Goal: Task Accomplishment & Management: Use online tool/utility

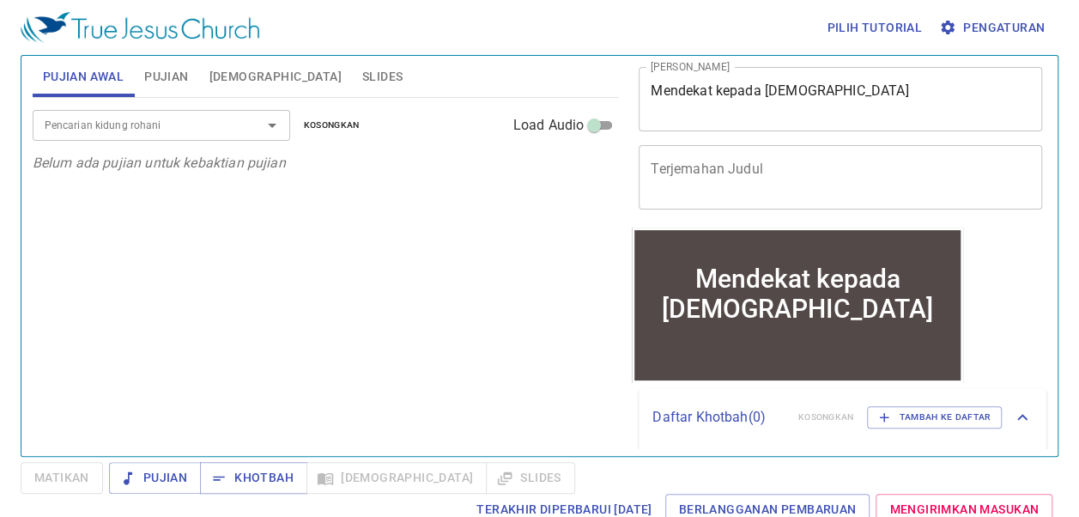
scroll to position [86, 0]
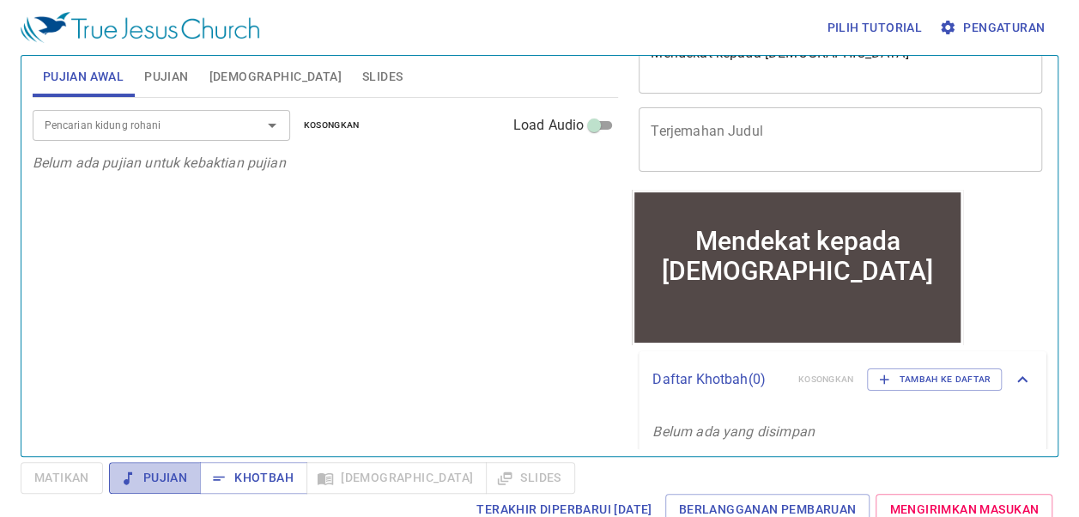
click at [177, 468] on span "Pujian" at bounding box center [155, 477] width 64 height 21
click at [362, 75] on span "Slides" at bounding box center [382, 76] width 40 height 21
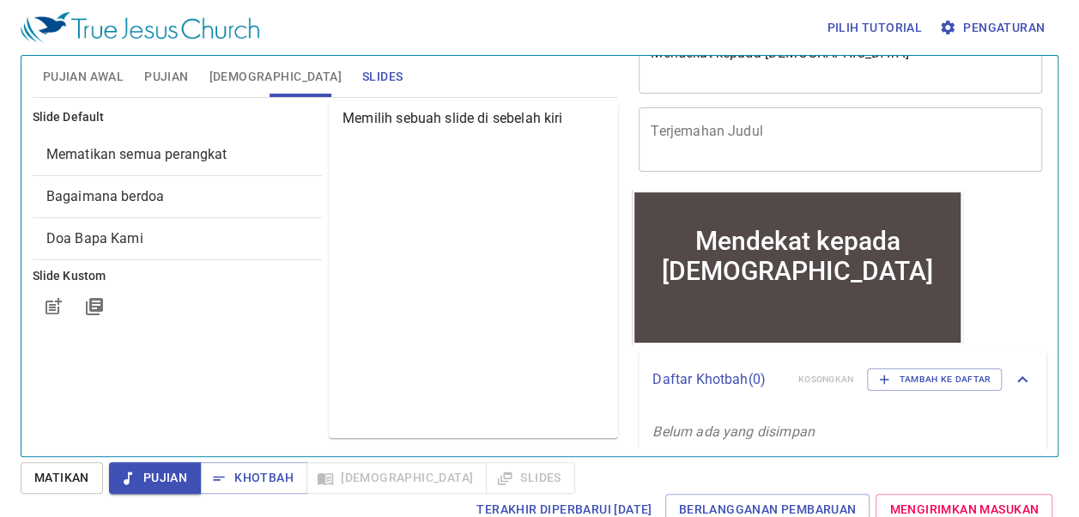
click at [115, 149] on span "Mematikan semua perangkat" at bounding box center [136, 154] width 181 height 16
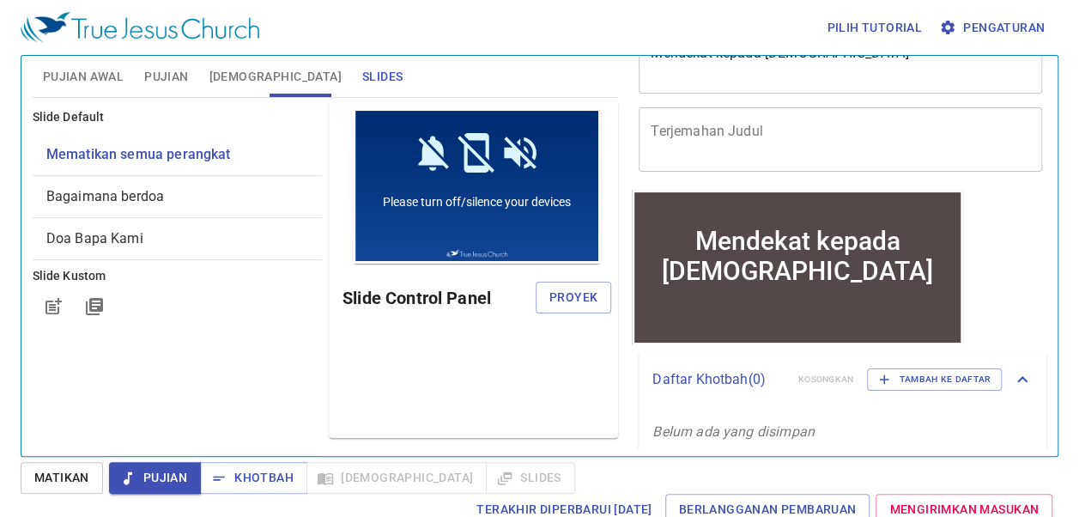
scroll to position [0, 0]
click at [583, 302] on span "Proyek" at bounding box center [573, 297] width 48 height 21
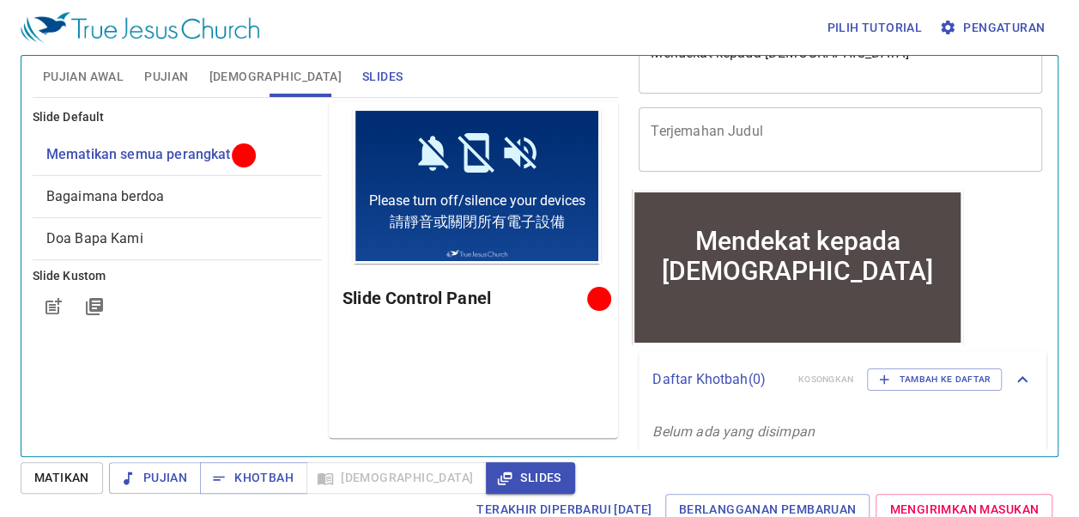
click at [872, 27] on span "Pengaturan" at bounding box center [993, 27] width 102 height 21
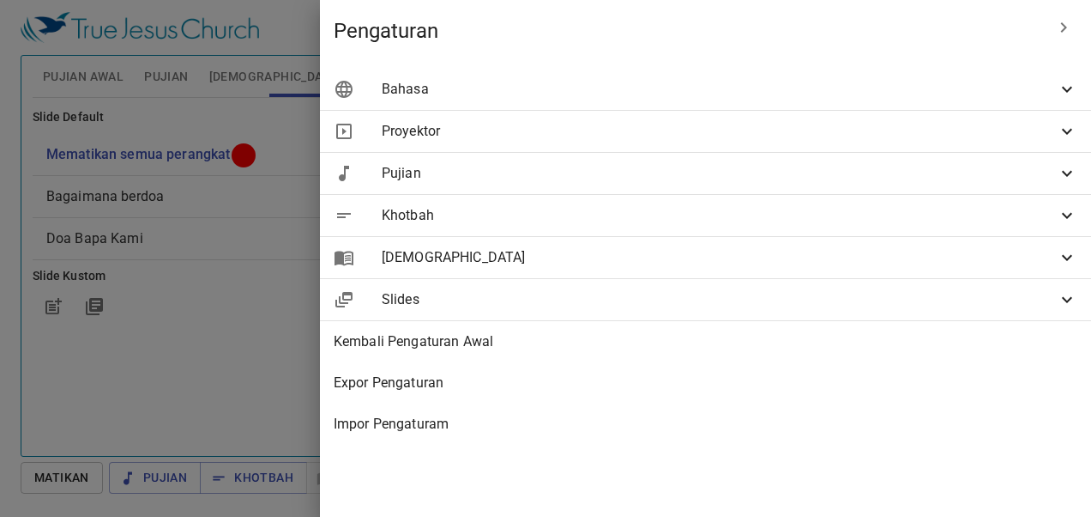
click at [854, 98] on span "Bahasa" at bounding box center [719, 89] width 675 height 21
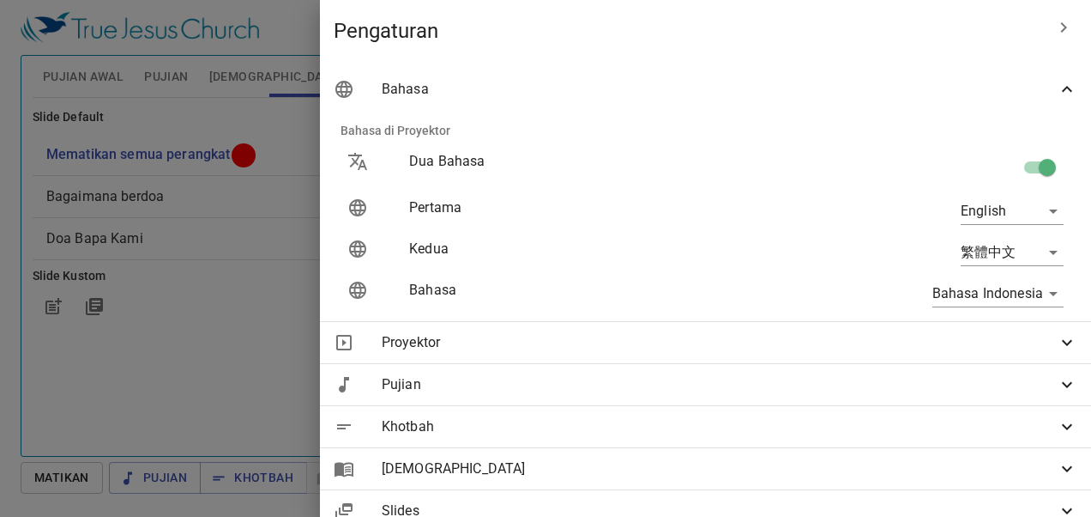
click at [872, 254] on body "Pilih tutorial Pengaturan Pujian Awal Pujian Alkitab Slides Pencarian kidung ro…" at bounding box center [545, 258] width 1091 height 517
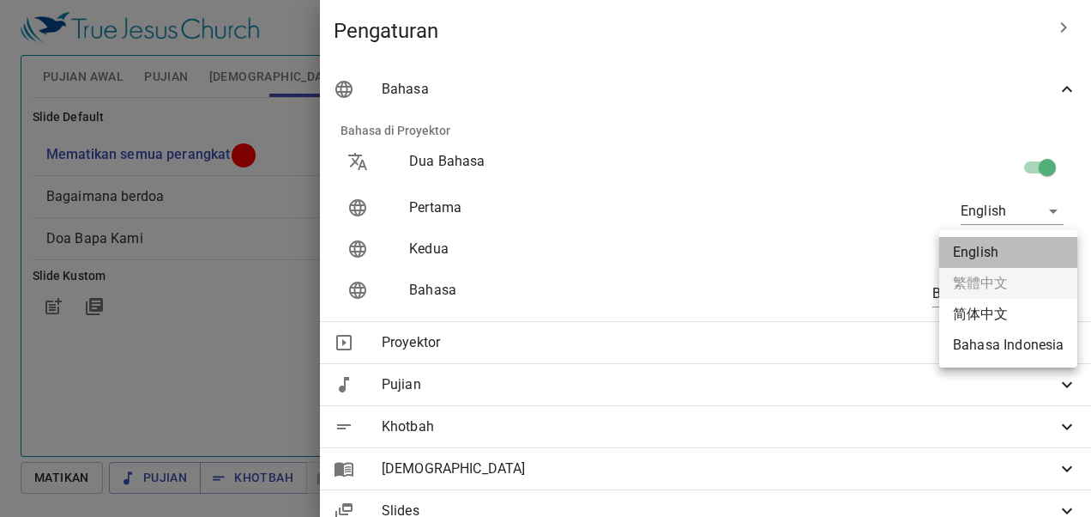
click at [872, 251] on li "English" at bounding box center [1009, 252] width 138 height 31
type input "zh"
type input "en"
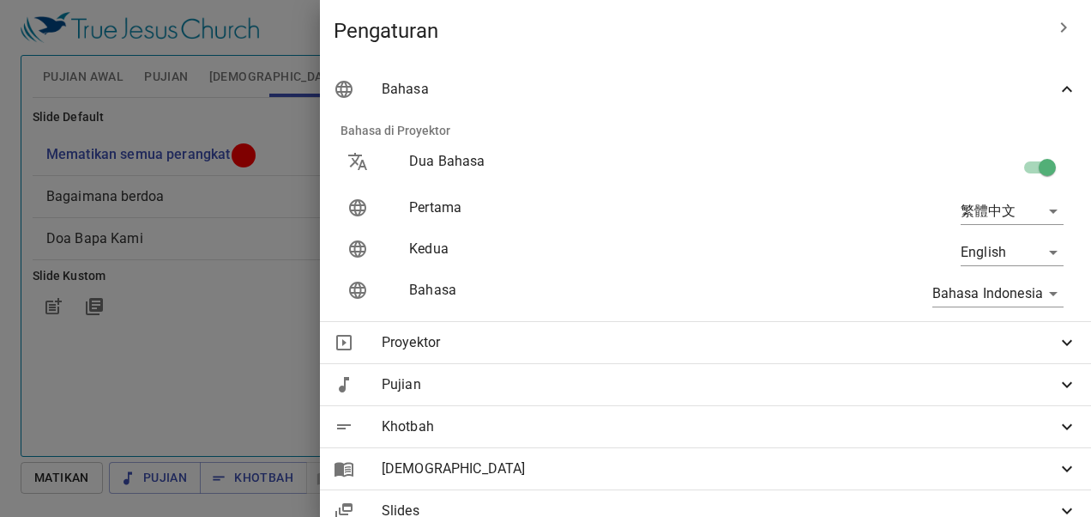
click at [872, 190] on div "繁體中文 zh" at bounding box center [923, 211] width 310 height 55
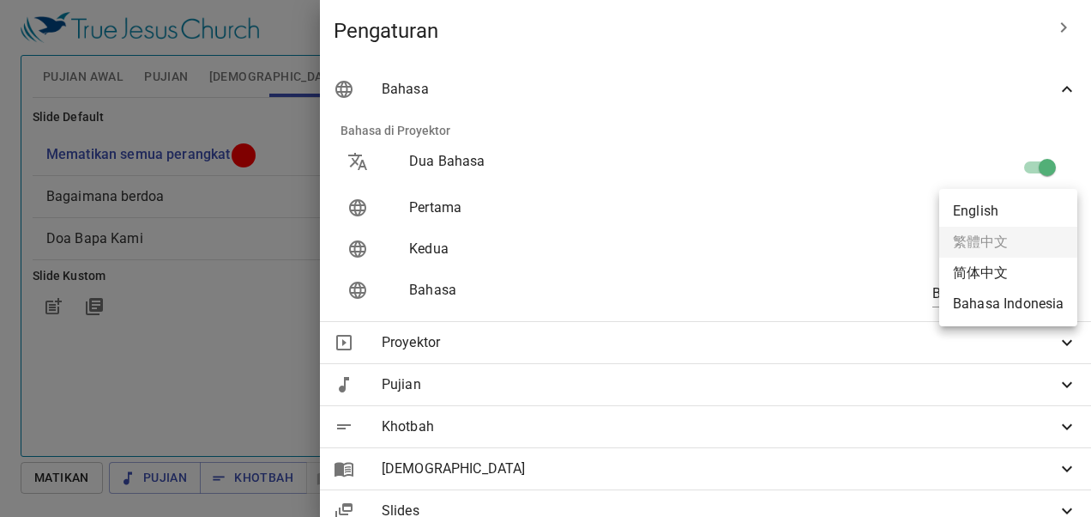
click at [872, 201] on body "Pilih tutorial Pengaturan Pujian Awal Pujian Alkitab Slides Pencarian kidung ro…" at bounding box center [545, 258] width 1091 height 517
click at [872, 208] on li "English" at bounding box center [1009, 211] width 138 height 31
type input "en"
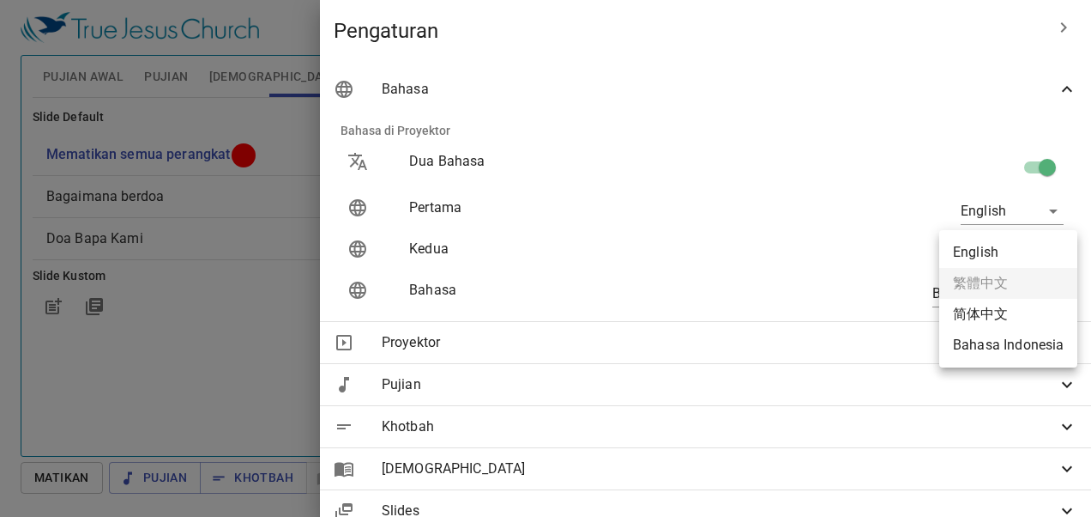
click at [872, 246] on body "Pilih tutorial Pengaturan Pujian Awal Pujian Alkitab Slides Pencarian kidung ro…" at bounding box center [545, 258] width 1091 height 517
click at [872, 347] on li "Bahasa Indonesia" at bounding box center [1009, 344] width 138 height 31
type input "id"
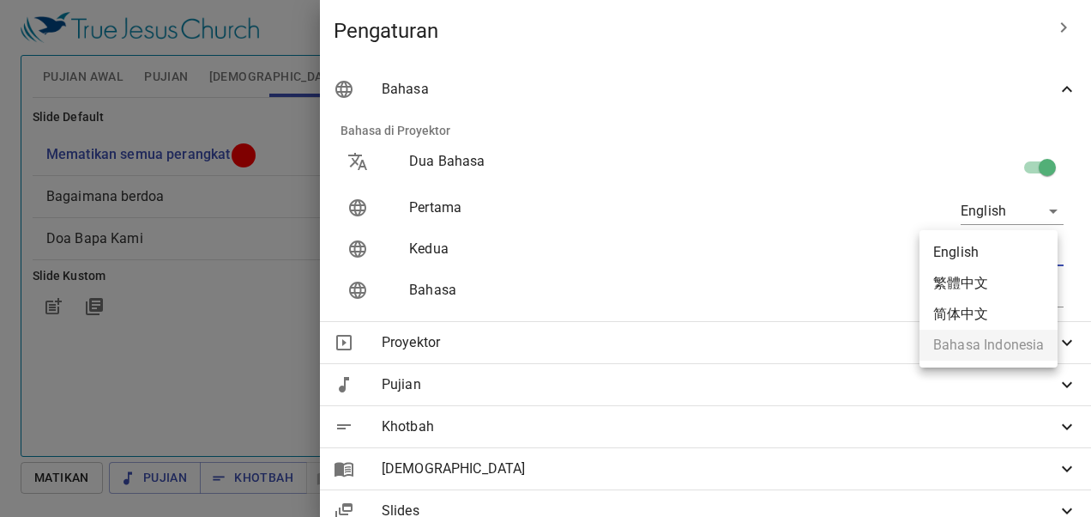
click at [872, 255] on body "Pilih tutorial Pengaturan Pujian Awal Pujian Alkitab Slides Pencarian kidung ro…" at bounding box center [545, 258] width 1091 height 517
click at [795, 288] on div at bounding box center [545, 258] width 1091 height 517
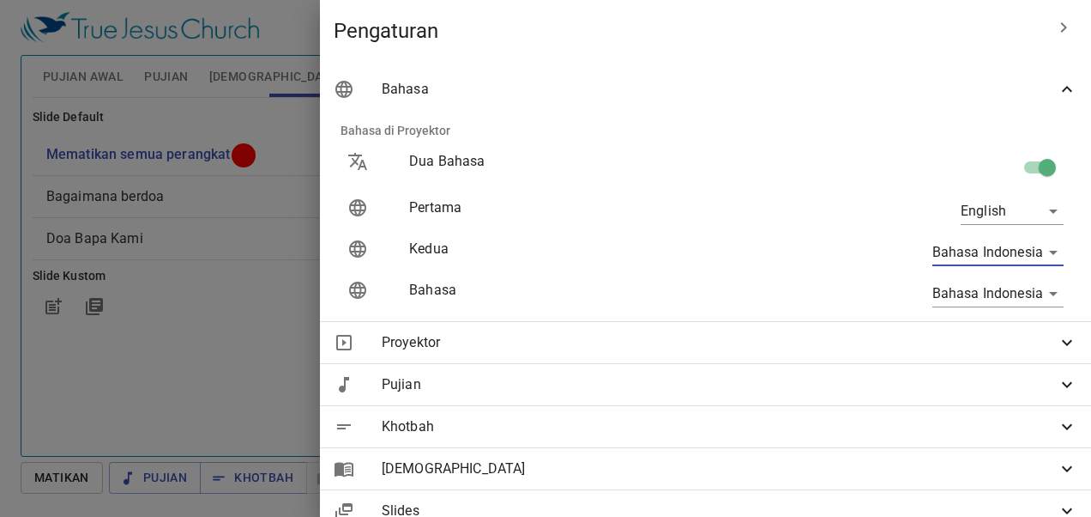
click at [328, 363] on div at bounding box center [545, 258] width 1091 height 517
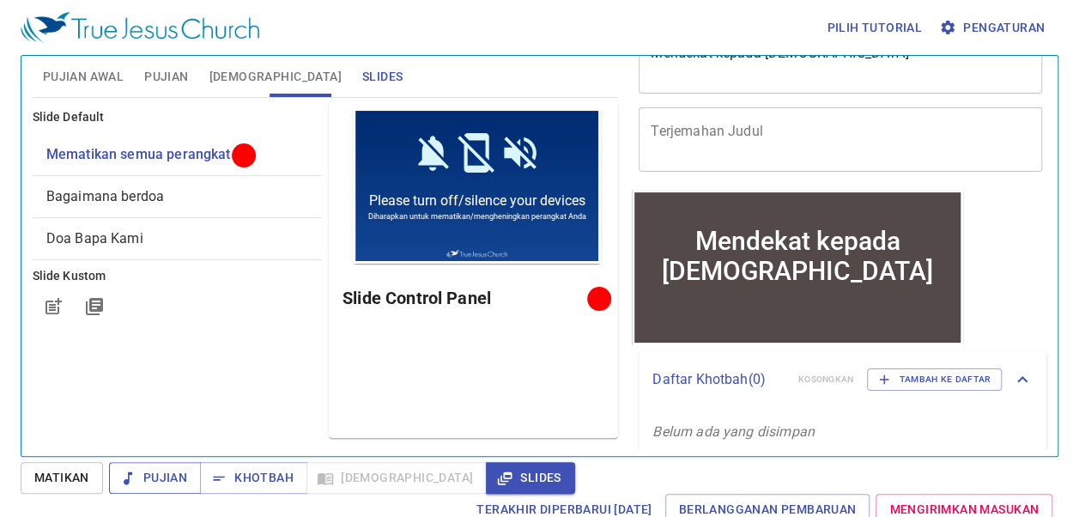
click at [190, 479] on button "Pujian" at bounding box center [155, 478] width 92 height 32
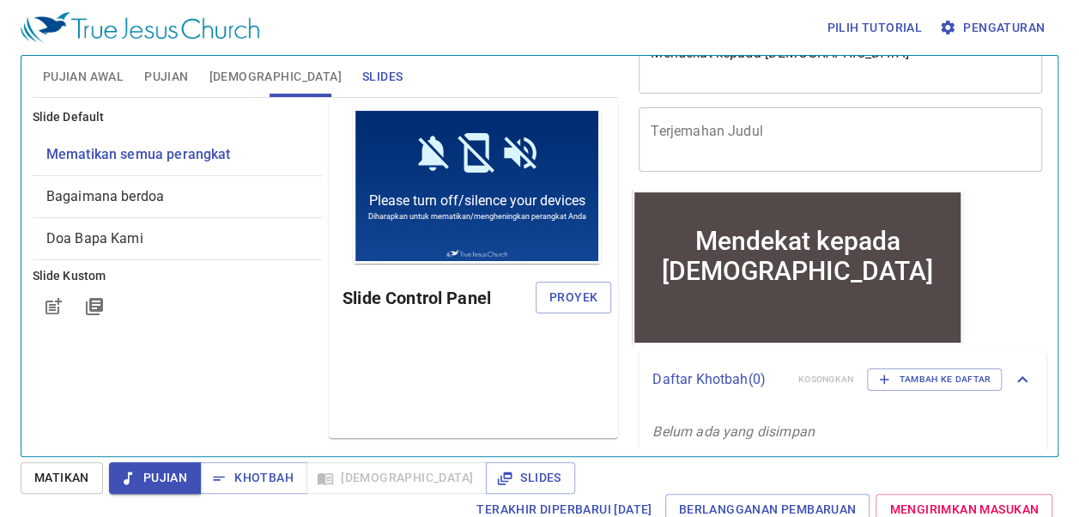
click at [157, 82] on span "Pujian" at bounding box center [166, 76] width 44 height 21
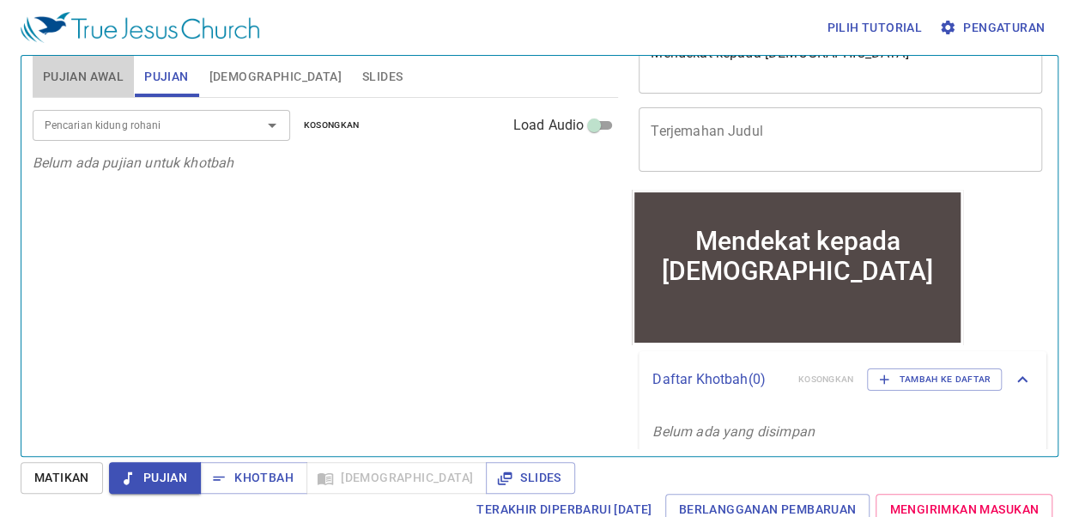
click at [120, 79] on span "Pujian Awal" at bounding box center [83, 76] width 81 height 21
click at [111, 79] on span "Pujian Awal" at bounding box center [83, 76] width 81 height 21
click at [262, 128] on icon "Open" at bounding box center [272, 125] width 21 height 21
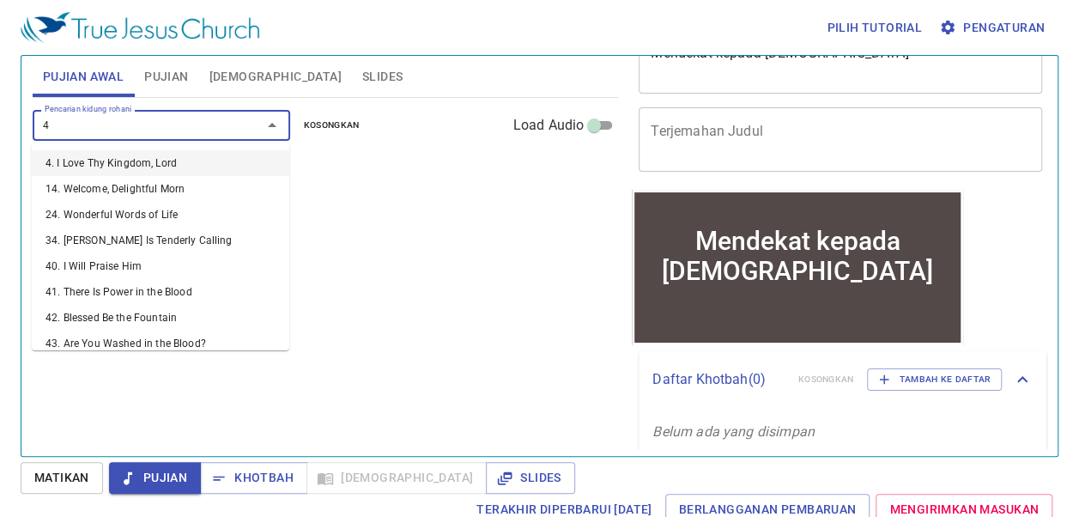
type input "43"
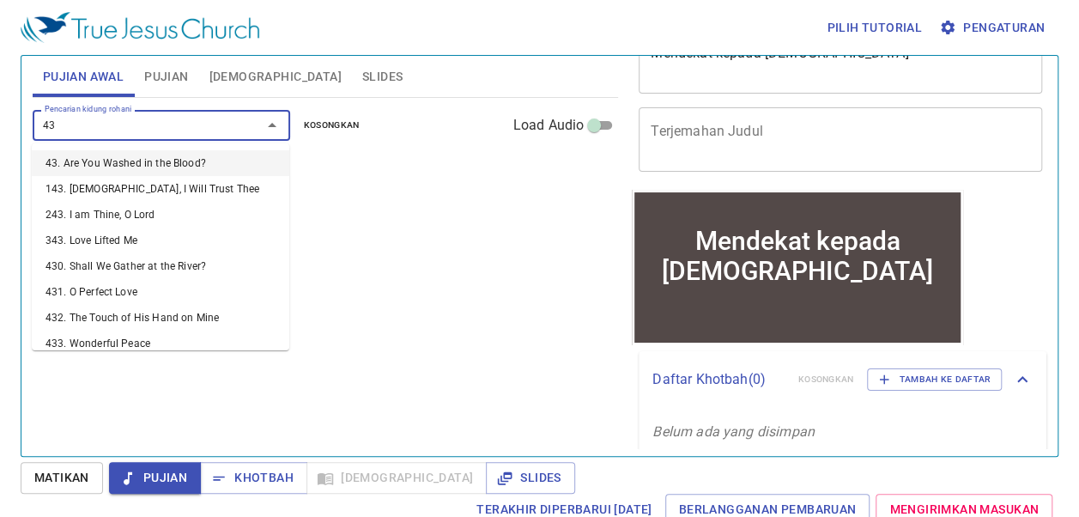
click at [132, 170] on li "43. Are You Washed in the Blood?" at bounding box center [160, 163] width 257 height 26
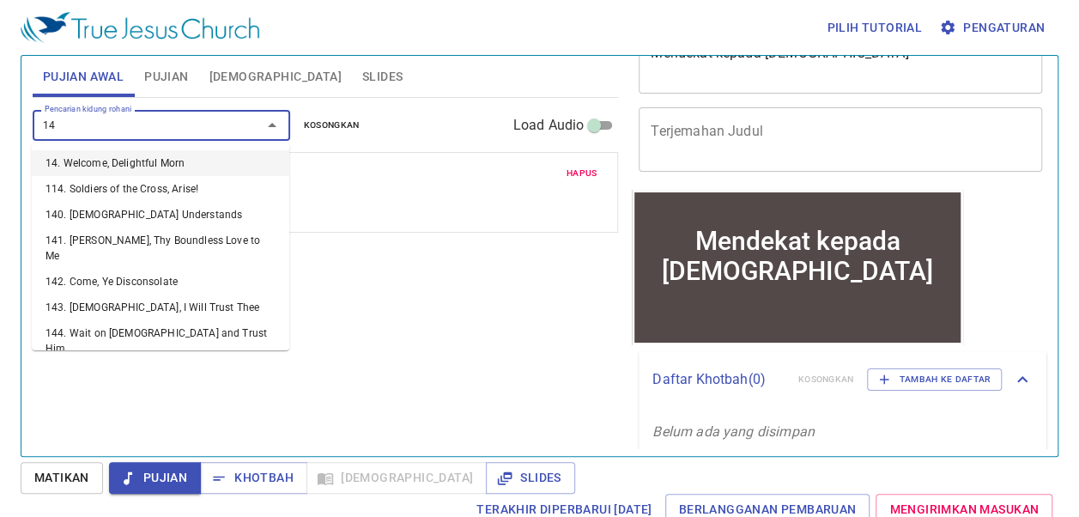
type input "149"
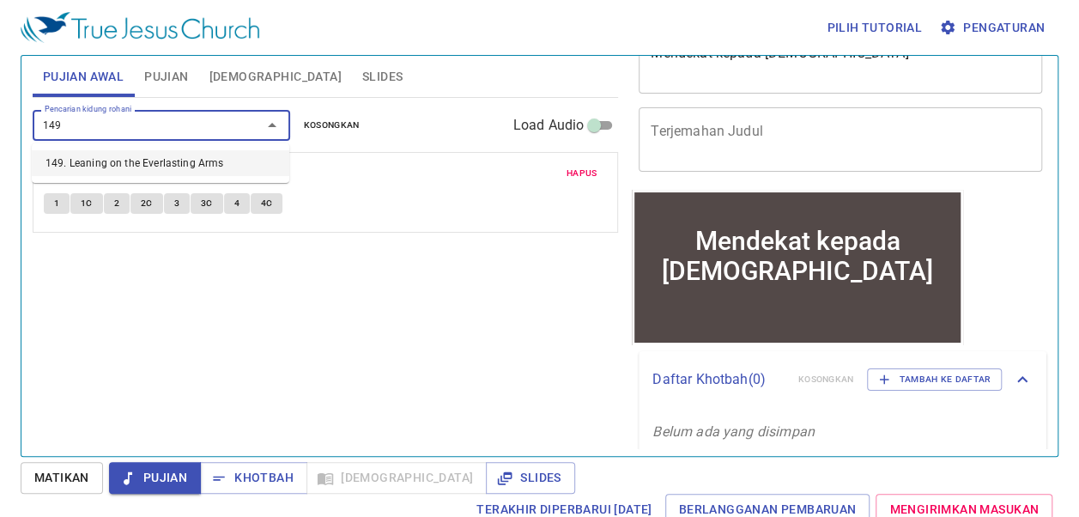
click at [174, 153] on li "149. Leaning on the Everlasting Arms" at bounding box center [160, 163] width 257 height 26
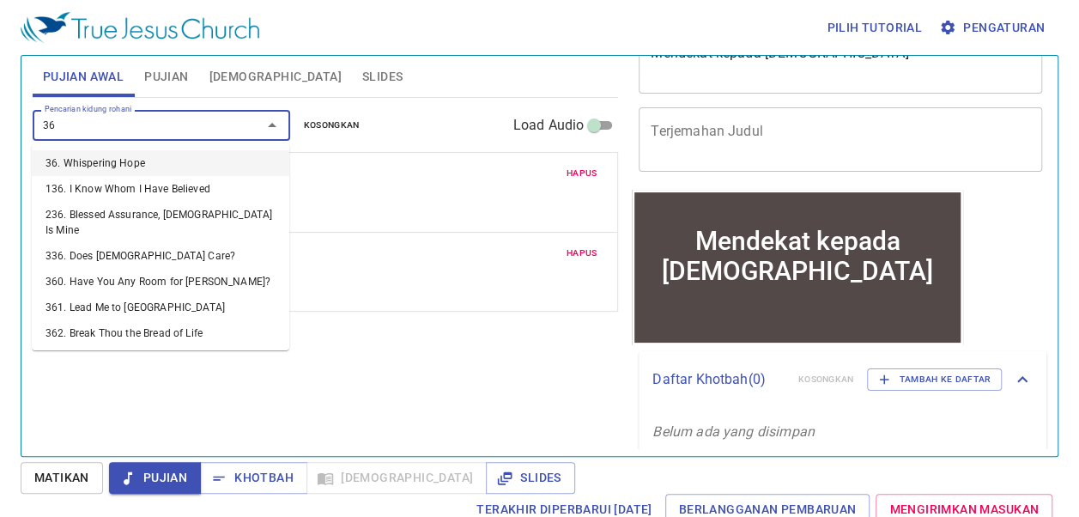
type input "361"
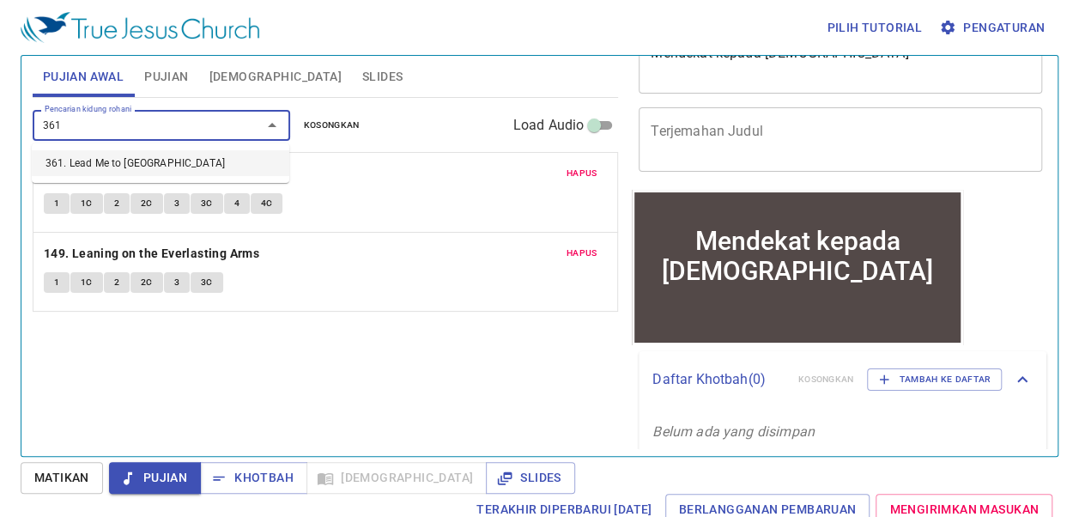
click at [86, 166] on li "361. Lead Me to Calvary" at bounding box center [160, 163] width 257 height 26
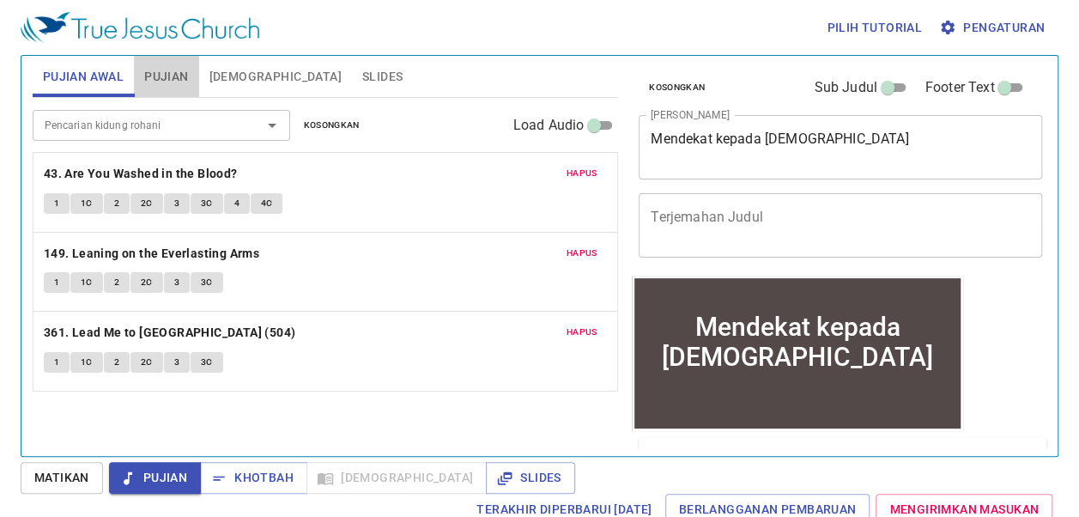
click at [178, 74] on span "Pujian" at bounding box center [166, 76] width 44 height 21
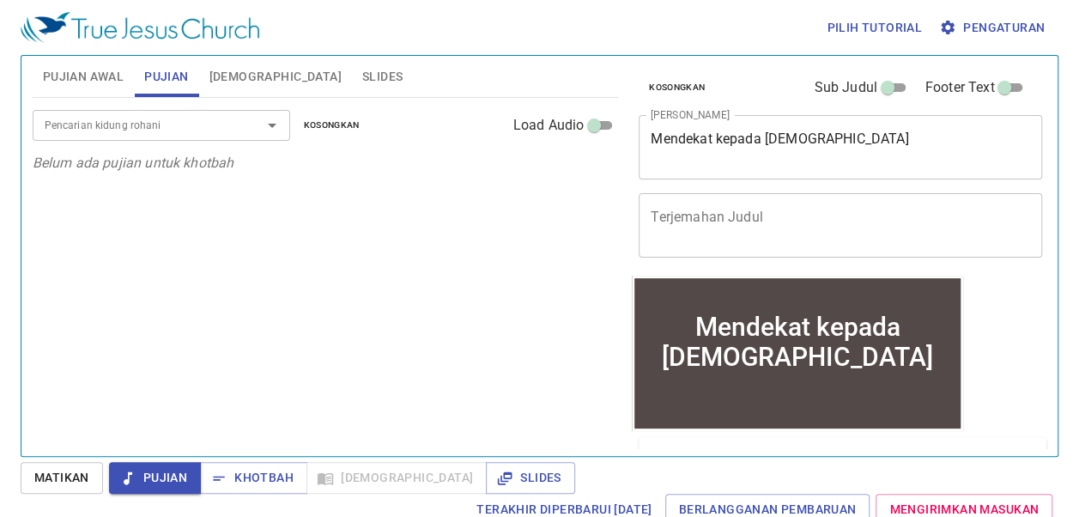
click at [229, 74] on span "[DEMOGRAPHIC_DATA]" at bounding box center [275, 76] width 132 height 21
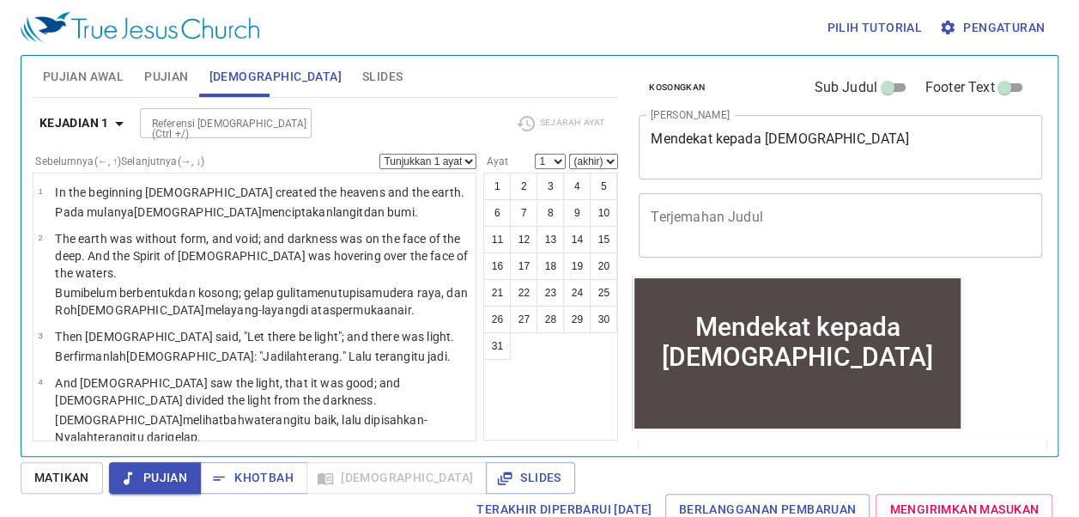
click at [195, 79] on button "Pujian" at bounding box center [166, 76] width 64 height 41
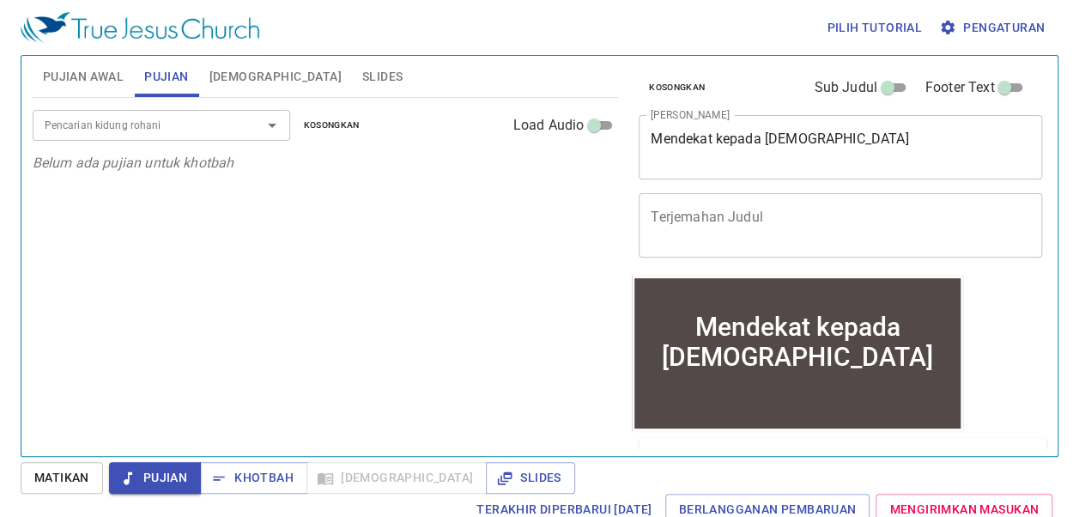
click at [39, 348] on div "Pencarian kidung rohani Pencarian kidung rohani Kosongkan Load Audio Belum ada …" at bounding box center [325, 269] width 585 height 343
click at [352, 60] on button "Slides" at bounding box center [382, 76] width 61 height 41
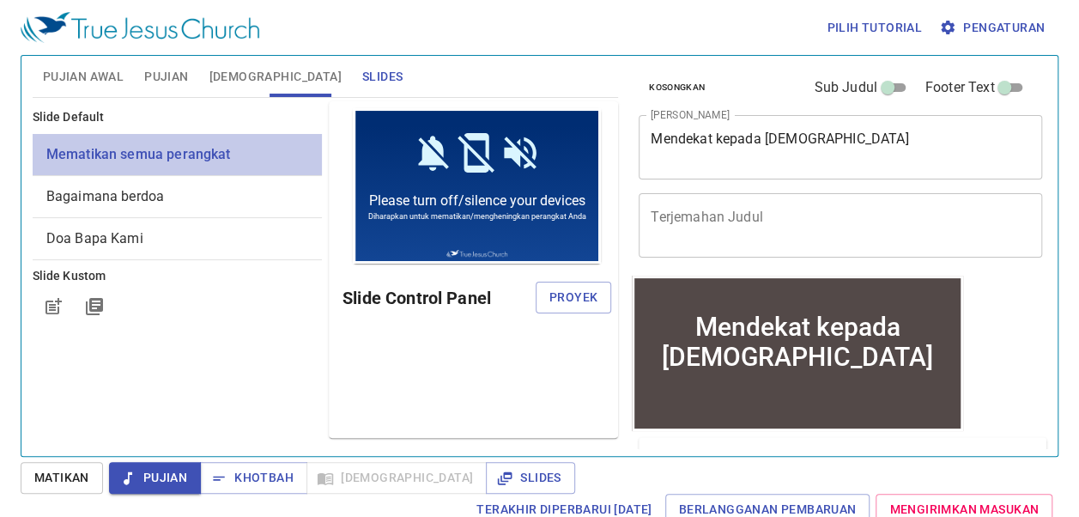
click at [130, 150] on span "Mematikan semua perangkat" at bounding box center [138, 154] width 184 height 16
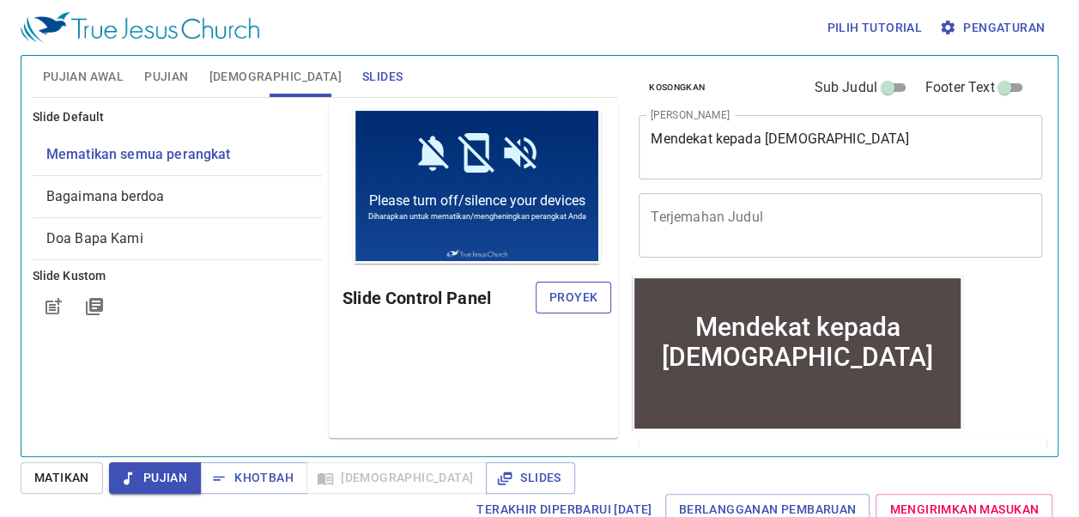
click at [567, 299] on span "Proyek" at bounding box center [573, 297] width 48 height 21
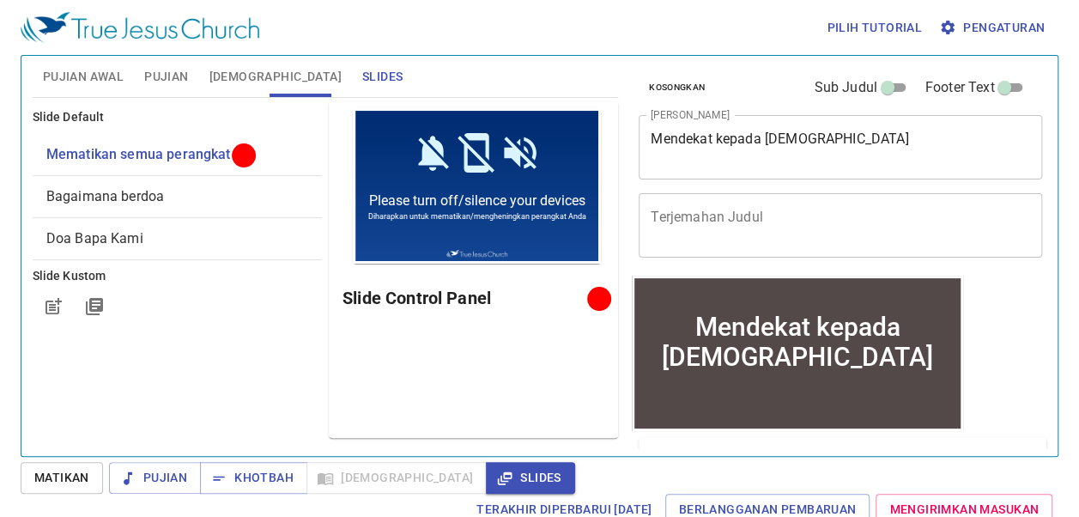
click at [872, 34] on span "Pengaturan" at bounding box center [993, 27] width 102 height 21
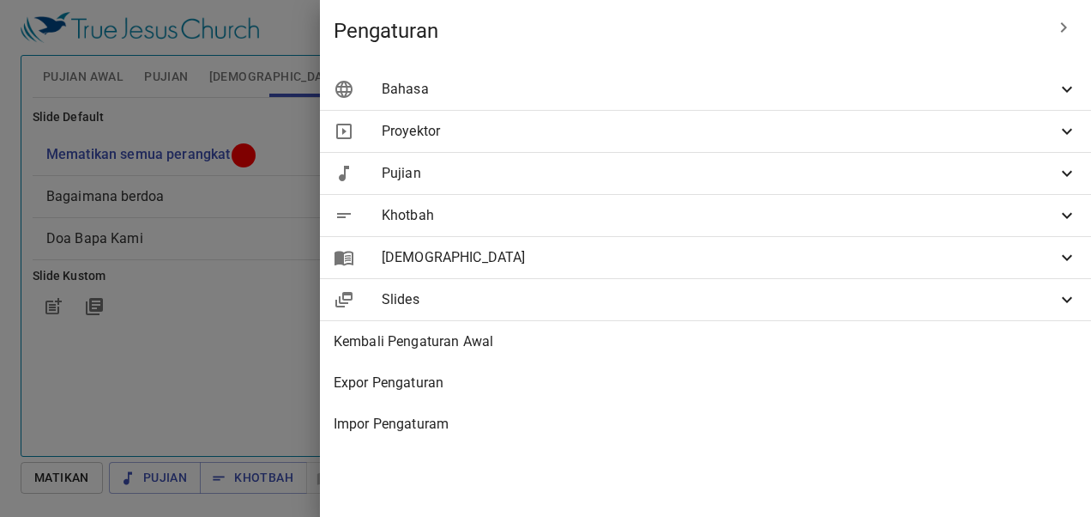
click at [831, 94] on span "Bahasa" at bounding box center [719, 89] width 675 height 21
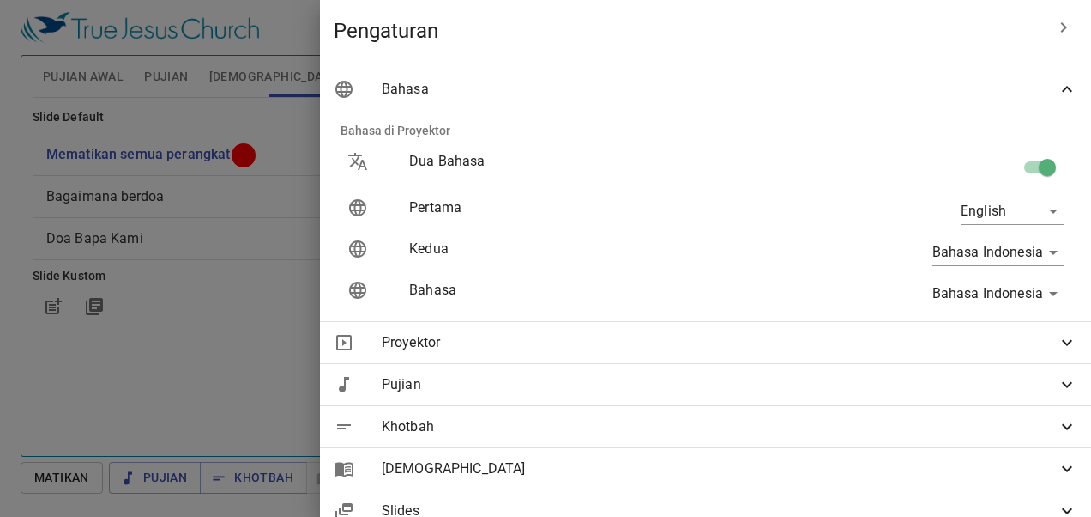
click at [872, 252] on body "Pilih tutorial Pengaturan Pujian Awal Pujian Alkitab Slides Pencarian kidung ro…" at bounding box center [545, 258] width 1091 height 517
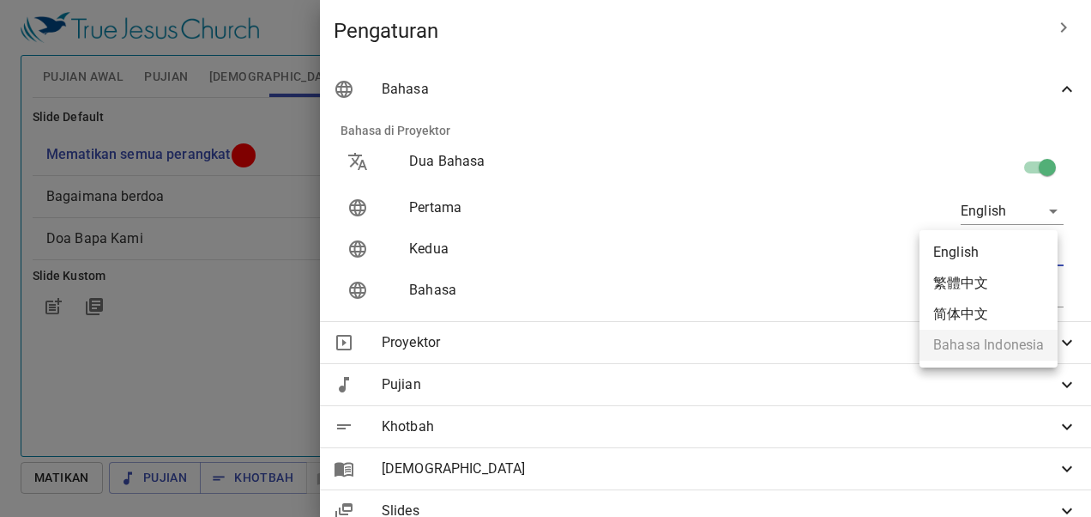
click at [206, 353] on div at bounding box center [545, 258] width 1091 height 517
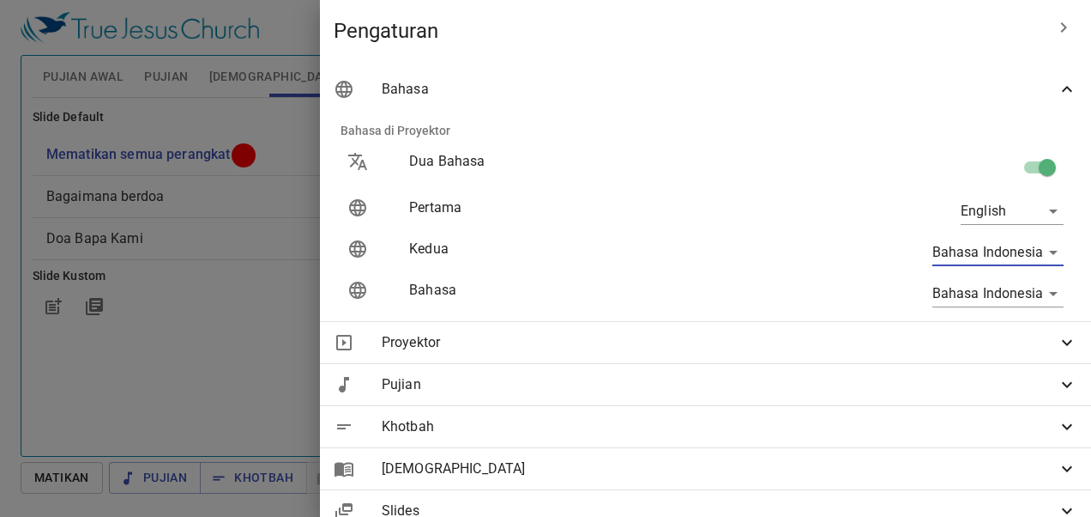
click at [405, 54] on div at bounding box center [545, 258] width 1091 height 517
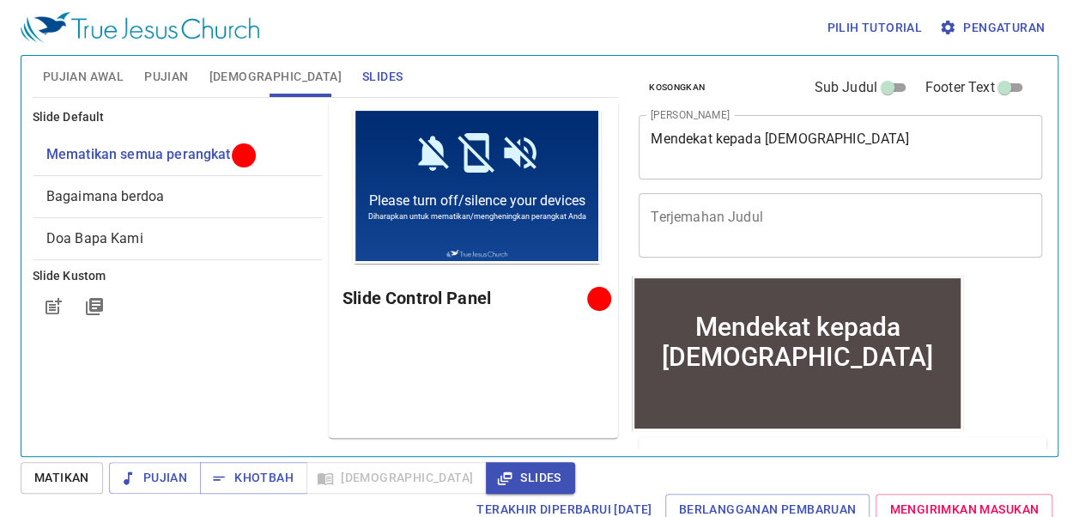
click at [215, 75] on span "[DEMOGRAPHIC_DATA]" at bounding box center [275, 76] width 132 height 21
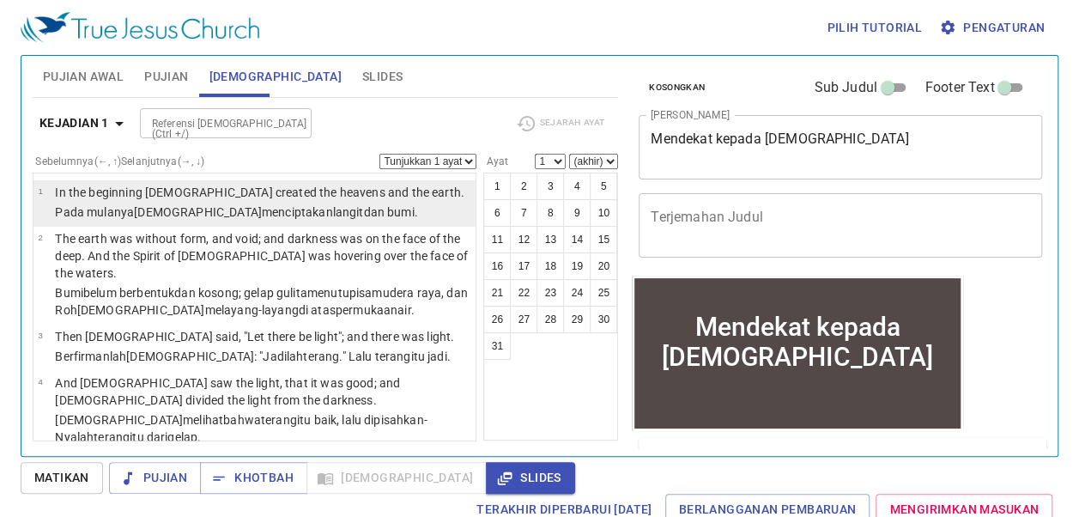
click at [354, 196] on p "In the beginning [DEMOGRAPHIC_DATA] created the heavens and the earth." at bounding box center [259, 192] width 409 height 17
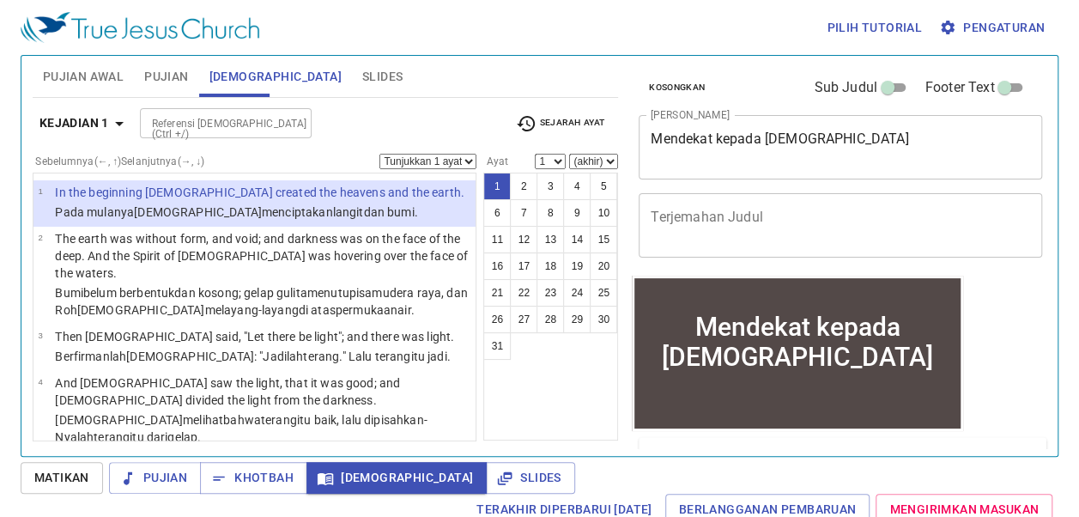
click at [872, 21] on span "Pengaturan" at bounding box center [993, 27] width 102 height 21
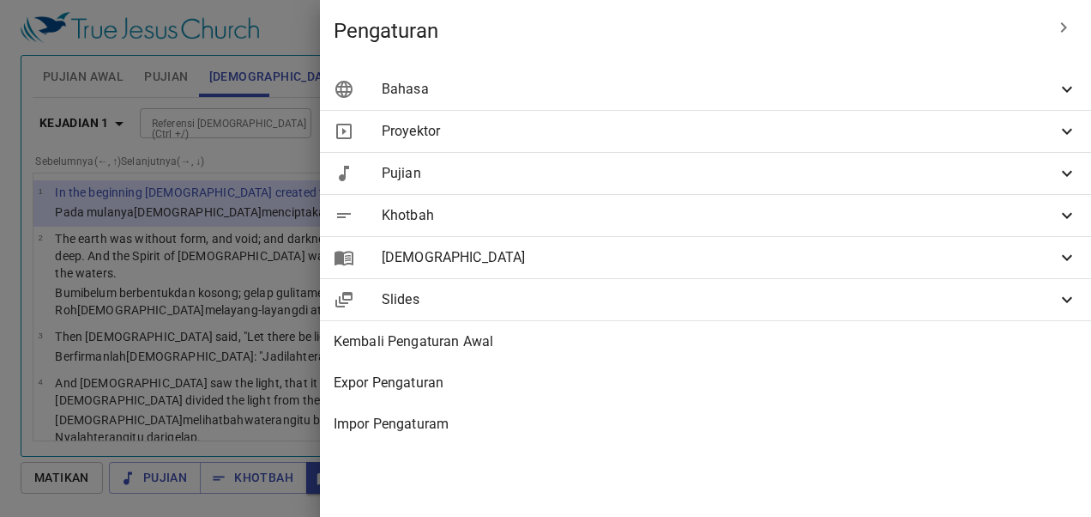
click at [858, 84] on span "Bahasa" at bounding box center [719, 89] width 675 height 21
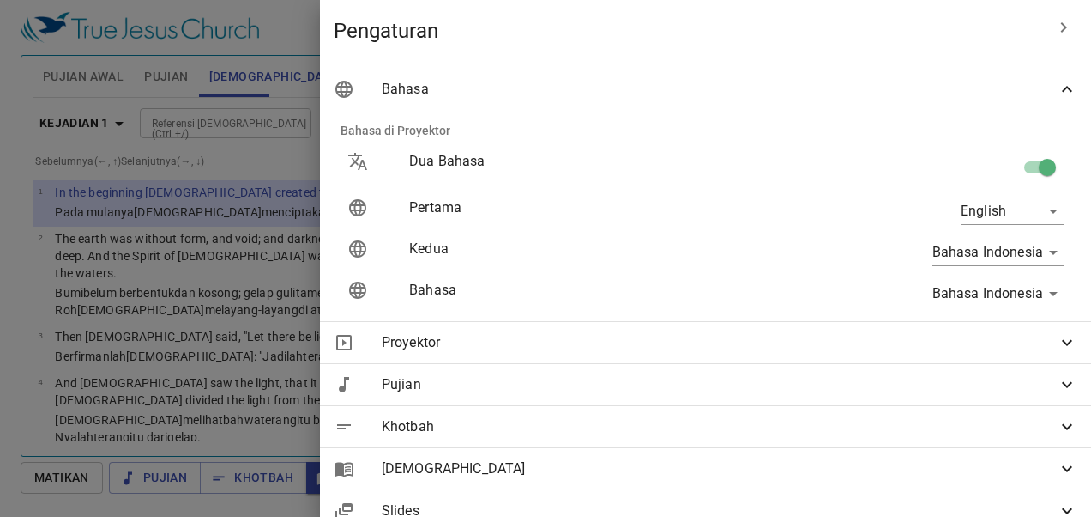
click at [872, 202] on body "Pilih tutorial Pengaturan Pujian Awal Pujian Alkitab Slides Pencarian kidung ro…" at bounding box center [545, 258] width 1091 height 517
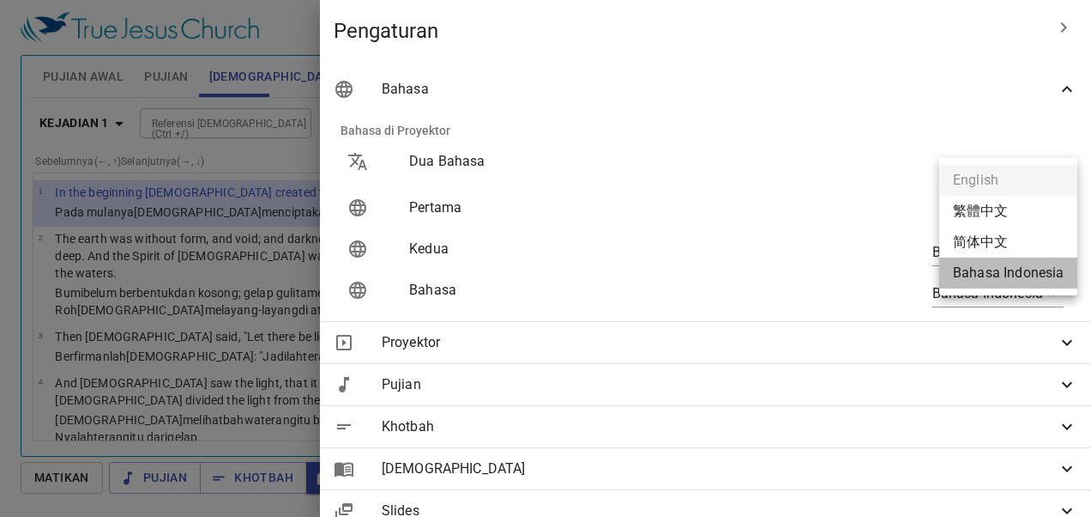
click at [872, 267] on li "Bahasa Indonesia" at bounding box center [1009, 272] width 138 height 31
type input "id"
type input "en"
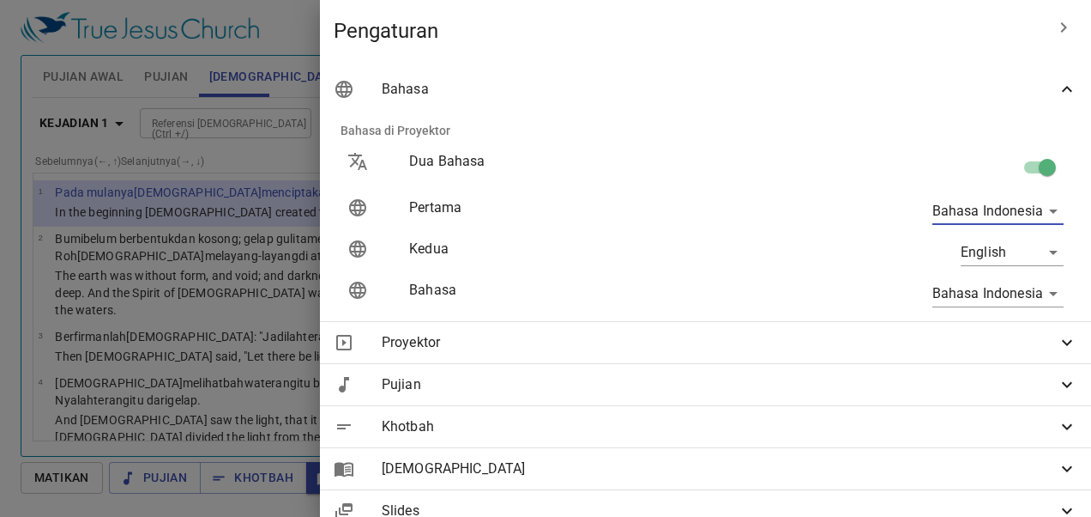
click at [444, 31] on div at bounding box center [545, 258] width 1091 height 517
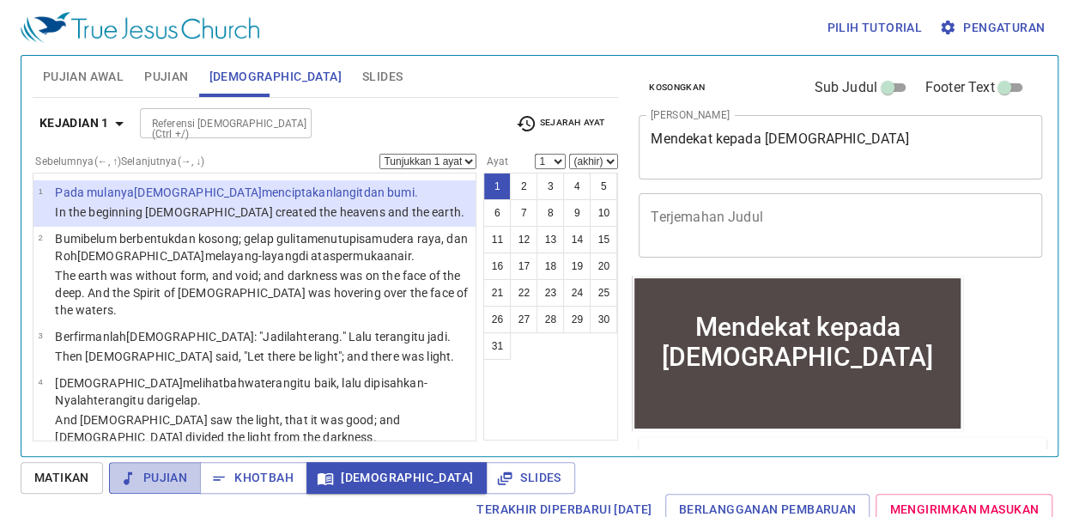
click at [166, 482] on span "Pujian" at bounding box center [155, 477] width 64 height 21
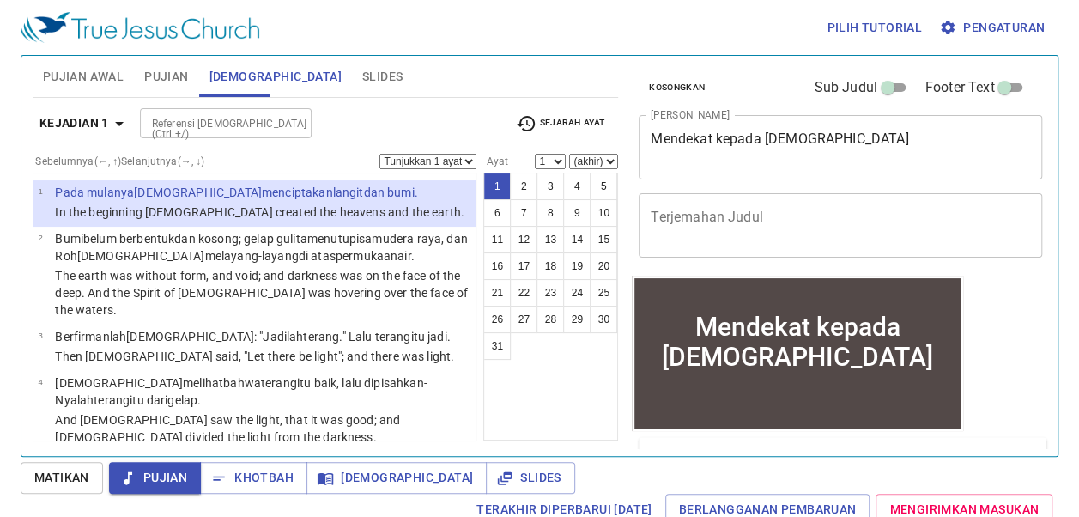
click at [362, 81] on span "Slides" at bounding box center [382, 76] width 40 height 21
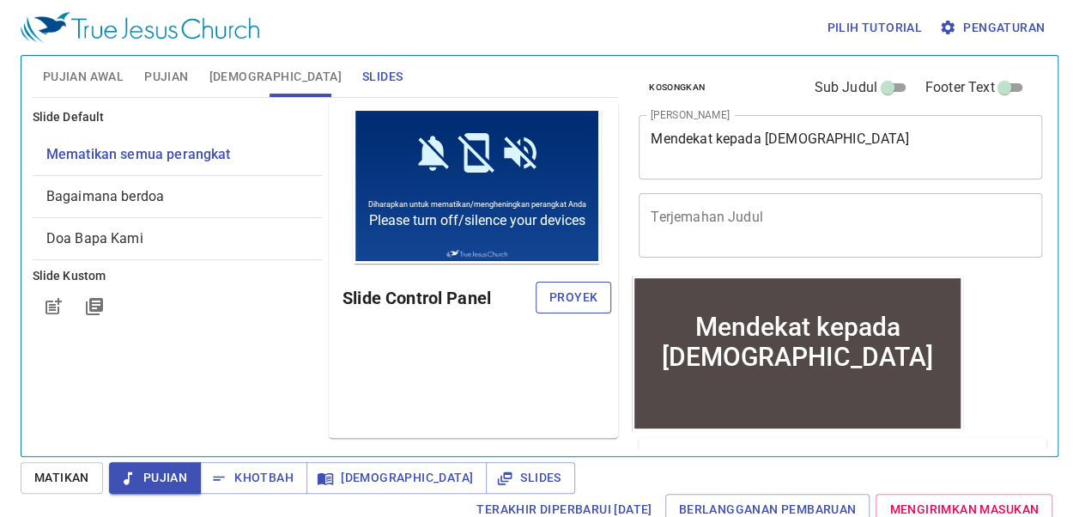
click at [589, 295] on span "Proyek" at bounding box center [573, 297] width 48 height 21
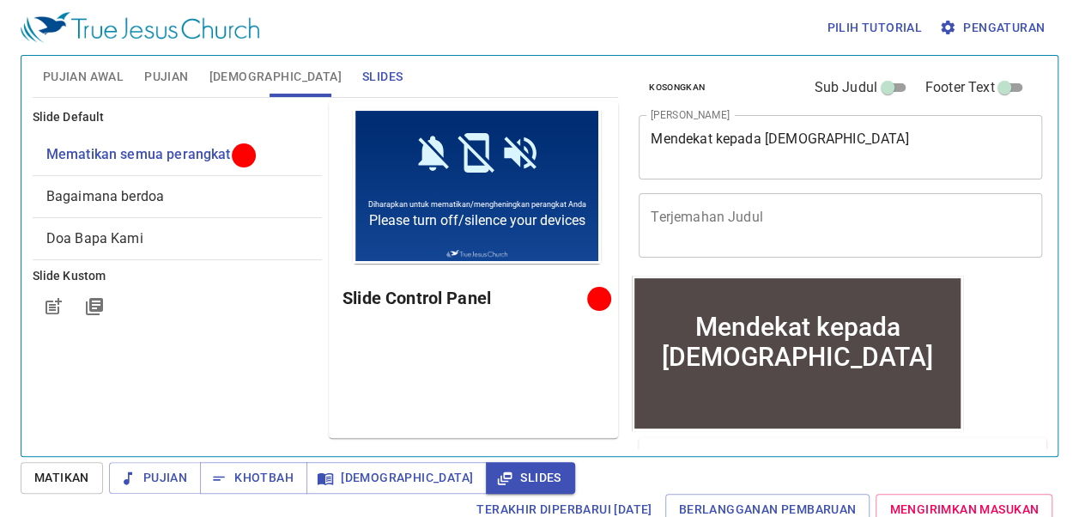
click at [872, 299] on div "Kosongkan Sub Judul Footer Text Judul Khotbah Mendekat kepada Allah x Judul Kho…" at bounding box center [839, 249] width 428 height 400
click at [872, 22] on span "Pengaturan" at bounding box center [993, 27] width 102 height 21
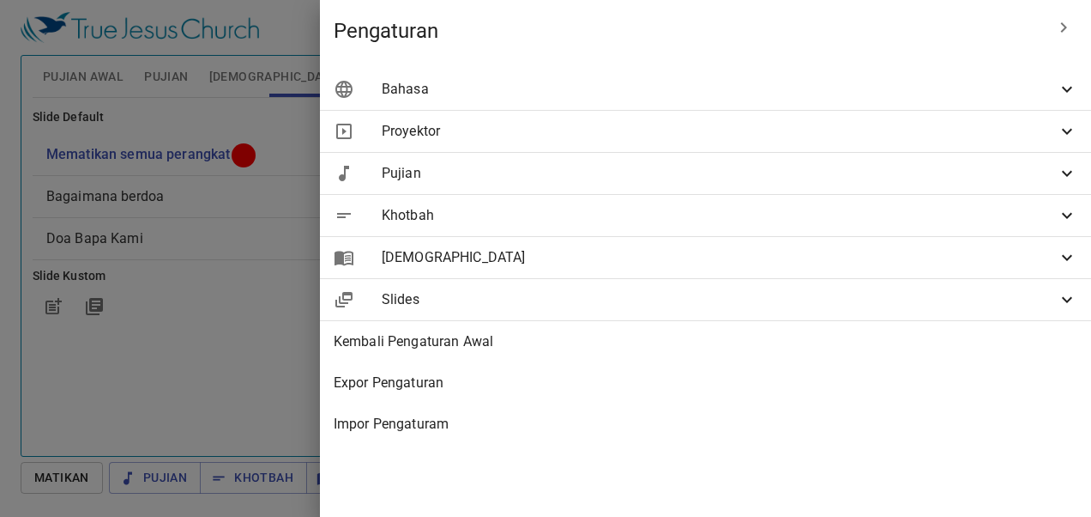
click at [746, 135] on span "Proyektor" at bounding box center [719, 131] width 675 height 21
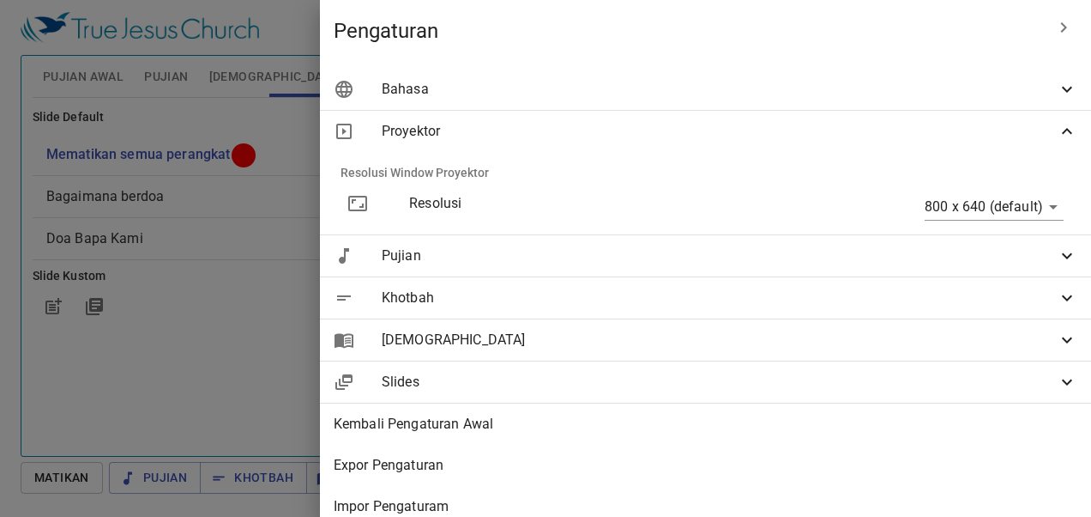
click at [746, 135] on span "Proyektor" at bounding box center [719, 131] width 675 height 21
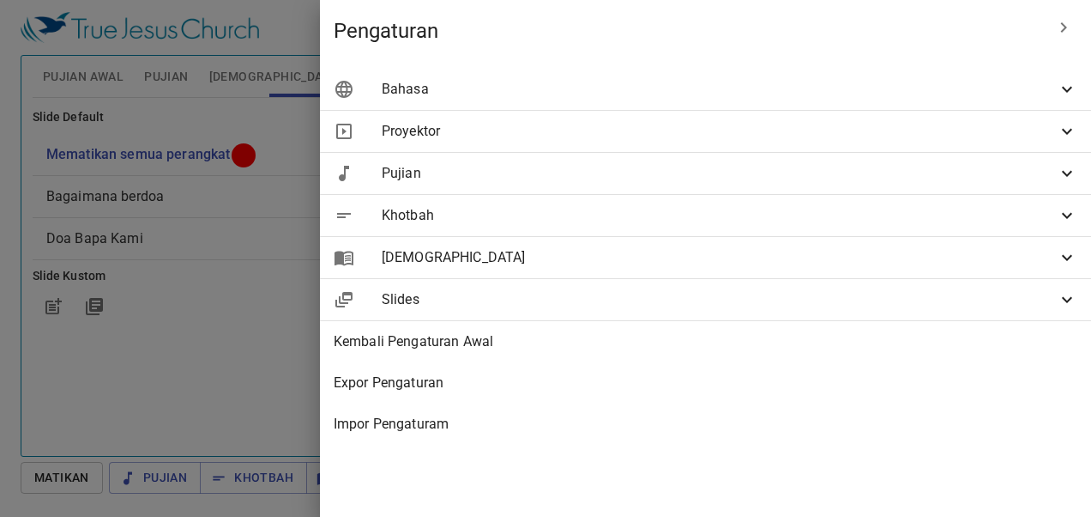
click at [825, 139] on span "Proyektor" at bounding box center [719, 131] width 675 height 21
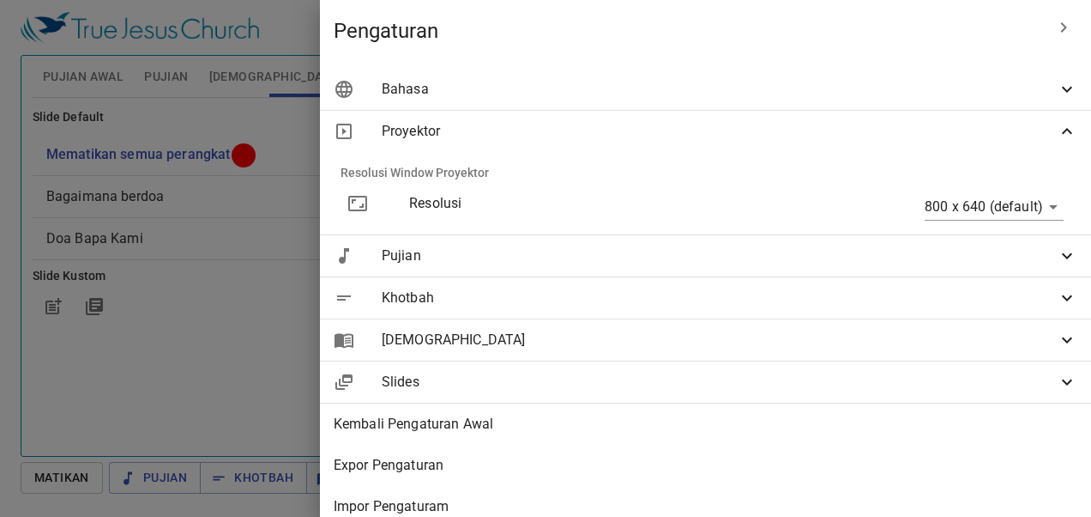
click at [825, 139] on span "Proyektor" at bounding box center [719, 131] width 675 height 21
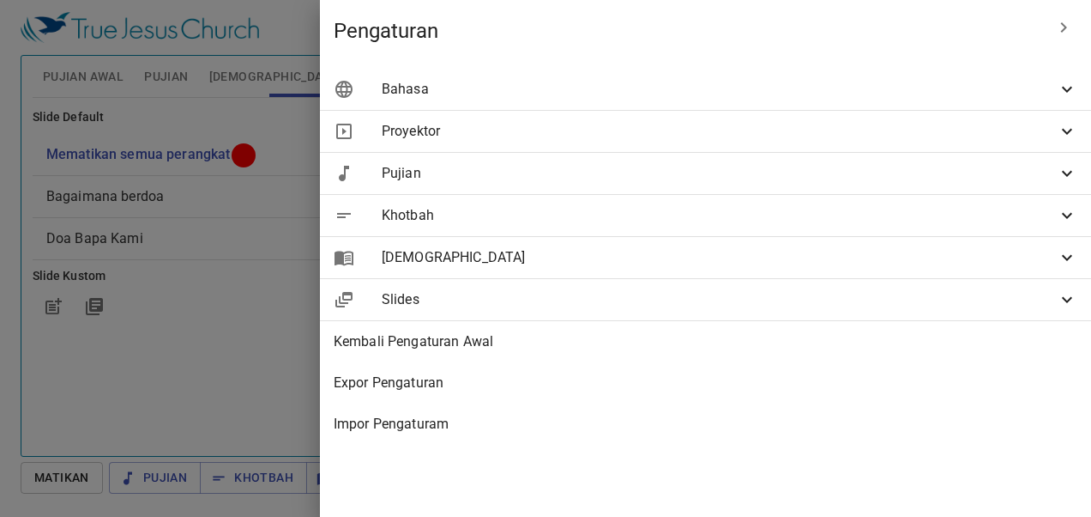
click at [825, 139] on span "Proyektor" at bounding box center [719, 131] width 675 height 21
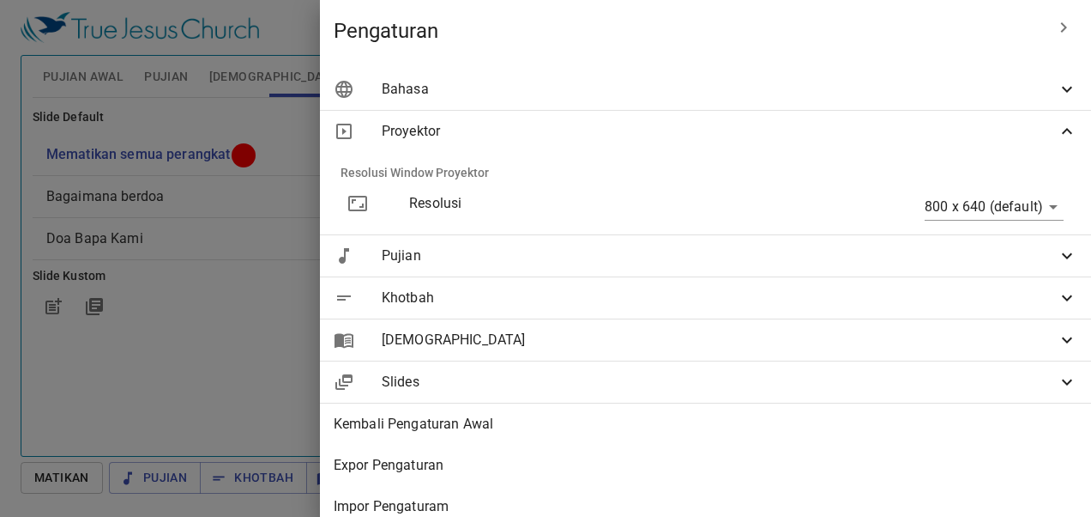
click at [872, 202] on body "Pilih tutorial Pengaturan Pujian Awal Pujian Alkitab Slides Pencarian kidung ro…" at bounding box center [545, 258] width 1091 height 517
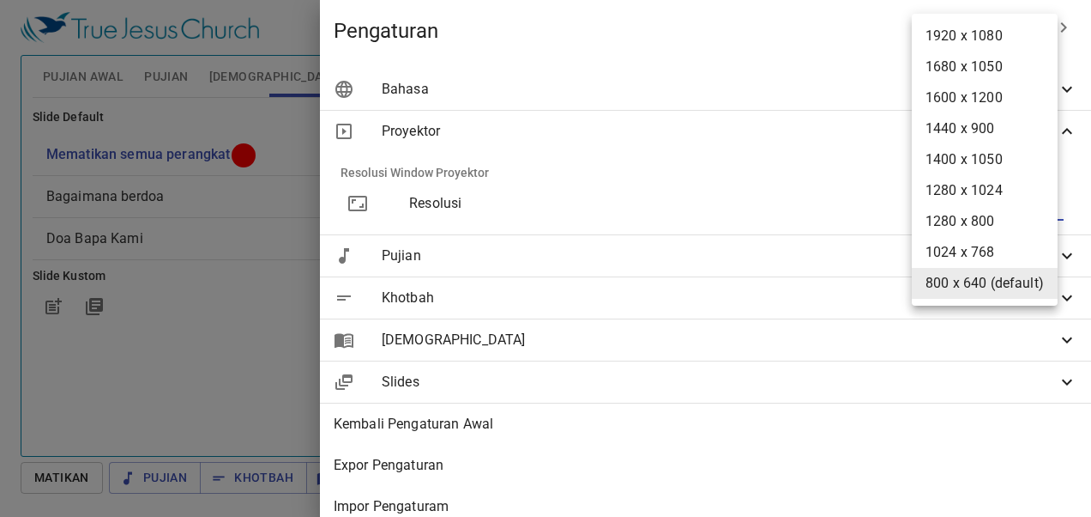
click at [872, 33] on li "1920 x 1080" at bounding box center [985, 36] width 146 height 31
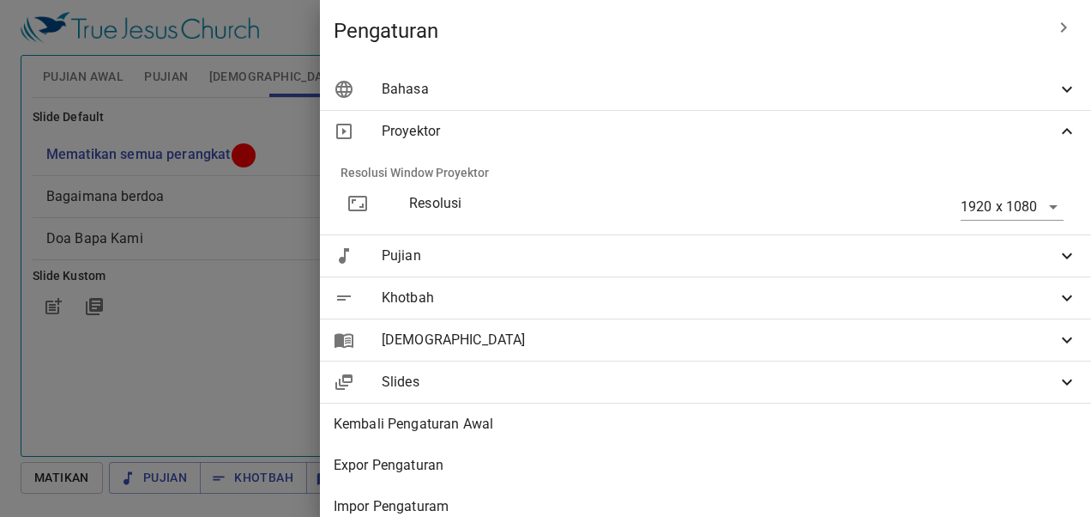
click at [872, 215] on body "Pilih tutorial Pengaturan Pujian Awal Pujian Alkitab Slides Pencarian kidung ro…" at bounding box center [545, 258] width 1091 height 517
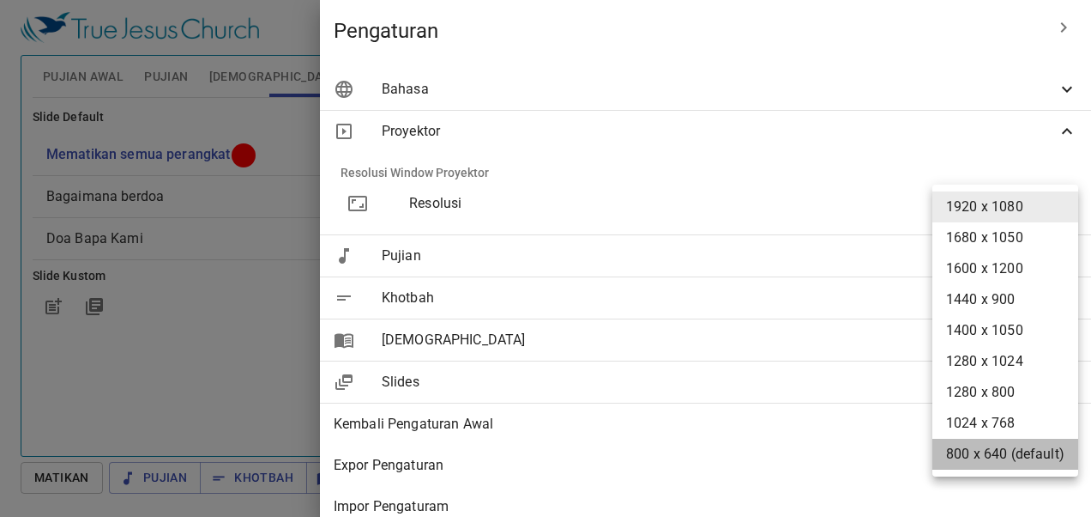
click at [872, 453] on li "800 x 640 (default)" at bounding box center [1006, 453] width 146 height 31
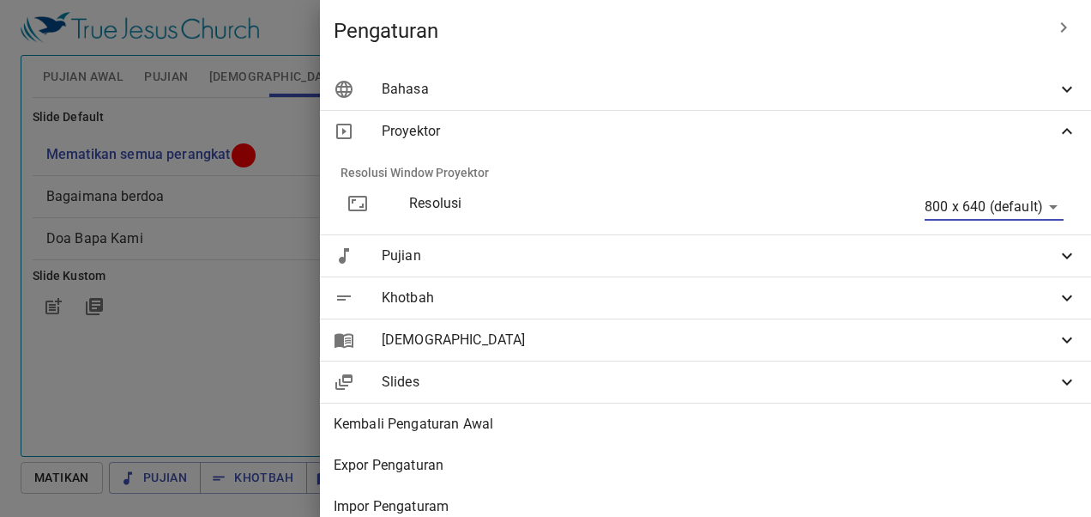
click at [872, 218] on body "Pilih tutorial Pengaturan Pujian Awal Pujian Alkitab Slides Pencarian kidung ro…" at bounding box center [545, 258] width 1091 height 517
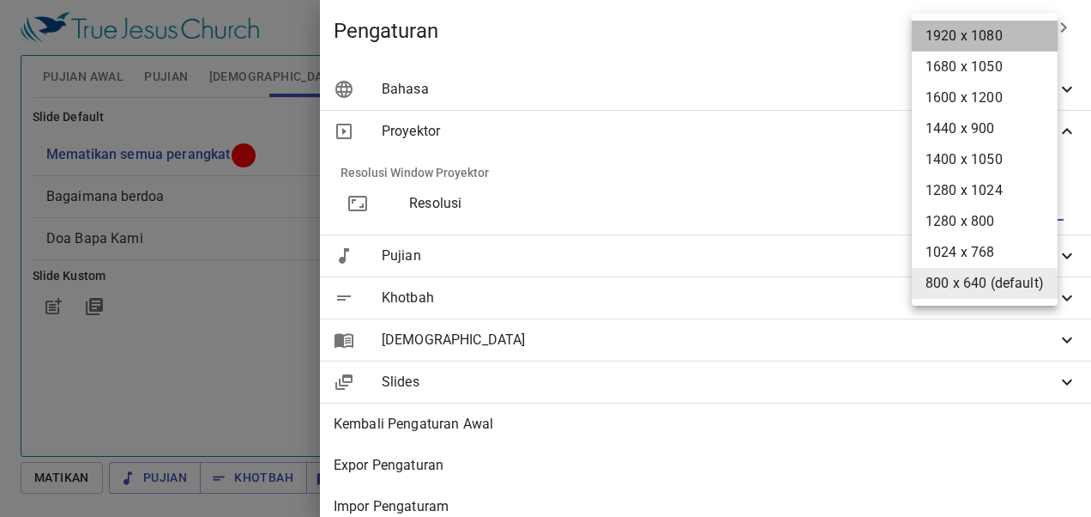
click at [872, 32] on li "1920 x 1080" at bounding box center [985, 36] width 146 height 31
type input "1920 x 1080"
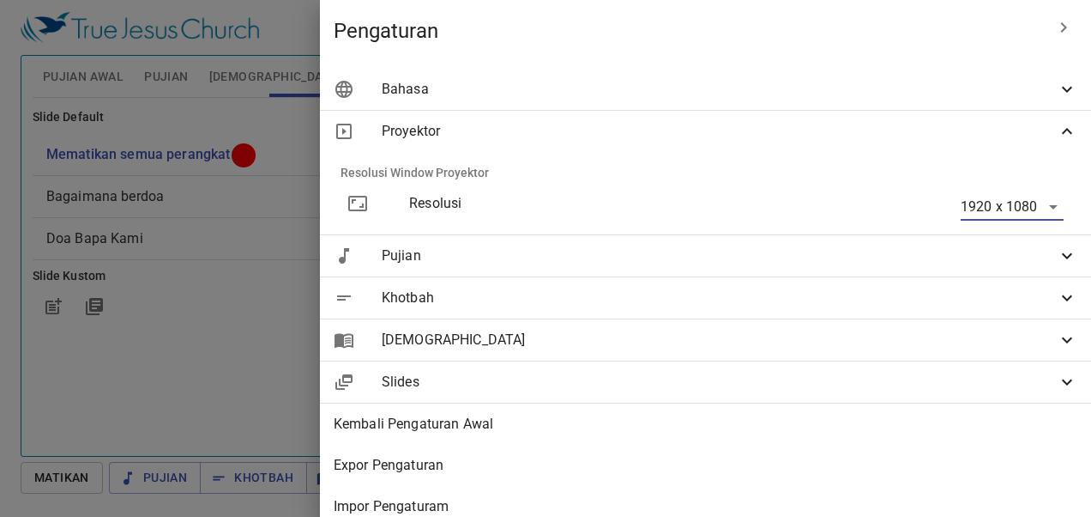
click at [739, 254] on span "Pujian" at bounding box center [719, 255] width 675 height 21
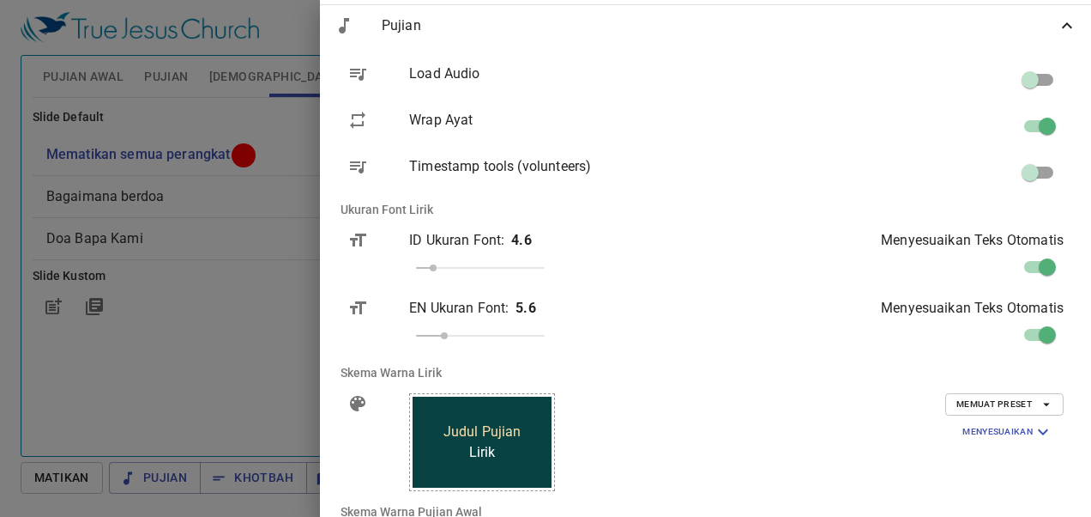
scroll to position [257, 0]
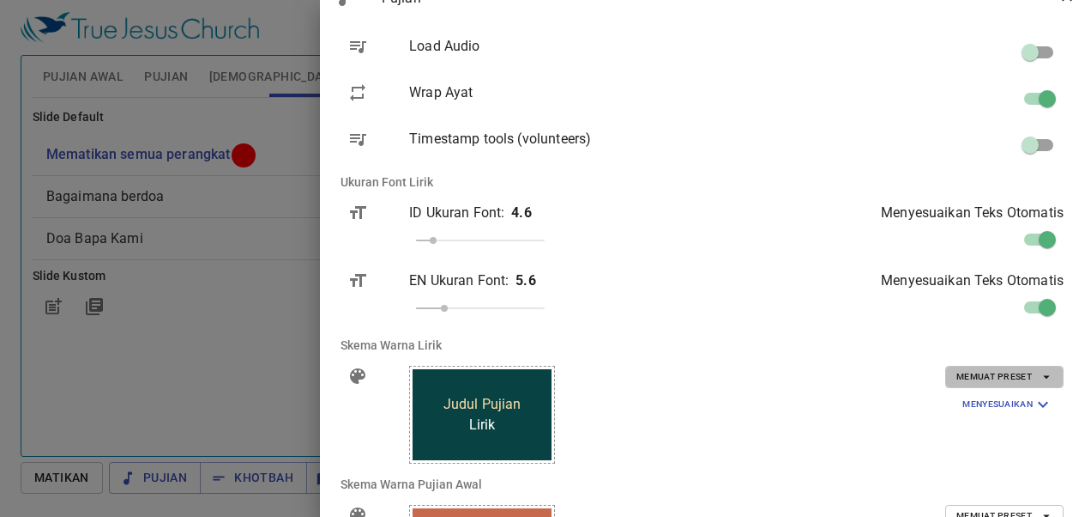
click at [872, 372] on span "Memuat Preset" at bounding box center [1005, 376] width 96 height 15
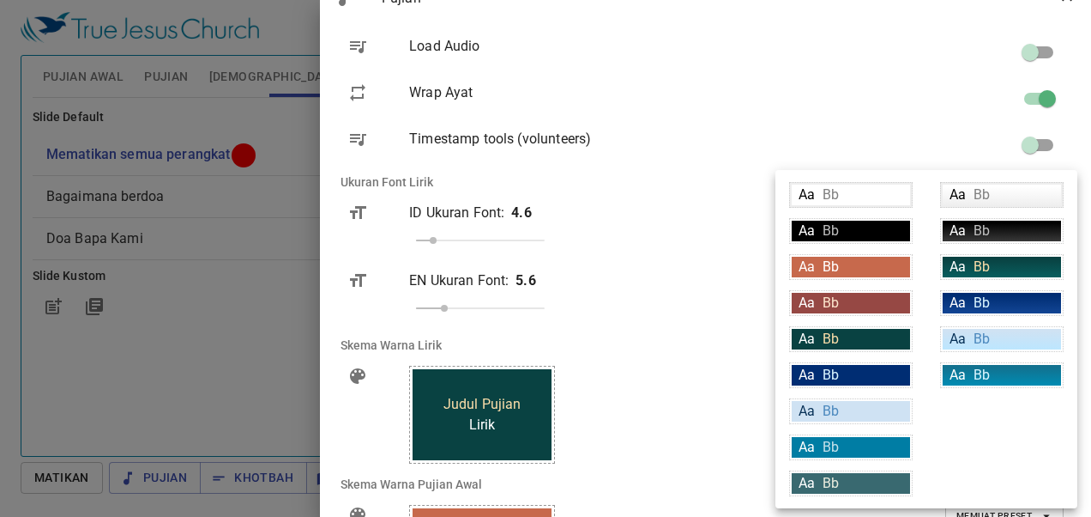
click at [872, 297] on span "Bb" at bounding box center [982, 302] width 16 height 16
type input "linear-gradient(180deg, rgba(0,45,115,1) 10%, rgba(18,69,148,1) 100%)"
type input "#daf5ff"
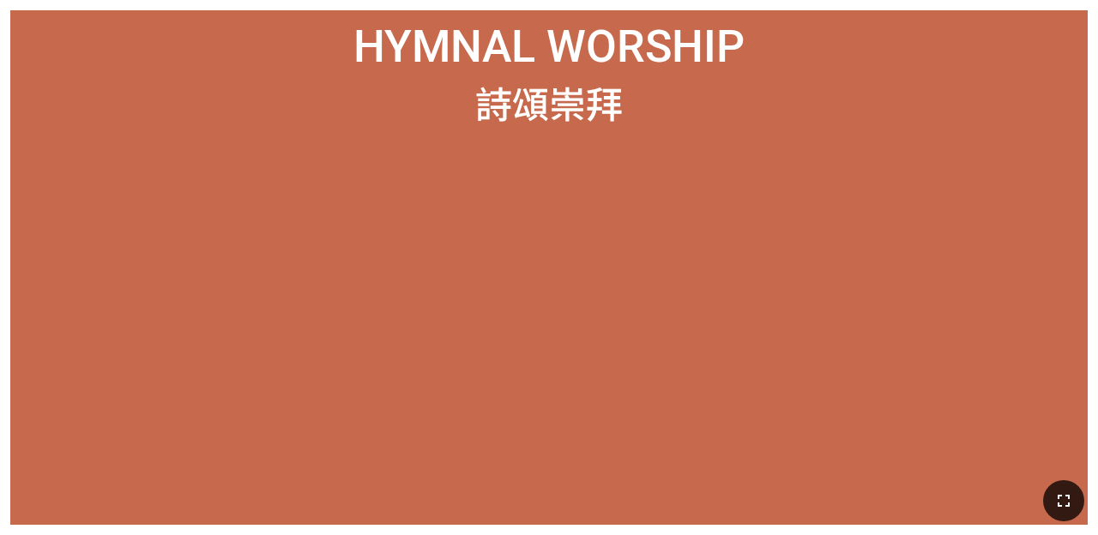
click at [686, 506] on icon "button" at bounding box center [1064, 501] width 21 height 21
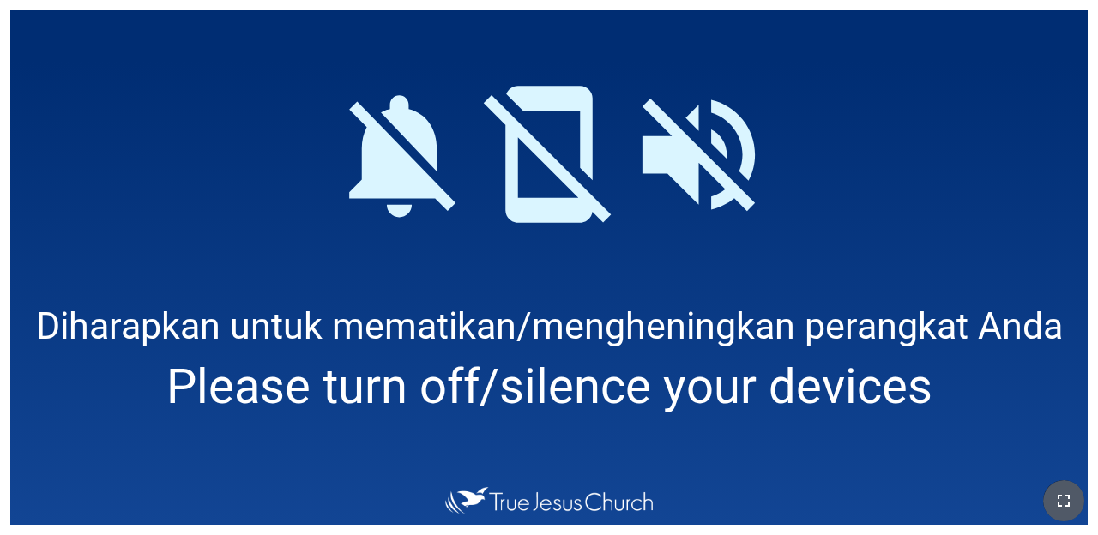
click at [686, 498] on icon "button" at bounding box center [1064, 501] width 21 height 21
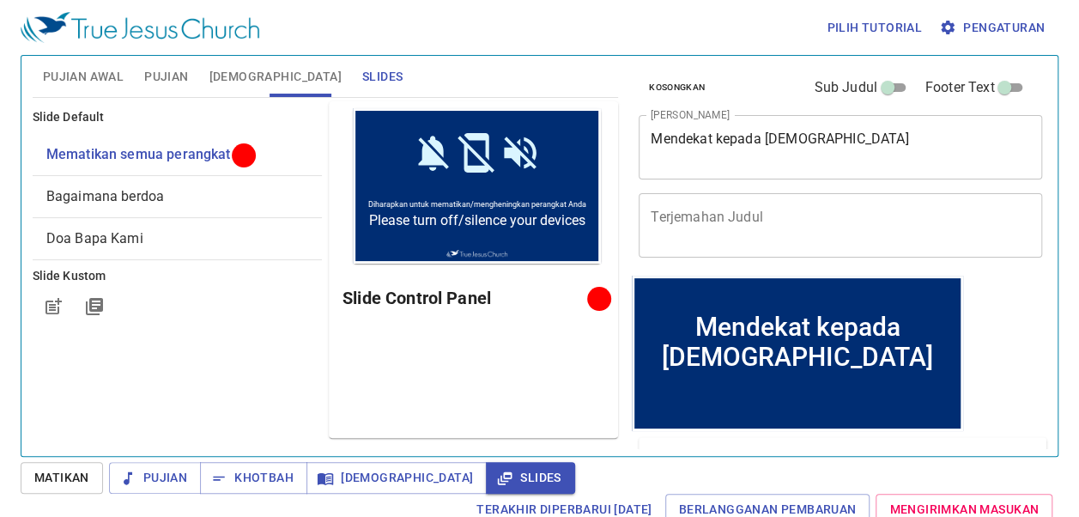
scroll to position [99, 0]
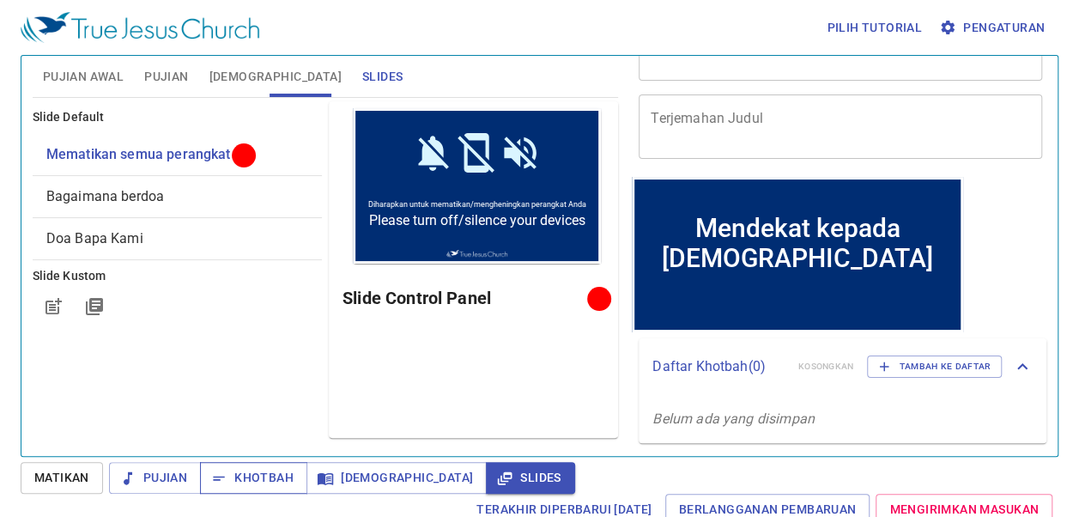
click at [240, 481] on span "Khotbah" at bounding box center [254, 477] width 80 height 21
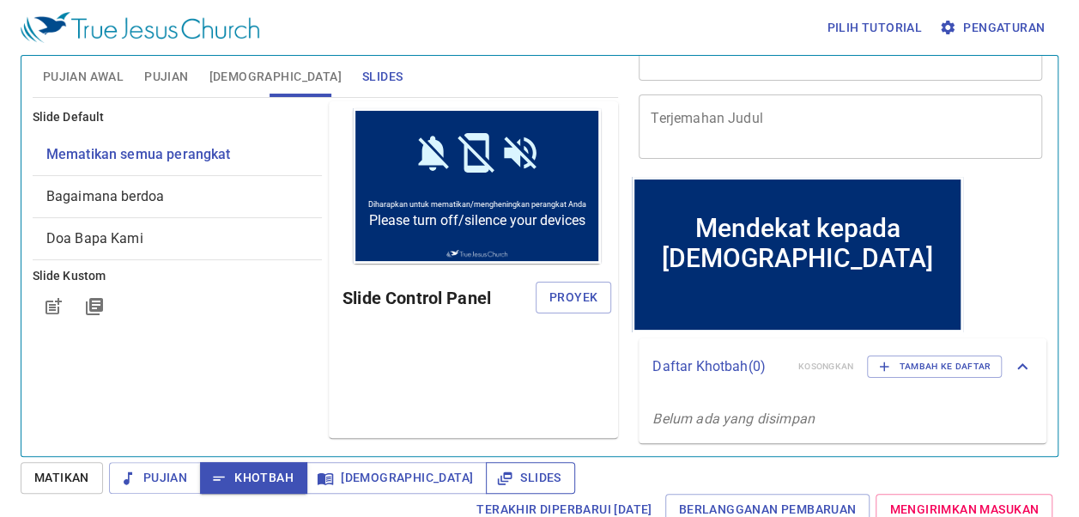
click at [486, 465] on button "Slides" at bounding box center [530, 478] width 88 height 32
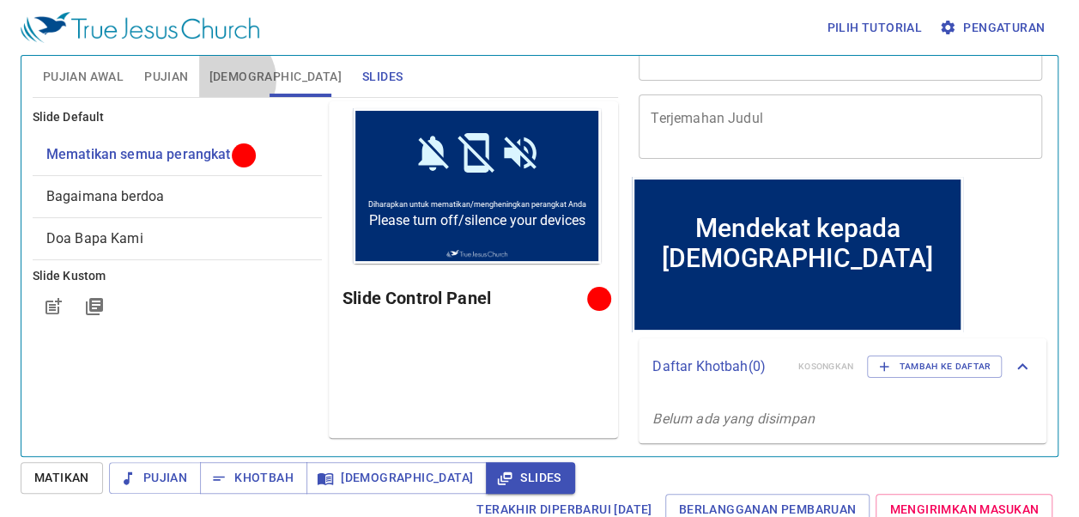
click at [227, 79] on span "[DEMOGRAPHIC_DATA]" at bounding box center [275, 76] width 132 height 21
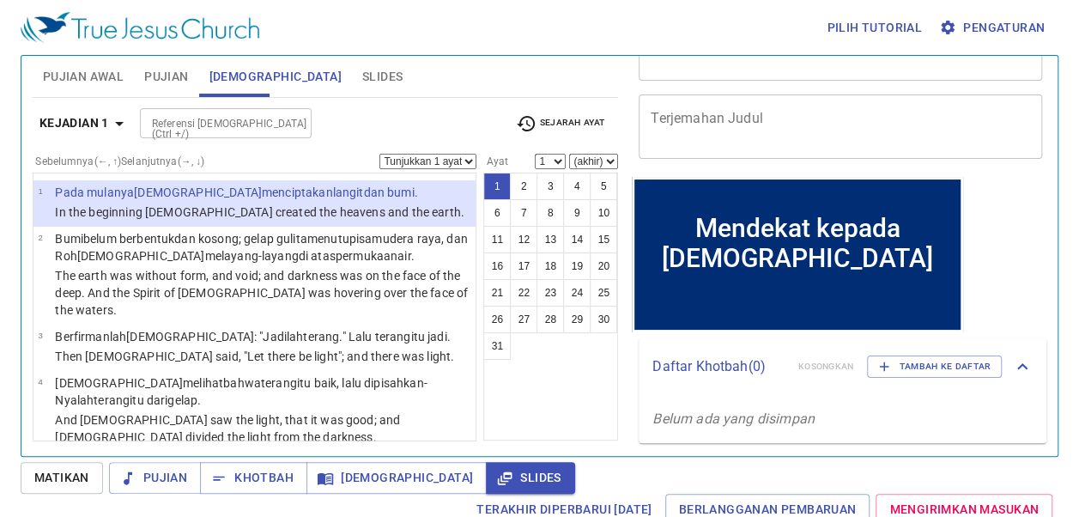
click at [192, 77] on button "Pujian" at bounding box center [166, 76] width 64 height 41
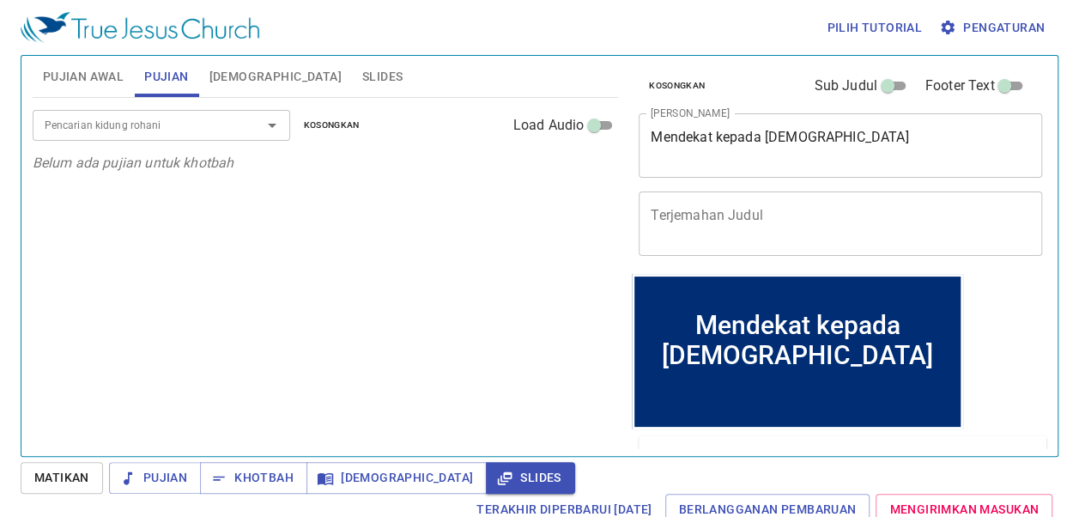
scroll to position [0, 0]
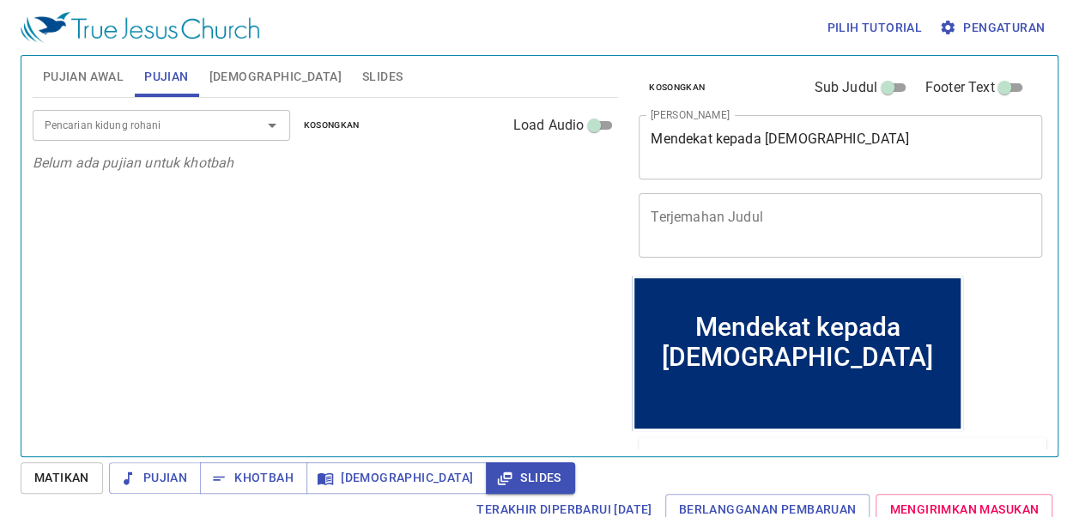
click at [88, 73] on span "Pujian Awal" at bounding box center [83, 76] width 81 height 21
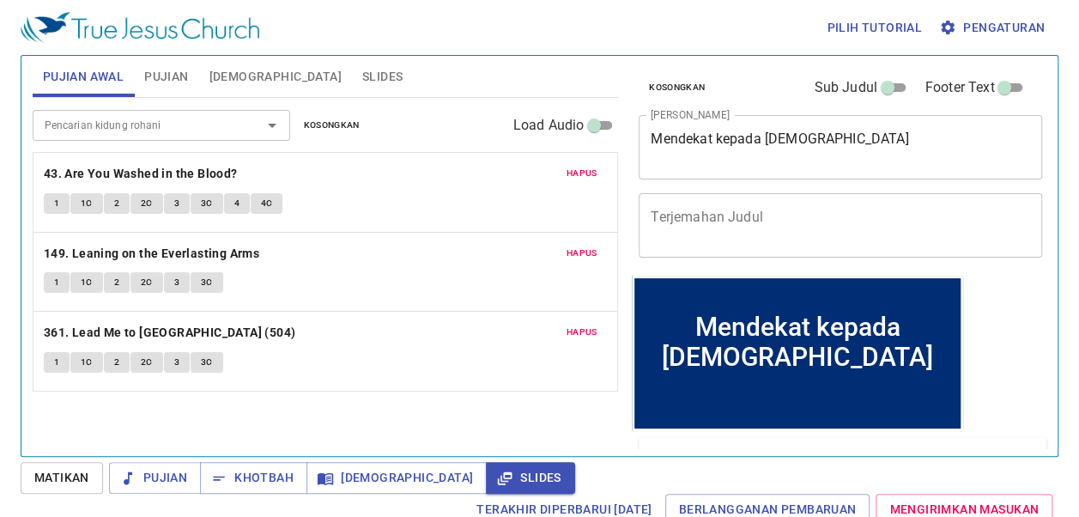
click at [1007, 84] on input "Footer Text" at bounding box center [1004, 91] width 62 height 21
checkbox input "true"
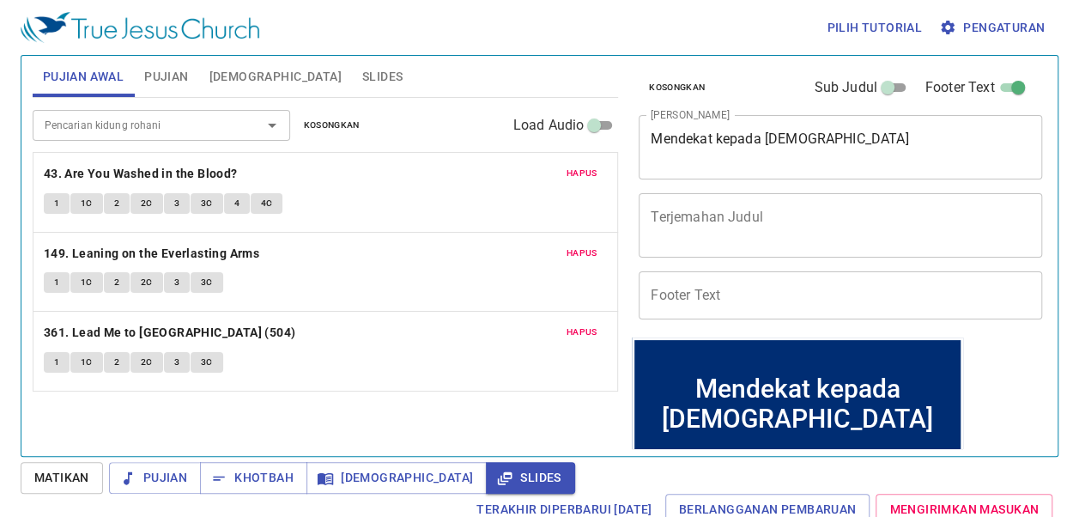
scroll to position [86, 0]
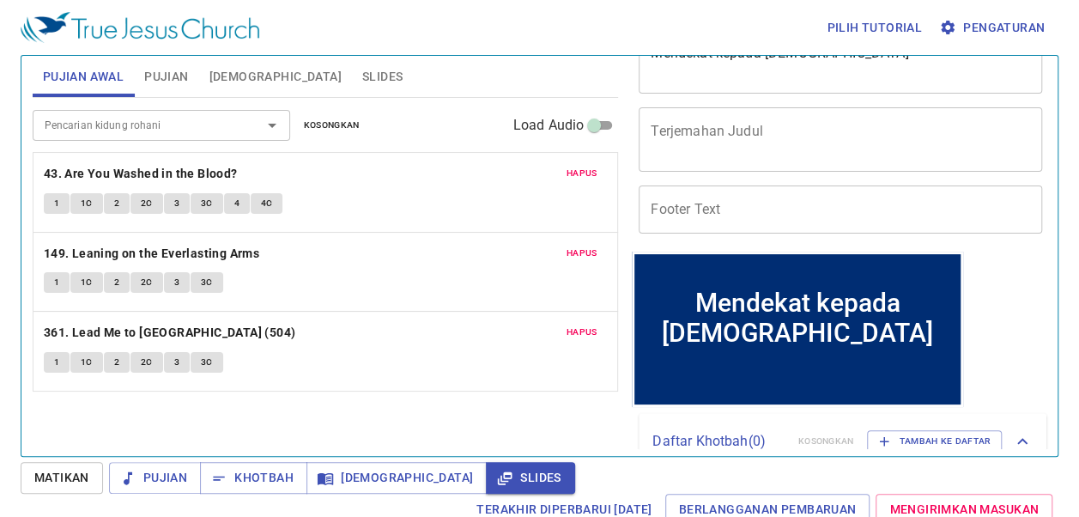
click at [796, 233] on div "Footer Text Footer Text" at bounding box center [832, 209] width 403 height 62
click at [788, 210] on input "Footer Text" at bounding box center [839, 209] width 403 height 48
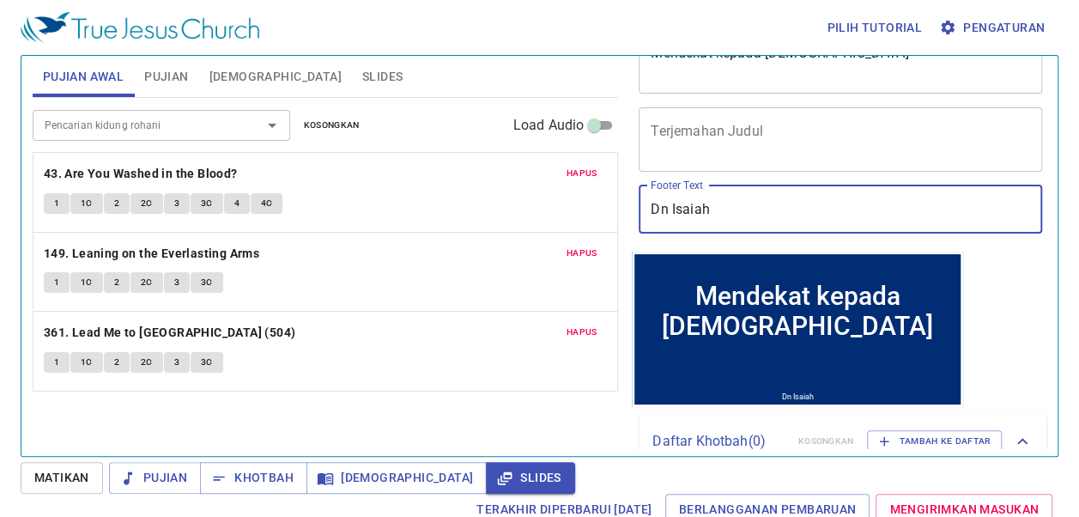
type input "Dn Isaiah"
click at [1009, 295] on div "Kosongkan Sub Judul Footer Text Judul Khotbah Mendekat kepada Allah x Judul Kho…" at bounding box center [839, 249] width 428 height 400
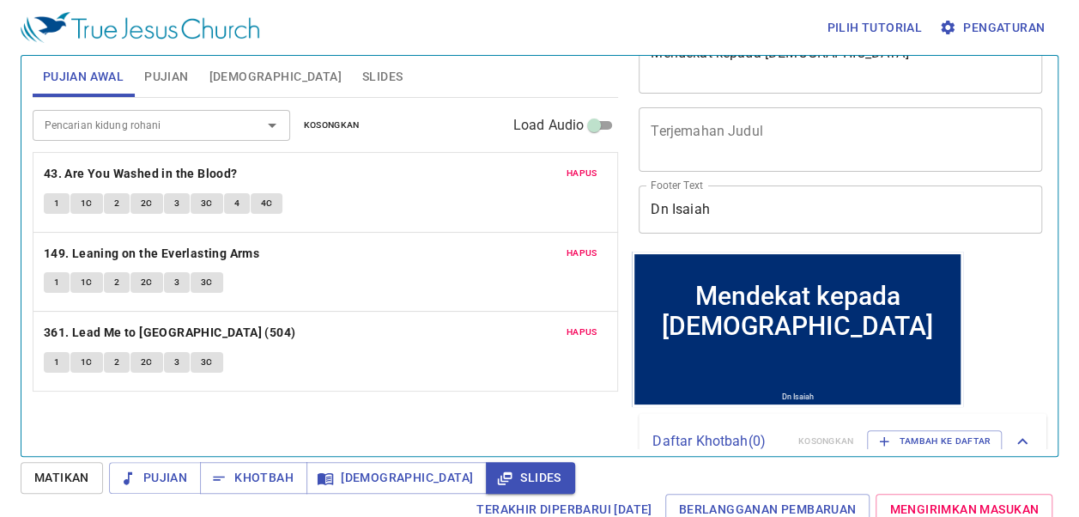
click at [156, 84] on span "Pujian" at bounding box center [166, 76] width 44 height 21
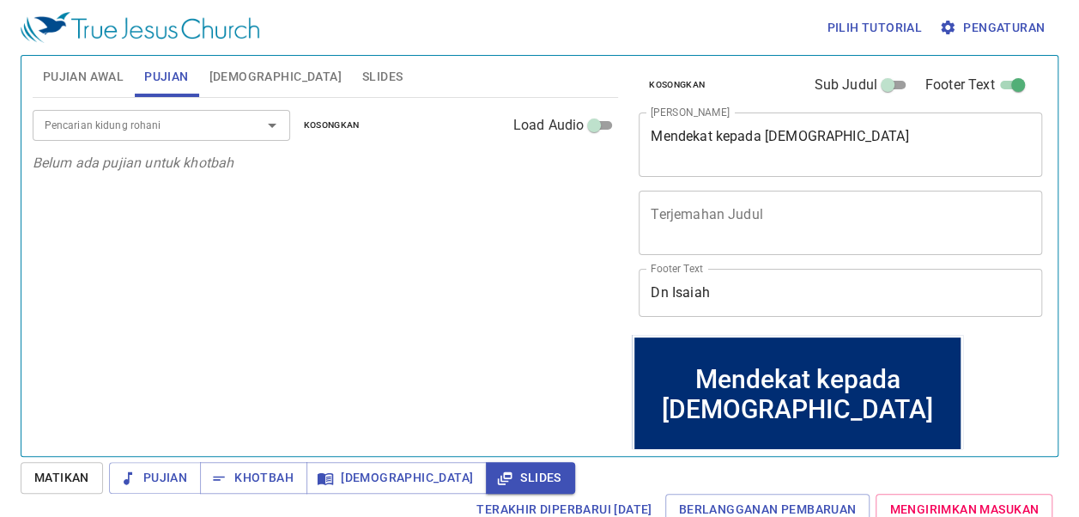
scroll to position [0, 0]
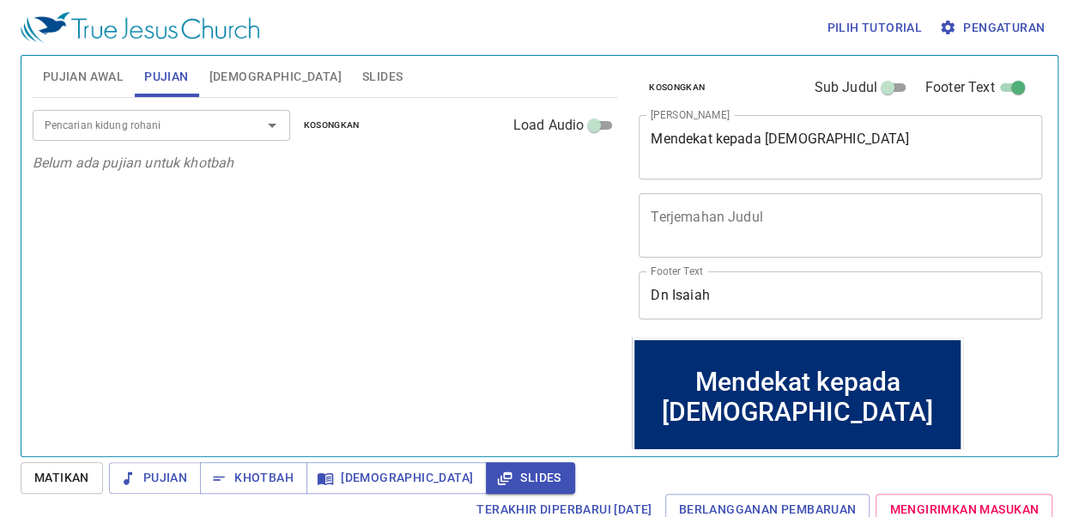
click at [352, 82] on button "Slides" at bounding box center [382, 76] width 61 height 41
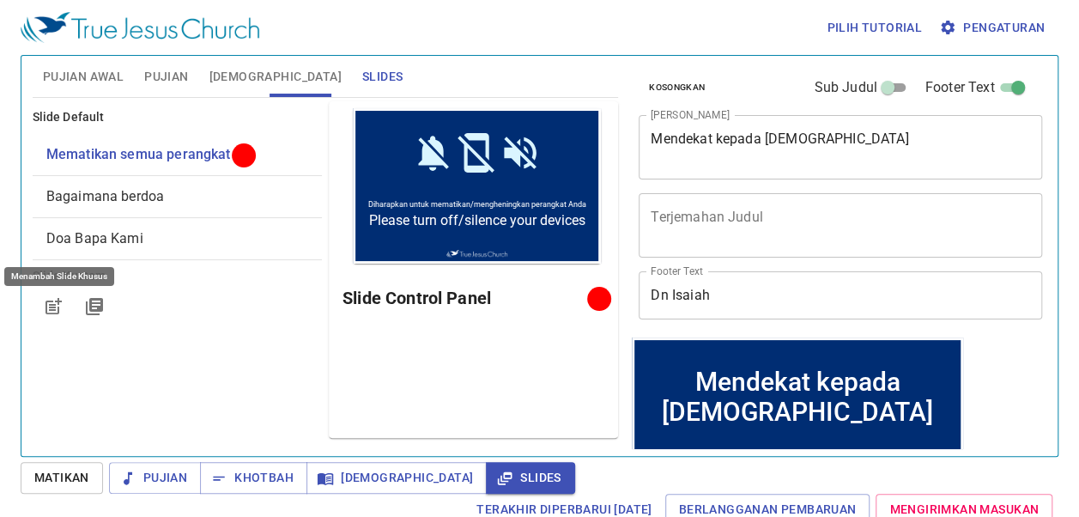
click at [56, 299] on icon "button" at bounding box center [55, 304] width 13 height 13
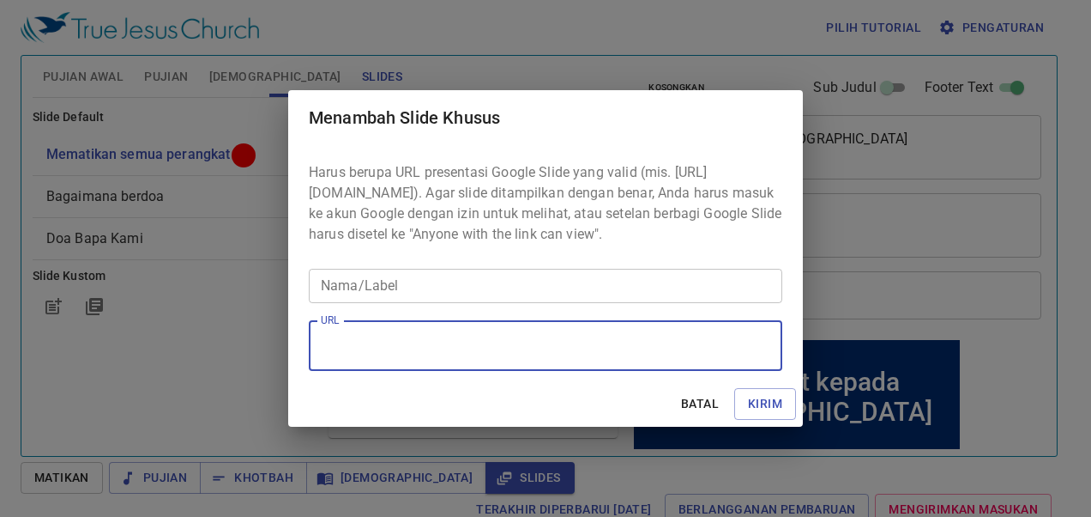
click at [353, 342] on textarea "URL" at bounding box center [546, 345] width 450 height 33
paste textarea "https://docs.google.com/presentation/d/1wK-AX6v92SZ4RB2qV0znFITIMzo05rB9GXzwef0…"
type textarea "https://docs.google.com/presentation/d/1wK-AX6v92SZ4RB2qV0znFITIMzo05rB9GXzwef0…"
click at [491, 293] on input "Nama/Label" at bounding box center [546, 286] width 474 height 34
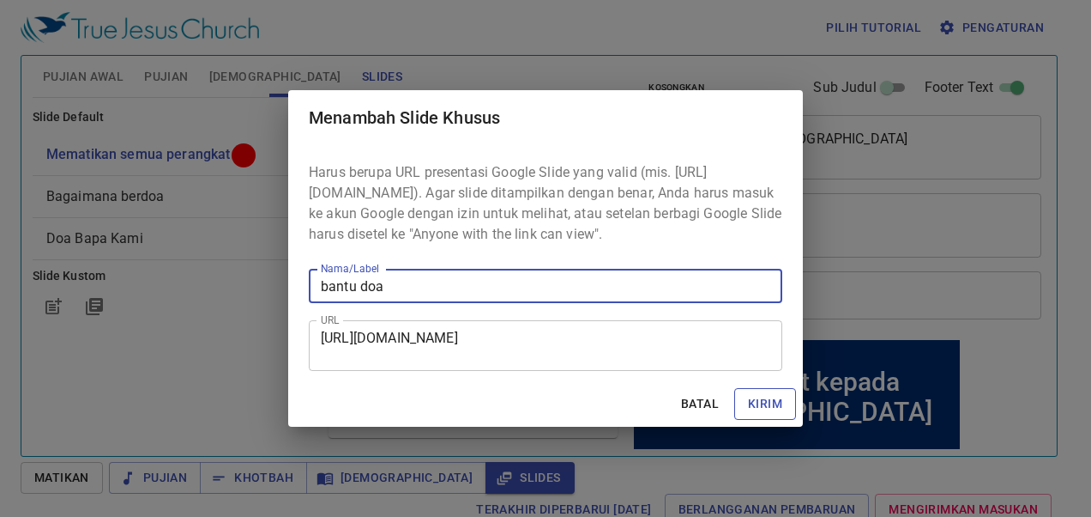
type input "bantu doa"
click at [752, 408] on span "Kirim" at bounding box center [765, 403] width 34 height 21
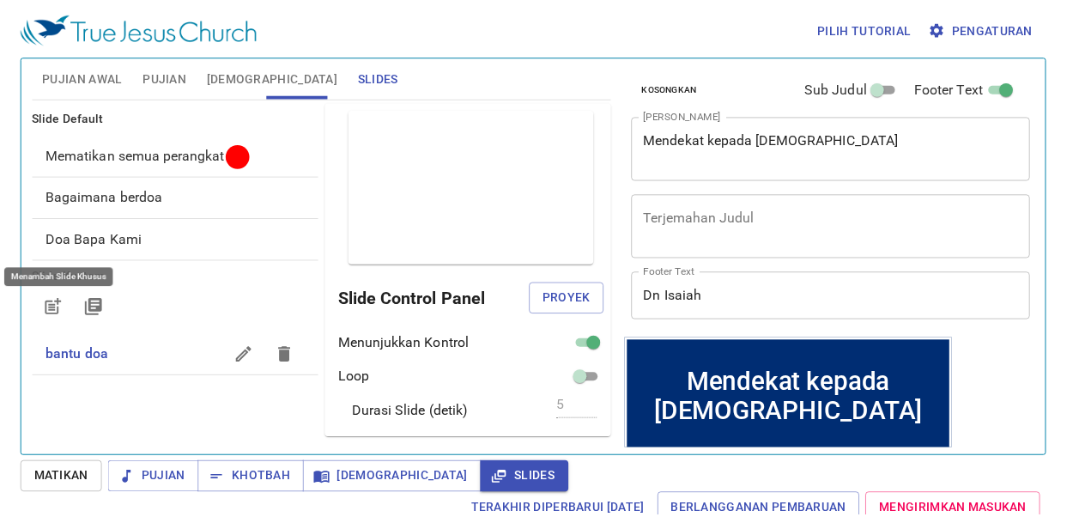
scroll to position [0, 0]
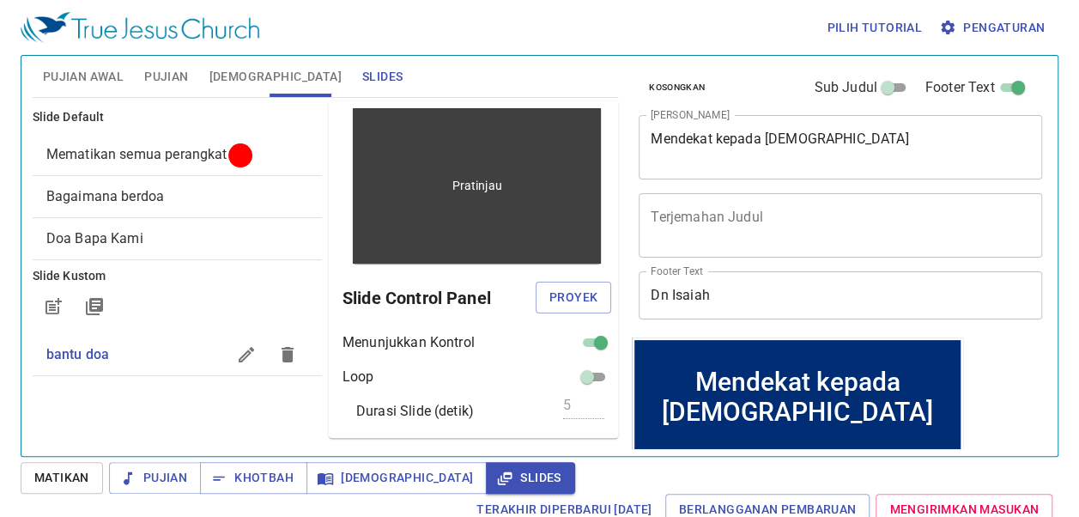
drag, startPoint x: 589, startPoint y: 144, endPoint x: 593, endPoint y: 174, distance: 30.2
click at [593, 174] on div "Pratinjau" at bounding box center [477, 185] width 248 height 155
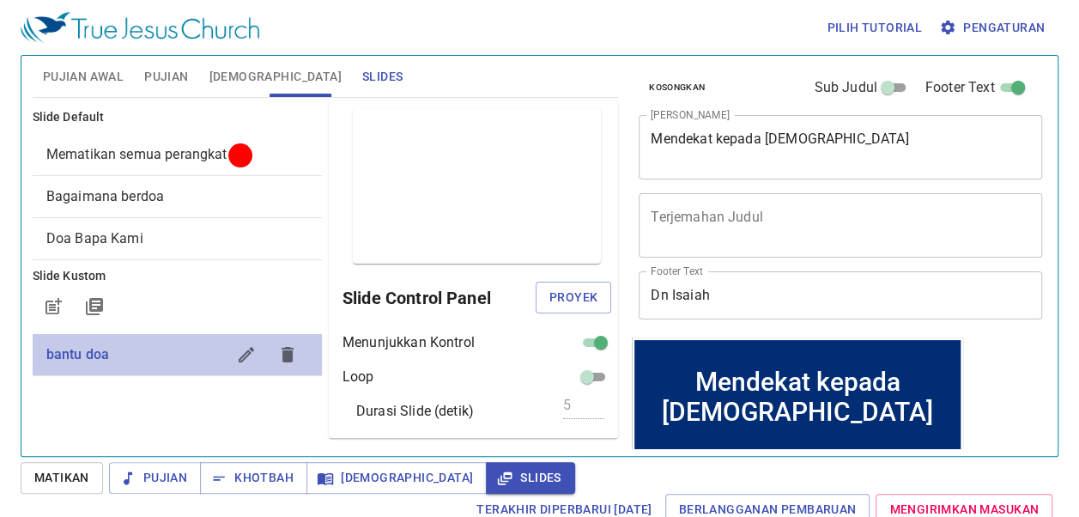
click at [144, 356] on span "bantu doa" at bounding box center [135, 354] width 179 height 21
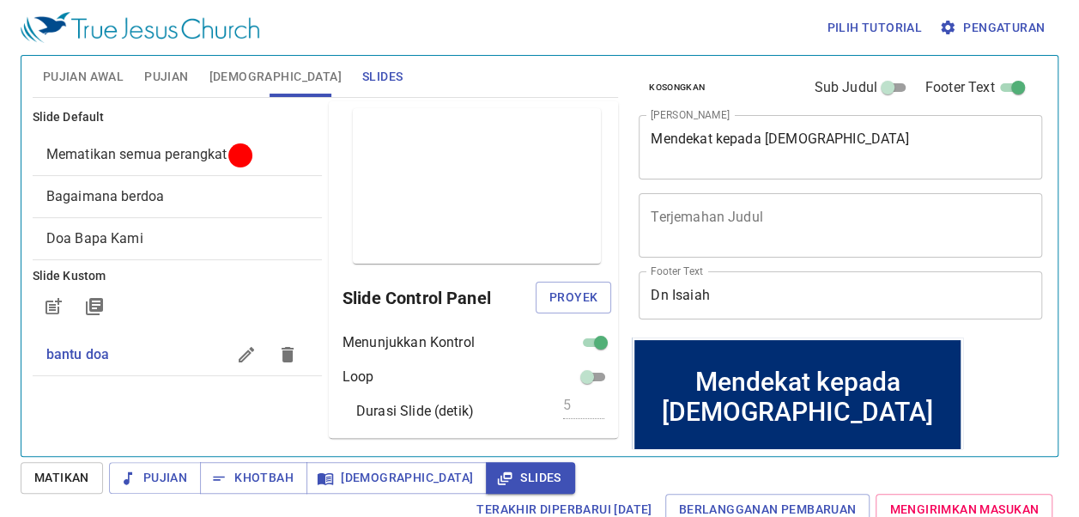
click at [185, 408] on div "Slide Default Mematikan semua perangkat Bagaimana berdoa Doa Bapa Kami Slide Ku…" at bounding box center [177, 269] width 296 height 343
click at [549, 290] on span "Proyek" at bounding box center [573, 297] width 48 height 21
click at [209, 146] on span "Mematikan semua perangkat" at bounding box center [136, 154] width 181 height 16
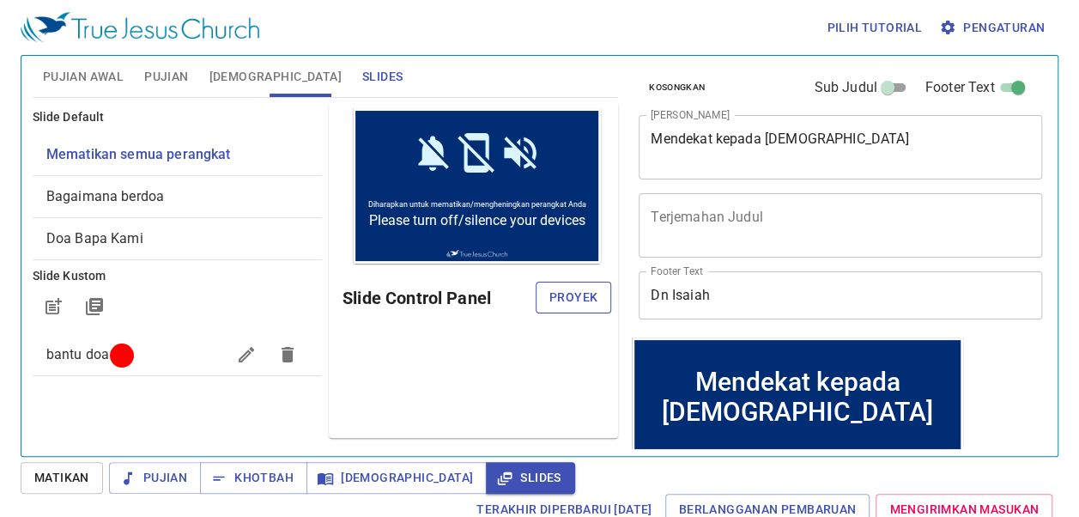
click at [548, 299] on button "Proyek" at bounding box center [573, 297] width 76 height 32
click at [159, 356] on span "bantu doa" at bounding box center [135, 354] width 179 height 21
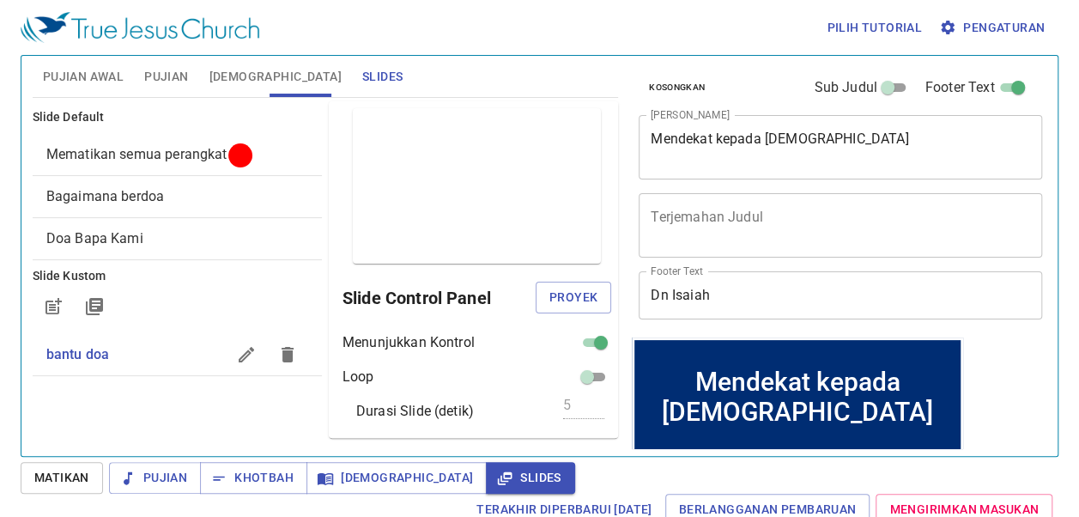
click at [443, 72] on div "Pujian Awal Pujian Alkitab Slides" at bounding box center [325, 76] width 585 height 41
click at [94, 86] on span "Pujian Awal" at bounding box center [83, 76] width 81 height 21
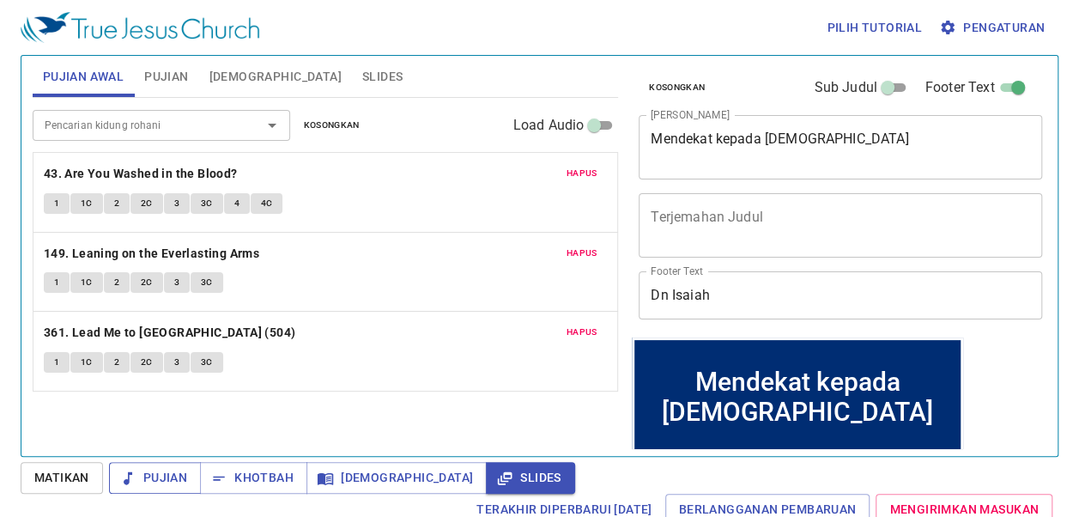
click at [145, 482] on span "Pujian" at bounding box center [155, 477] width 64 height 21
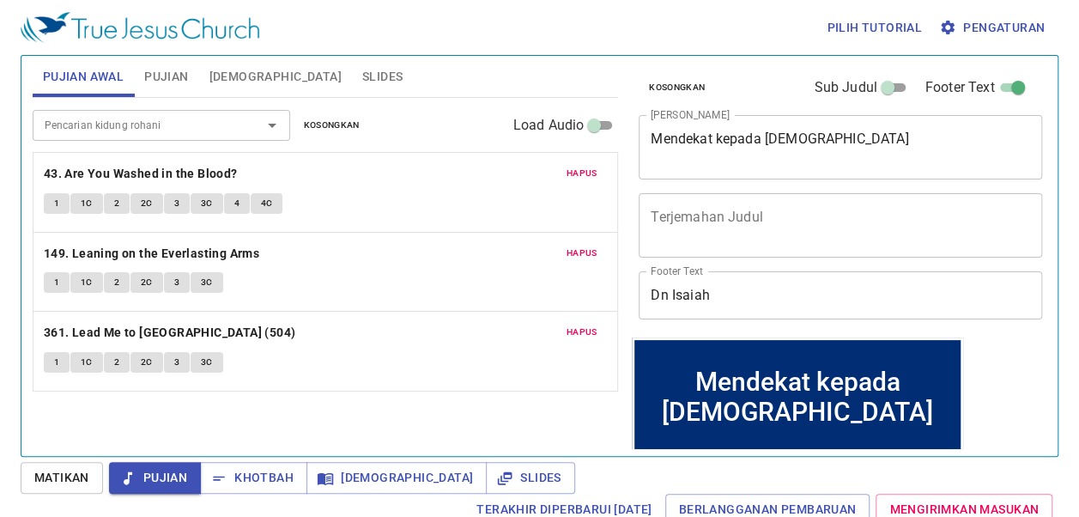
click at [1006, 32] on span "Pengaturan" at bounding box center [993, 27] width 102 height 21
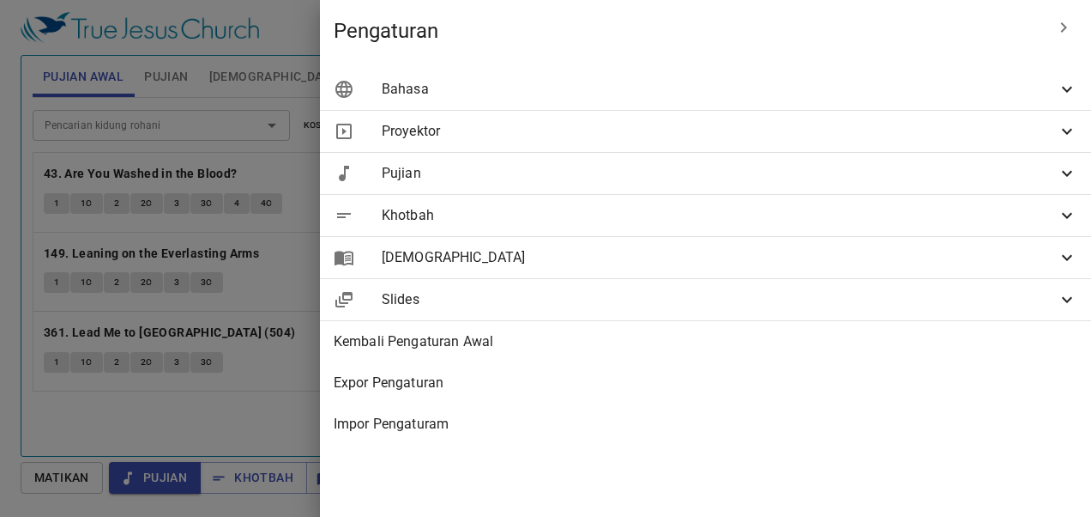
click at [781, 180] on span "Pujian" at bounding box center [719, 173] width 675 height 21
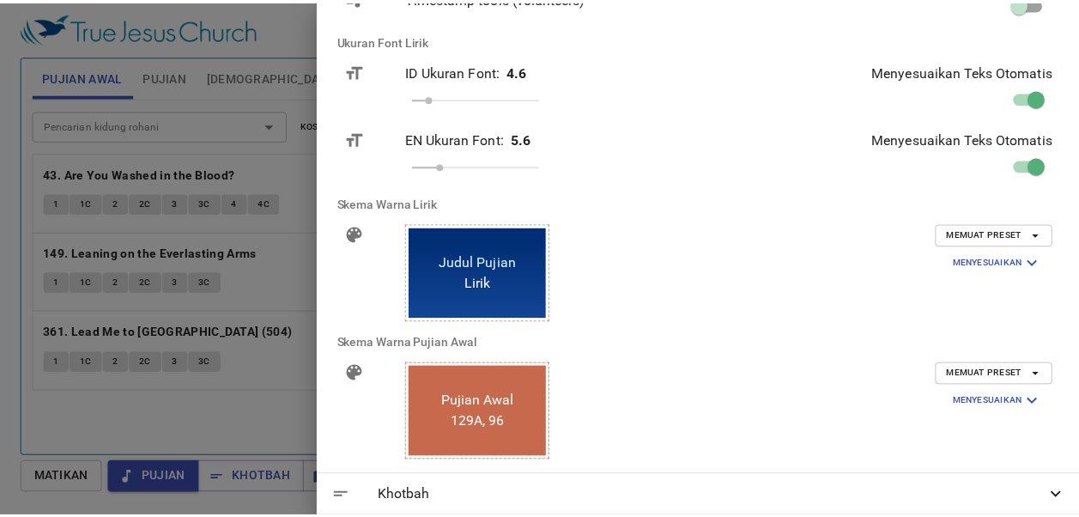
scroll to position [343, 0]
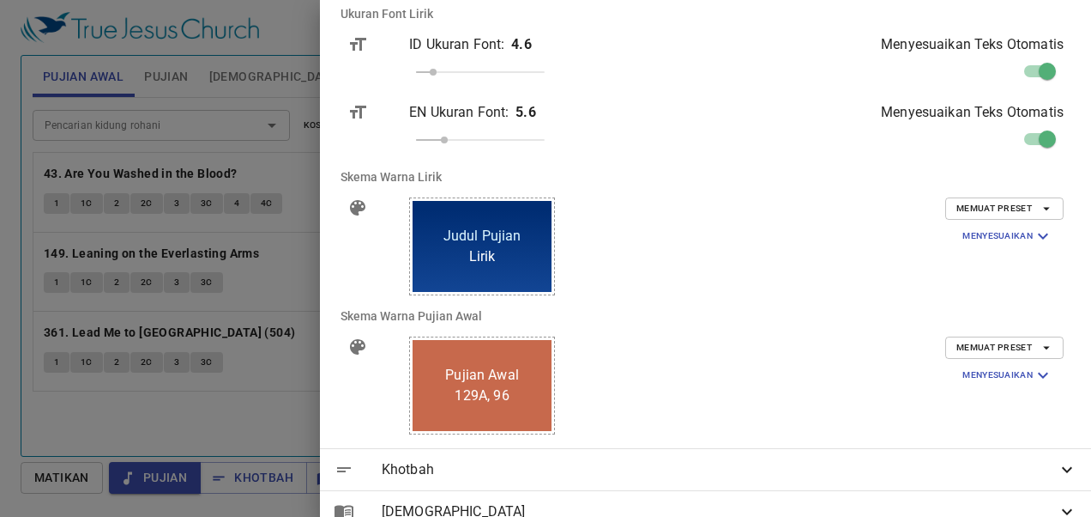
click at [1011, 341] on span "Memuat Preset" at bounding box center [1005, 347] width 96 height 15
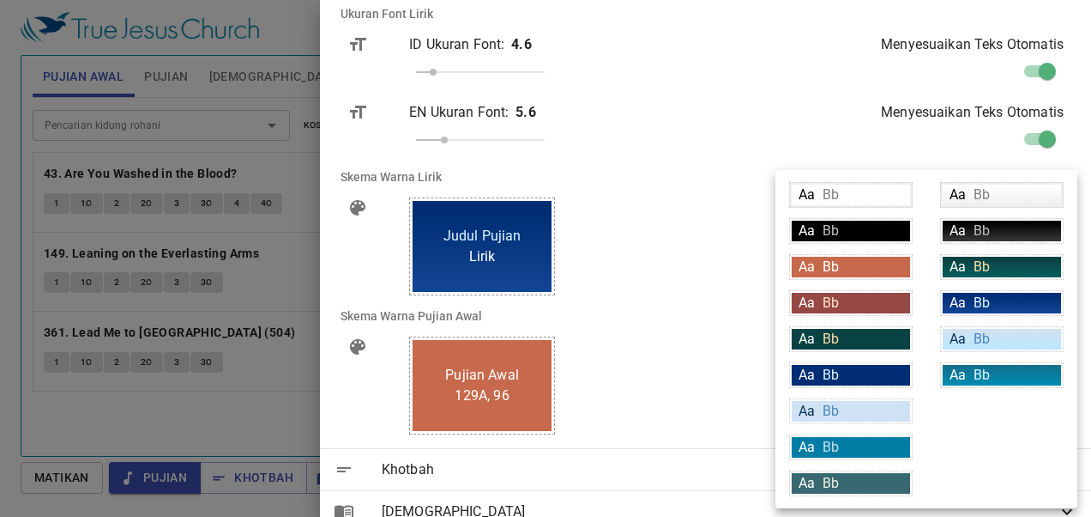
click at [1012, 300] on div "Aa Bb" at bounding box center [1002, 303] width 118 height 21
type input "linear-gradient(180deg, rgba(0,45,115,1) 10%, rgba(18,69,148,1) 100%)"
type input "#daf5ff"
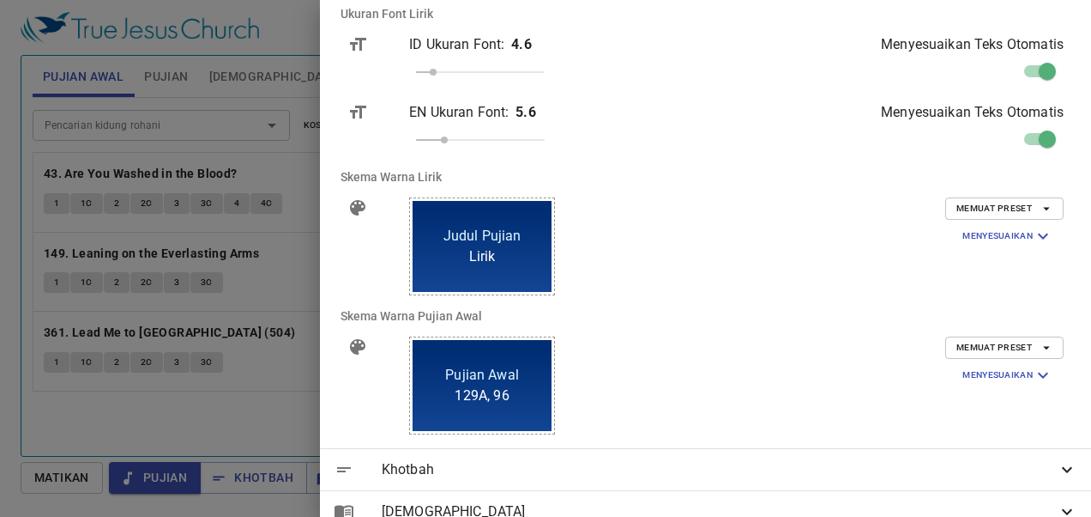
click at [448, 275] on div at bounding box center [545, 258] width 1091 height 517
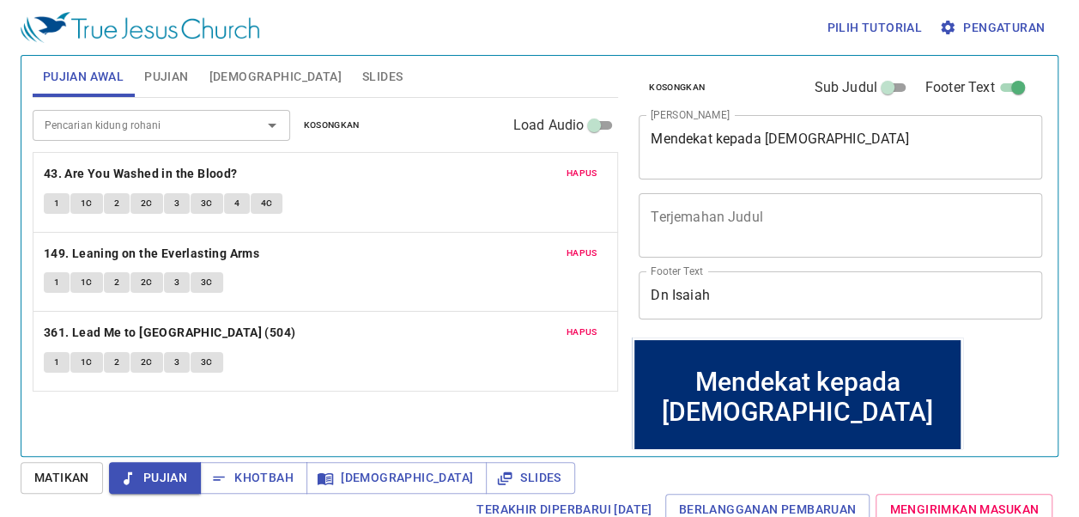
click at [55, 199] on span "1" at bounding box center [56, 203] width 5 height 15
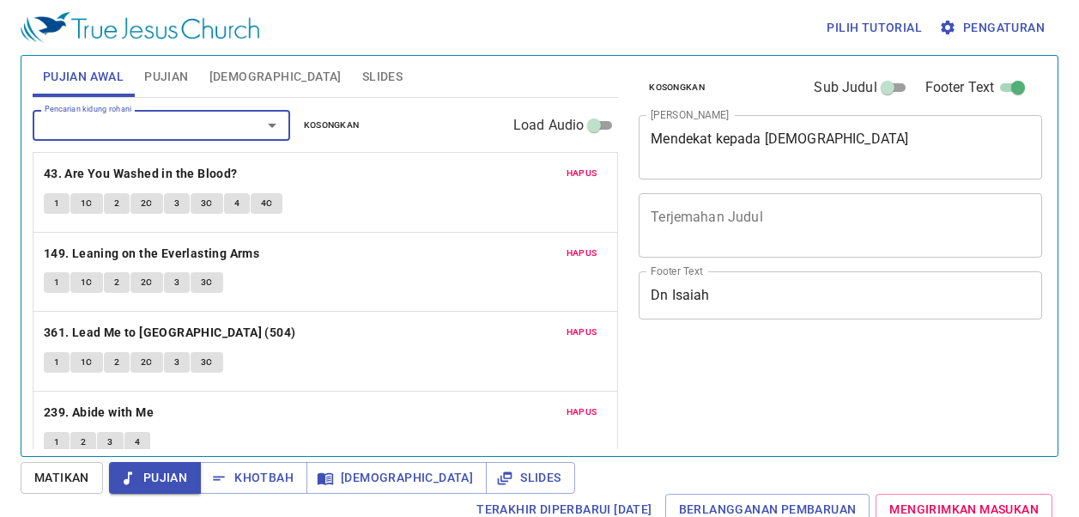
scroll to position [8, 0]
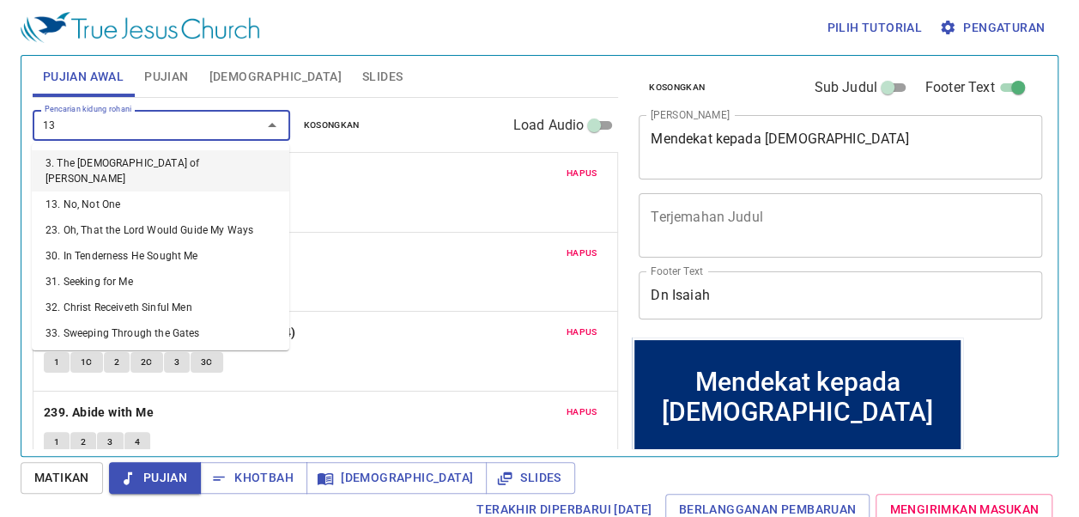
type input "137"
click at [72, 127] on input "137" at bounding box center [136, 125] width 196 height 20
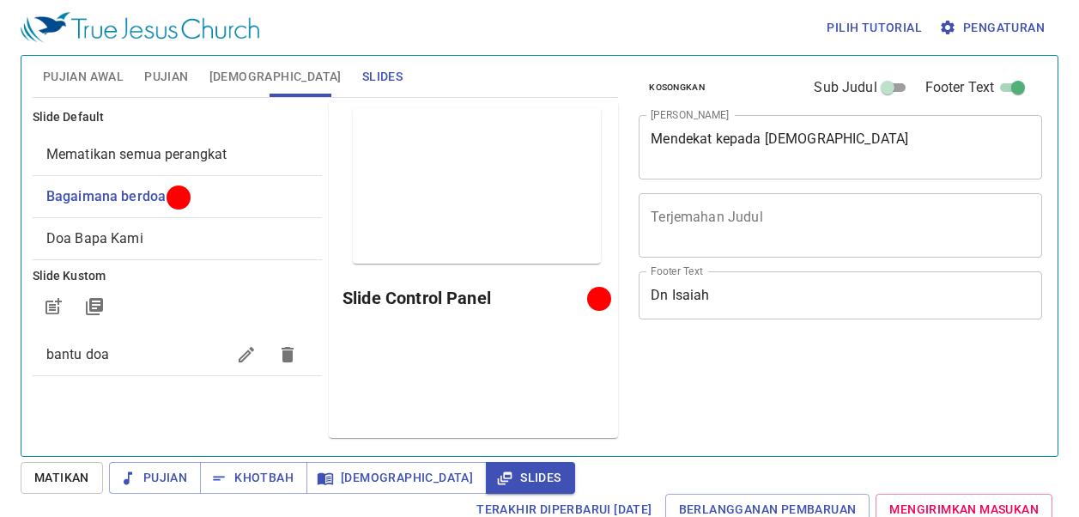
scroll to position [8, 0]
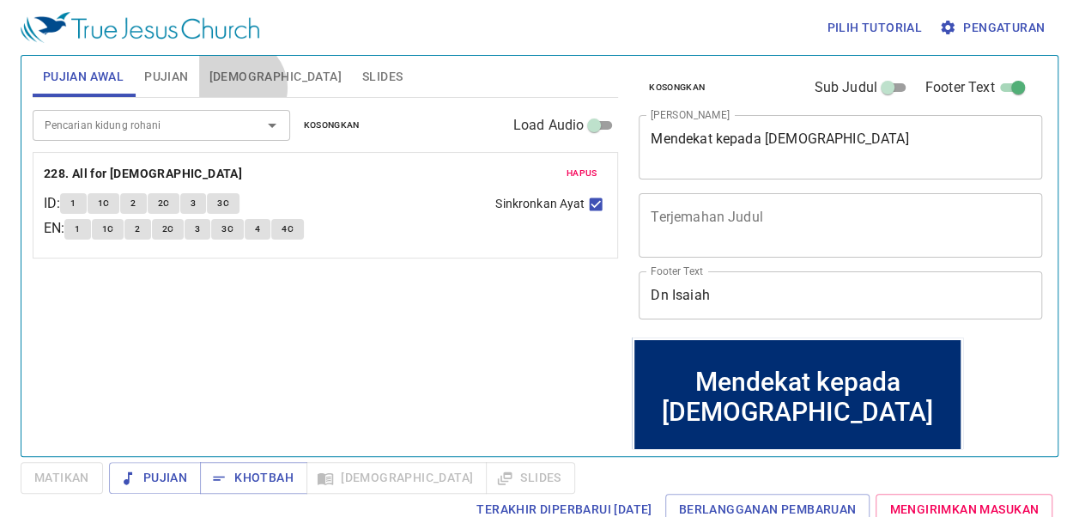
click at [237, 88] on button "[DEMOGRAPHIC_DATA]" at bounding box center [275, 76] width 153 height 41
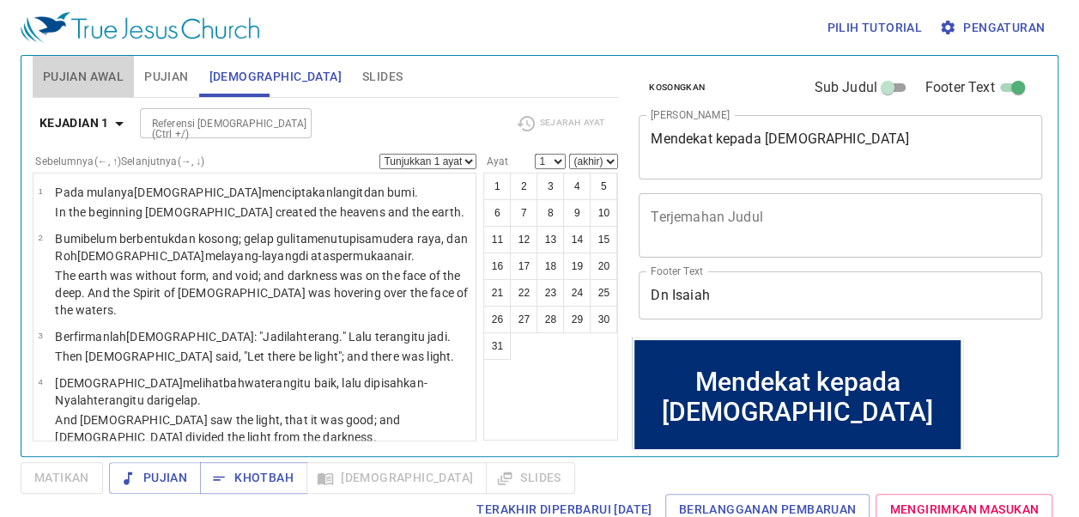
click at [91, 80] on span "Pujian Awal" at bounding box center [83, 76] width 81 height 21
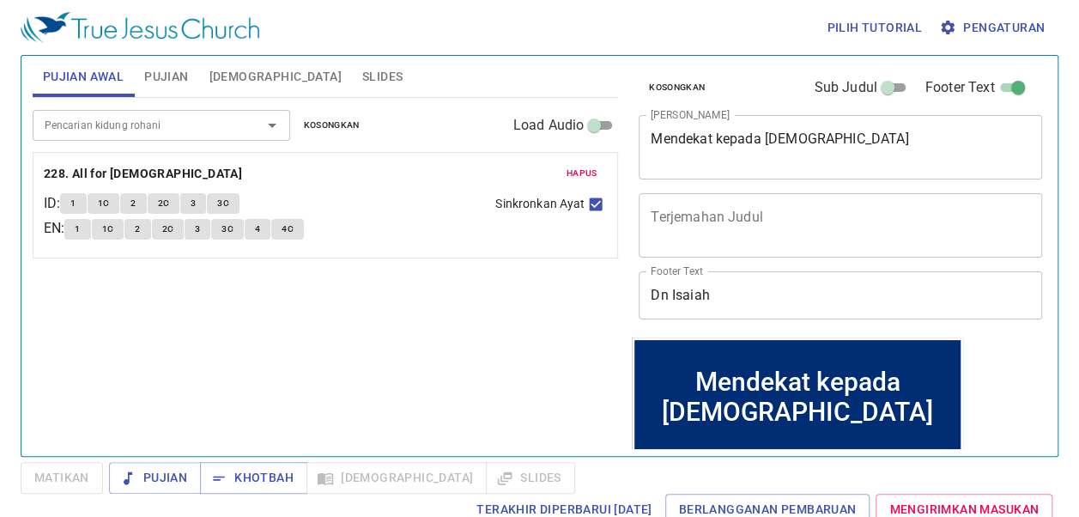
click at [129, 70] on button "Pujian Awal" at bounding box center [83, 76] width 101 height 41
click at [368, 57] on div "Pujian Awal Pujian Alkitab Slides" at bounding box center [325, 76] width 585 height 41
click at [352, 81] on button "Slides" at bounding box center [382, 76] width 61 height 41
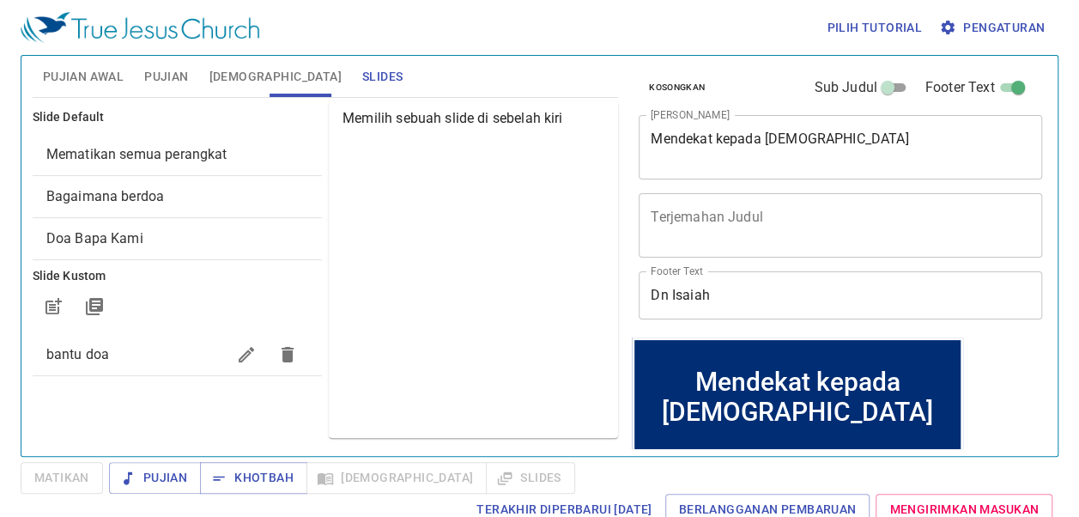
click at [106, 79] on span "Pujian Awal" at bounding box center [83, 76] width 81 height 21
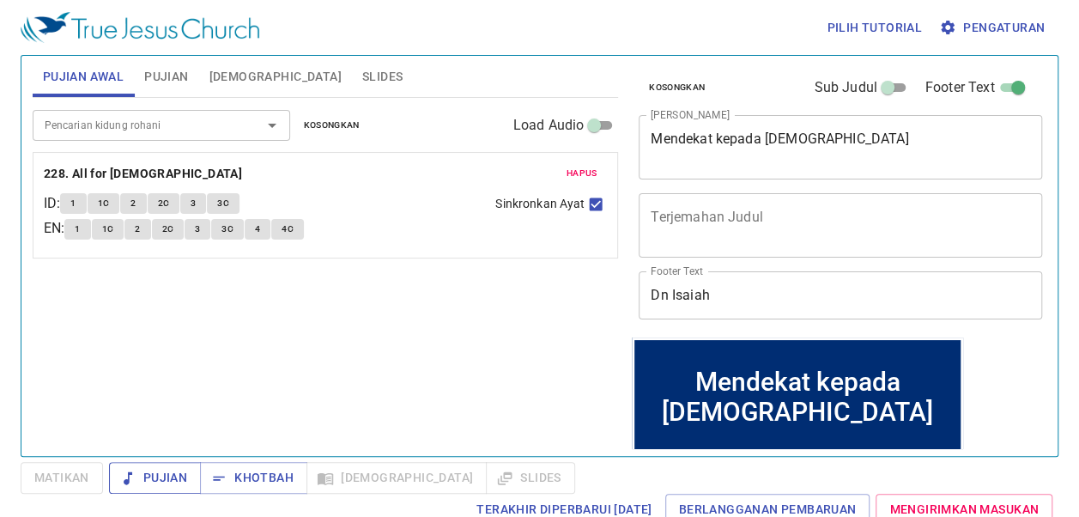
click at [169, 475] on span "Pujian" at bounding box center [155, 477] width 64 height 21
click at [136, 123] on input "Pencarian kidung rohani" at bounding box center [136, 125] width 196 height 20
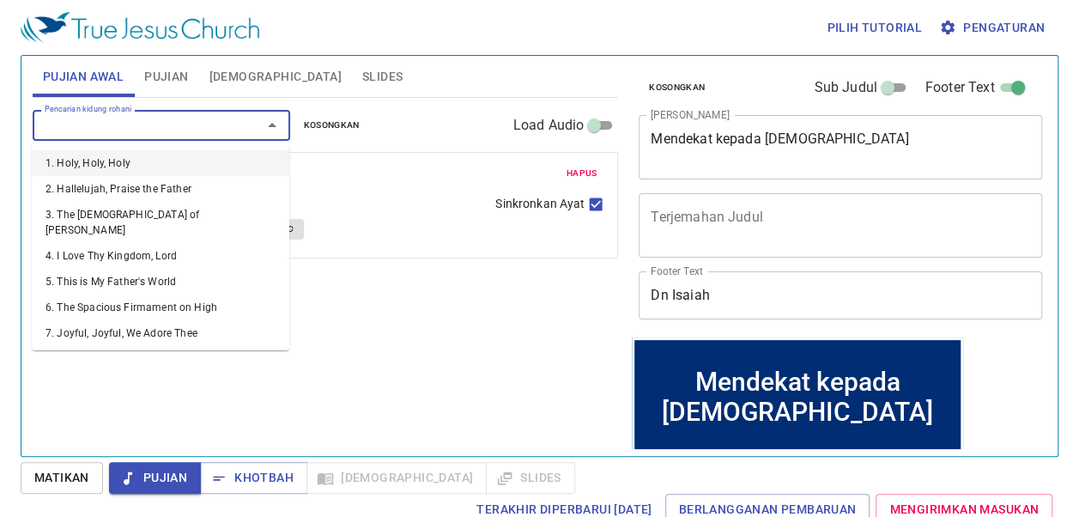
click at [98, 160] on li "1. Holy, Holy, Holy" at bounding box center [160, 163] width 257 height 26
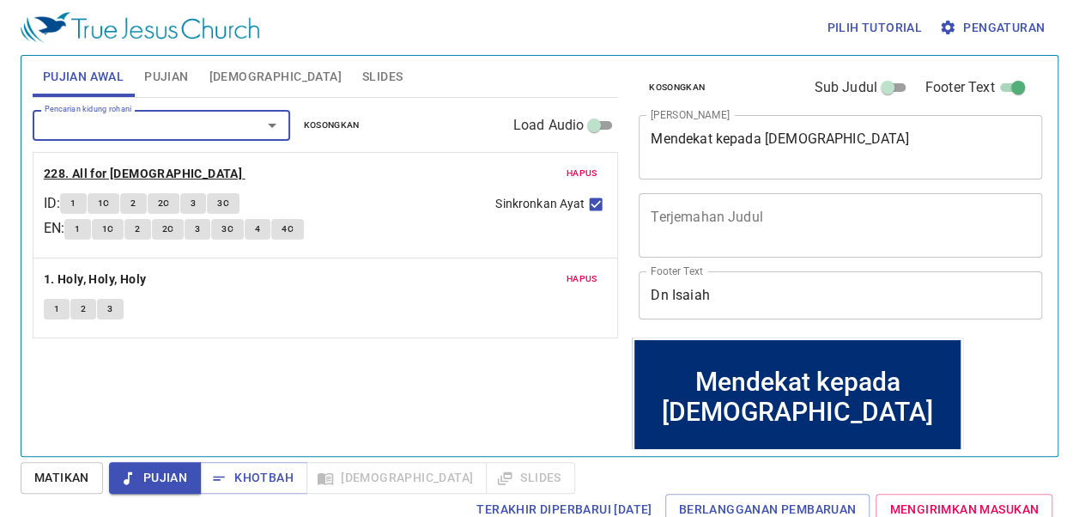
click at [90, 170] on b "228. All for Jesus" at bounding box center [143, 173] width 198 height 21
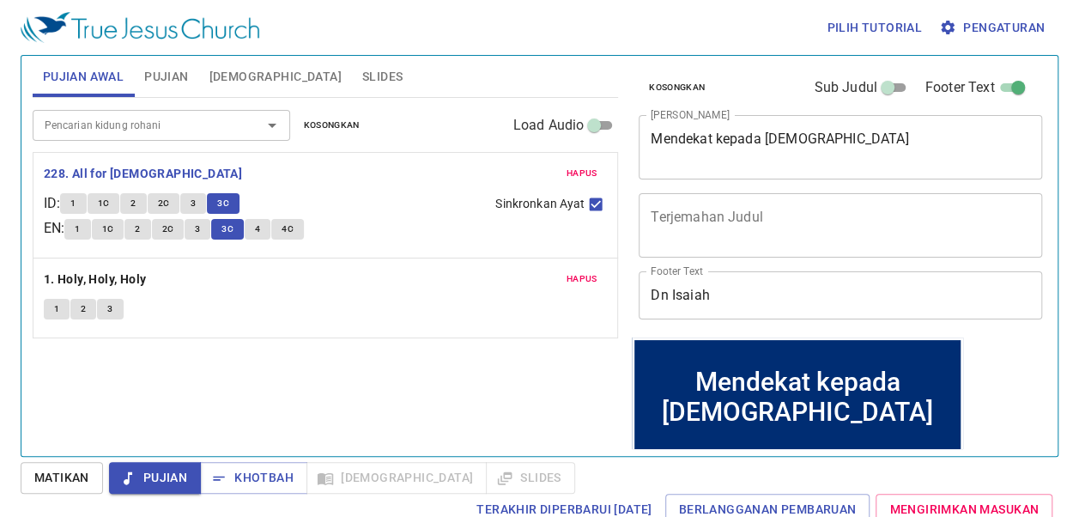
click at [68, 63] on button "Pujian Awal" at bounding box center [83, 76] width 101 height 41
click at [163, 468] on span "Pujian" at bounding box center [155, 477] width 64 height 21
click at [270, 480] on span "Khotbah" at bounding box center [254, 477] width 80 height 21
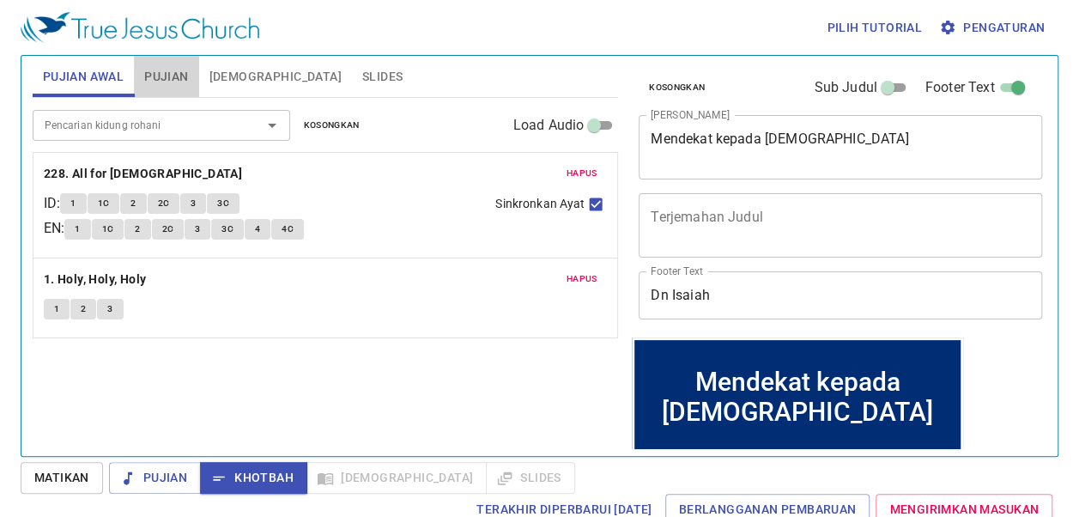
click at [177, 82] on span "Pujian" at bounding box center [166, 76] width 44 height 21
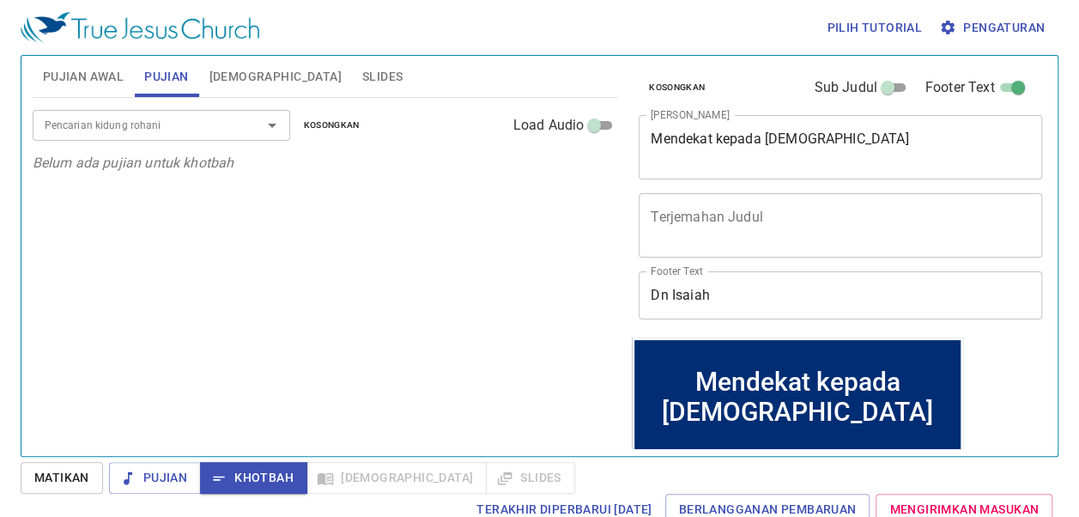
click at [152, 166] on icon "Belum ada pujian untuk khotbah" at bounding box center [134, 162] width 202 height 16
click at [166, 125] on input "Pencarian kidung rohani" at bounding box center [136, 125] width 196 height 20
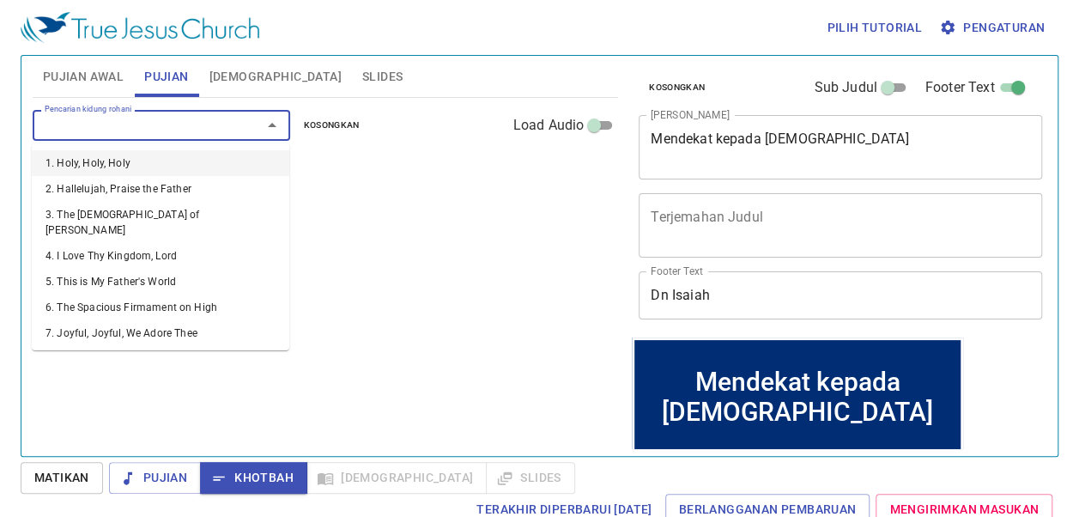
click at [134, 168] on li "1. Holy, Holy, Holy" at bounding box center [160, 163] width 257 height 26
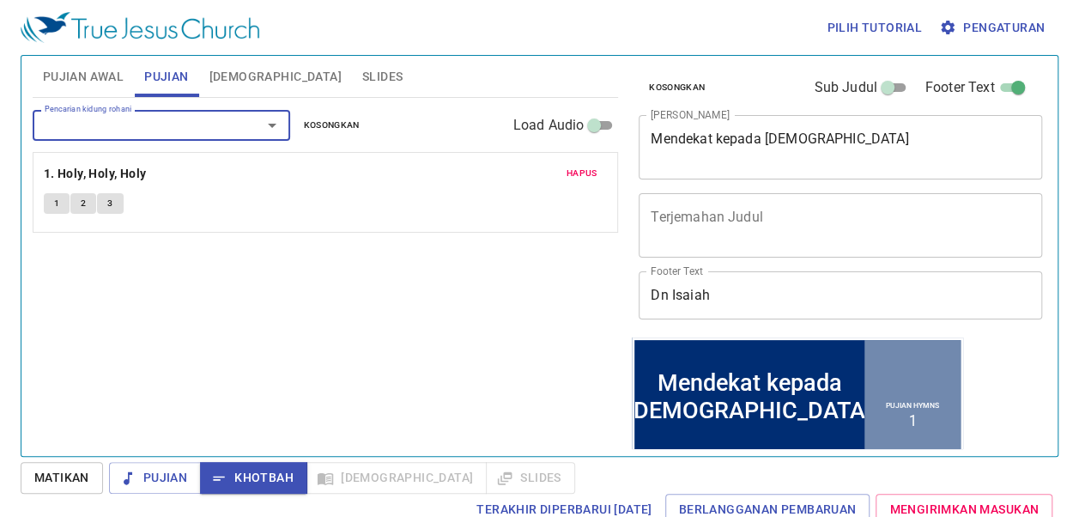
click at [165, 125] on input "Pencarian kidung rohani" at bounding box center [136, 125] width 196 height 20
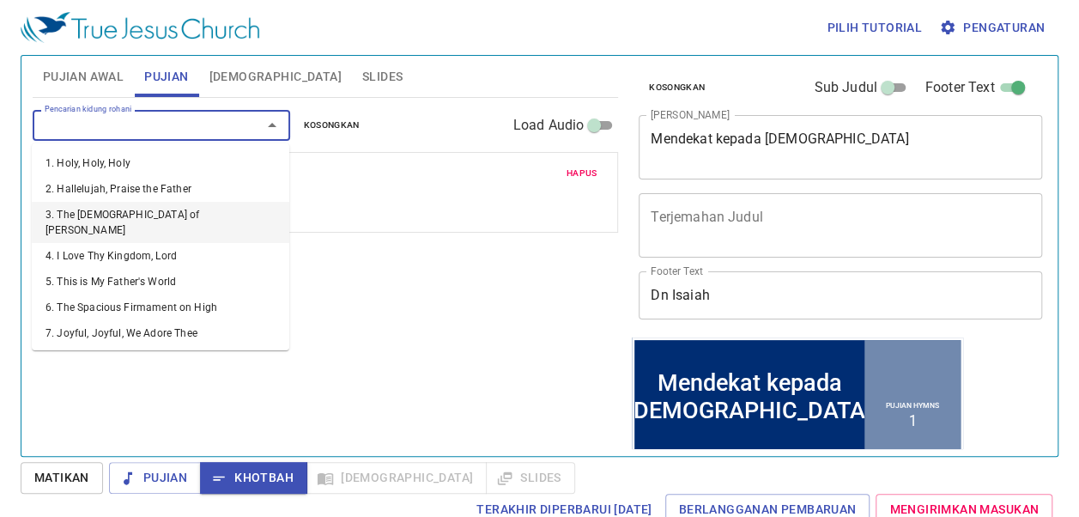
click at [110, 215] on li "3. The God of Abraham Praise" at bounding box center [160, 222] width 257 height 41
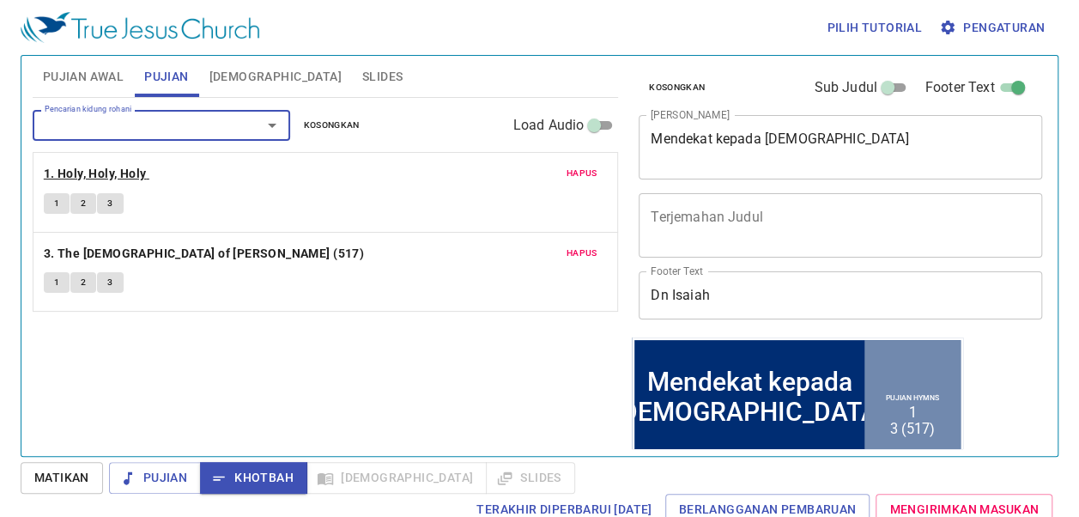
click at [72, 167] on b "1. Holy, Holy, Holy" at bounding box center [95, 173] width 103 height 21
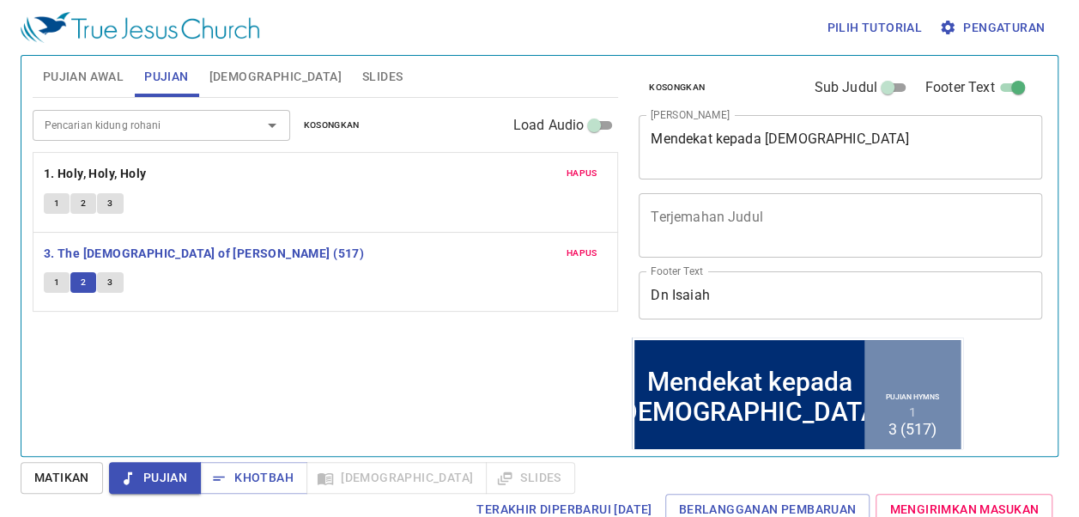
click at [104, 278] on button "3" at bounding box center [110, 282] width 26 height 21
click at [77, 171] on b "1. Holy, Holy, Holy" at bounding box center [95, 173] width 103 height 21
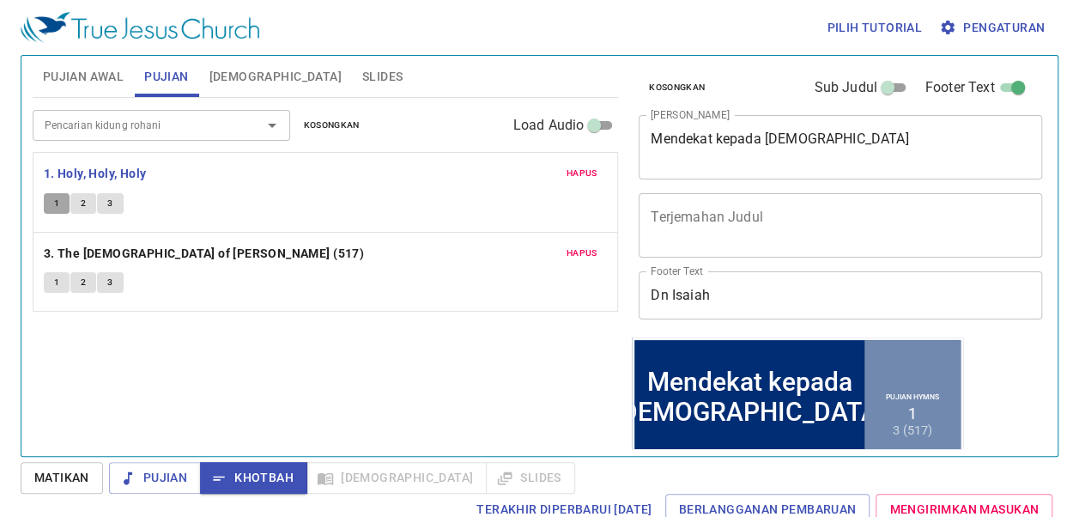
click at [54, 203] on span "1" at bounding box center [56, 203] width 5 height 15
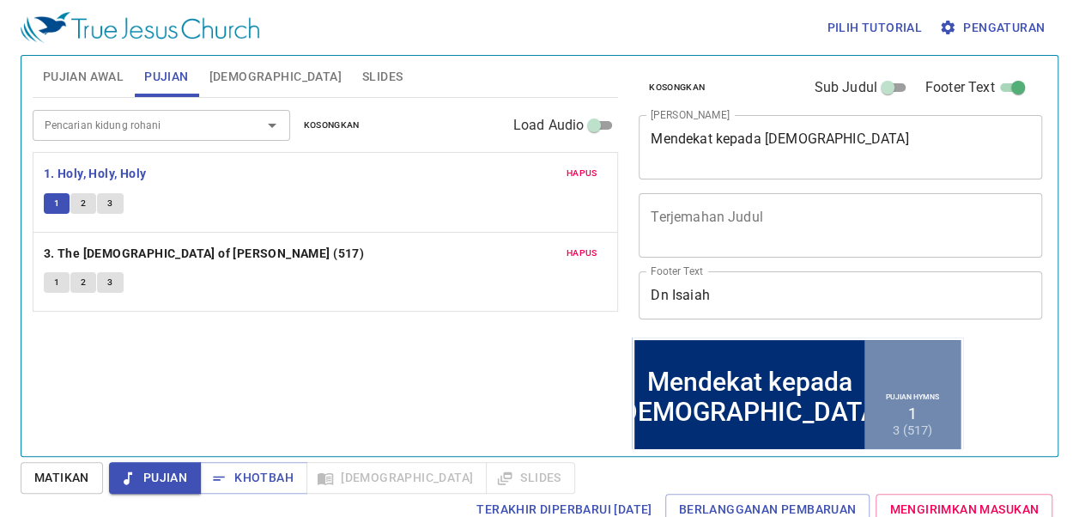
click at [100, 205] on button "3" at bounding box center [110, 203] width 26 height 21
drag, startPoint x: 243, startPoint y: 74, endPoint x: 295, endPoint y: 419, distance: 348.9
click at [295, 345] on div "Pujian Awal Pujian Alkitab Slides Pencarian kidung rohani Pencarian kidung roha…" at bounding box center [325, 249] width 599 height 400
click at [240, 469] on span "Khotbah" at bounding box center [254, 477] width 80 height 21
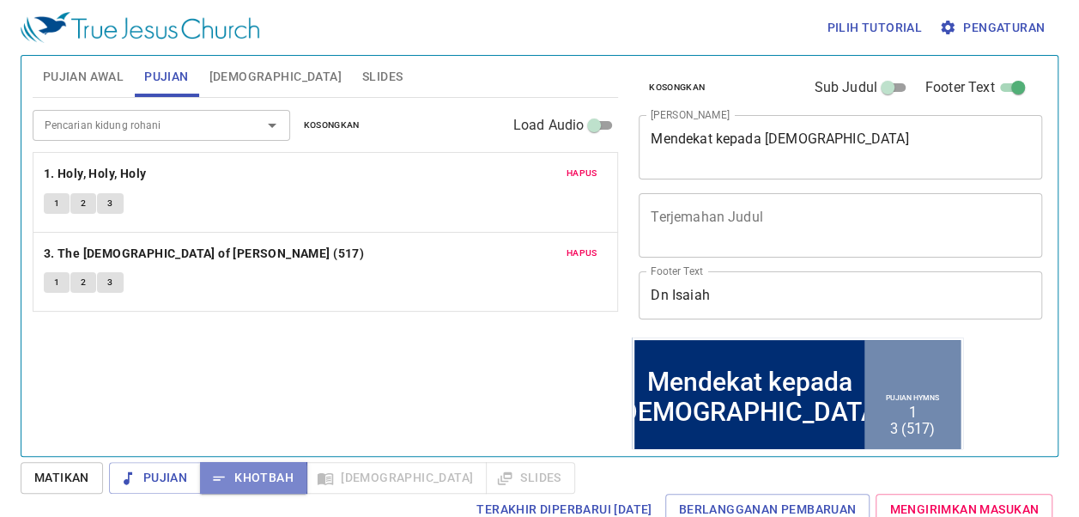
click at [224, 478] on icon "button" at bounding box center [218, 477] width 17 height 17
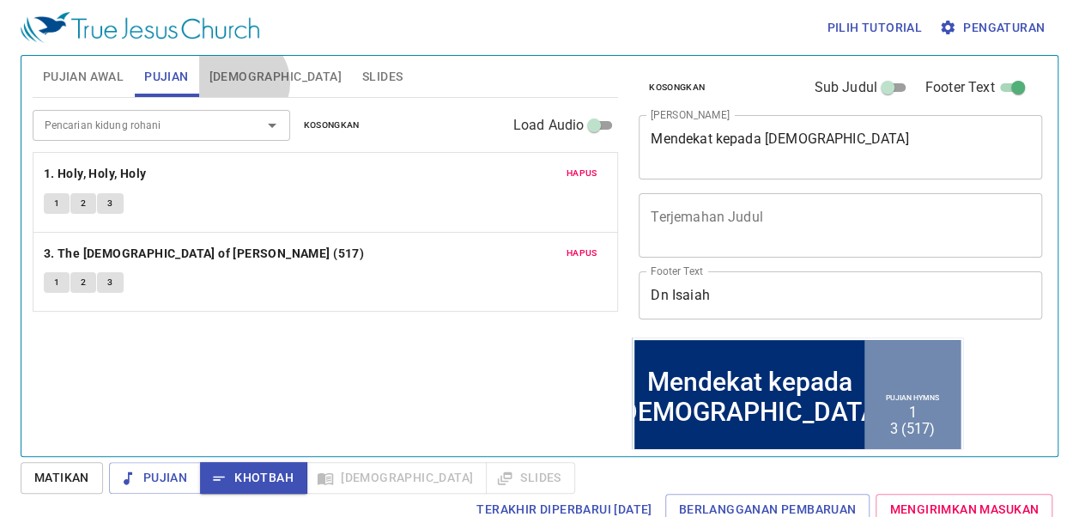
click at [240, 82] on span "[DEMOGRAPHIC_DATA]" at bounding box center [275, 76] width 132 height 21
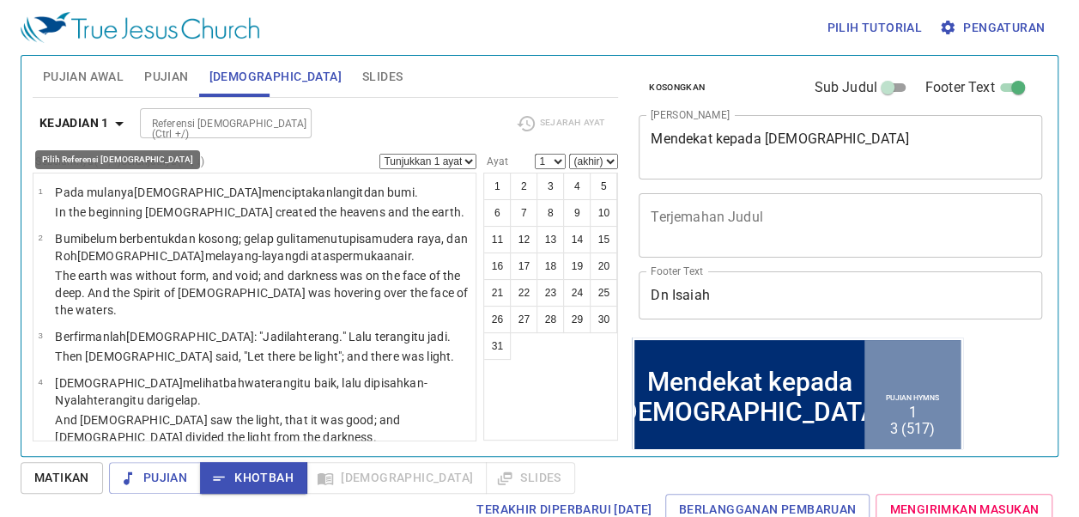
click at [77, 117] on b "Kejadian 1" at bounding box center [73, 122] width 69 height 21
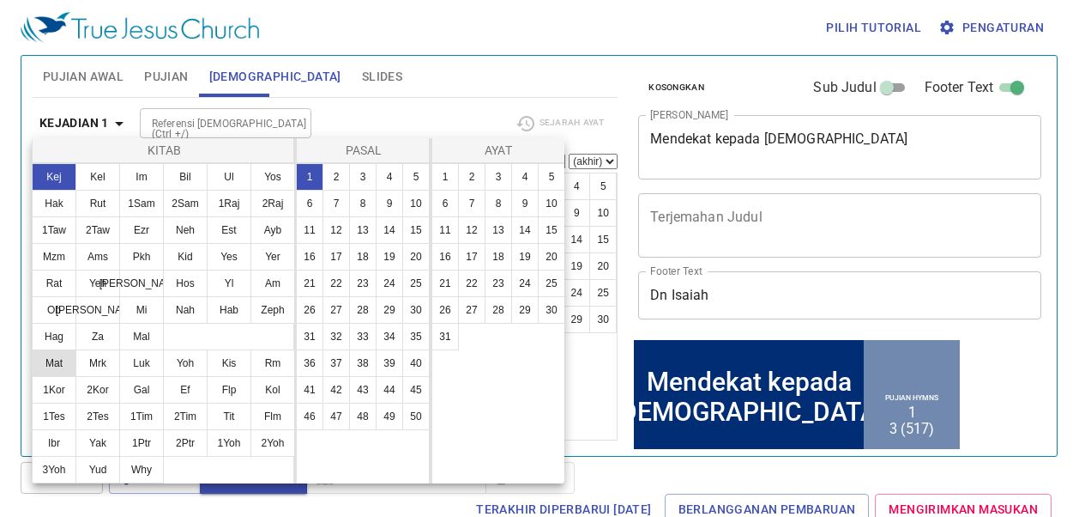
click at [57, 364] on button "Mat" at bounding box center [54, 362] width 45 height 27
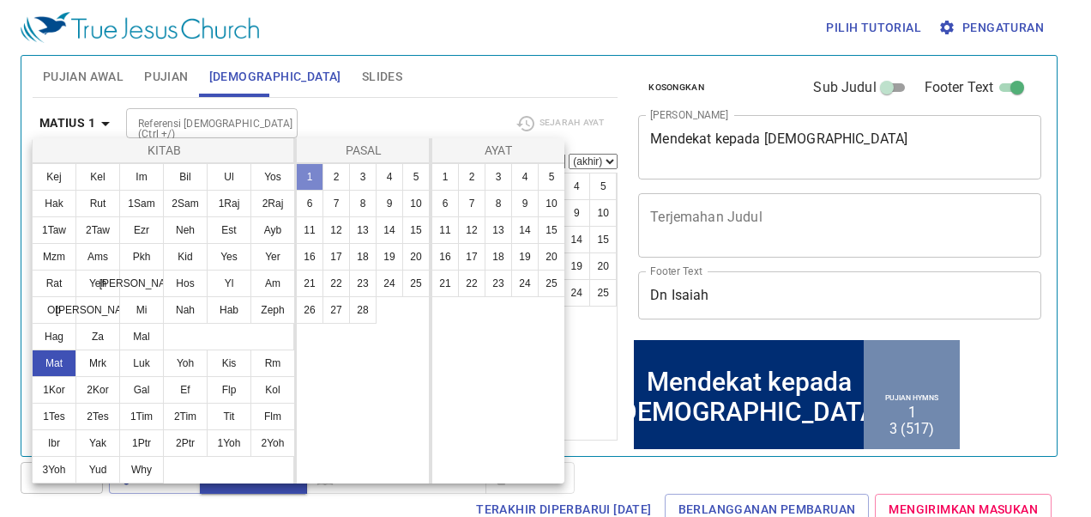
click at [315, 178] on button "1" at bounding box center [309, 176] width 27 height 27
click at [450, 176] on button "1" at bounding box center [445, 176] width 27 height 27
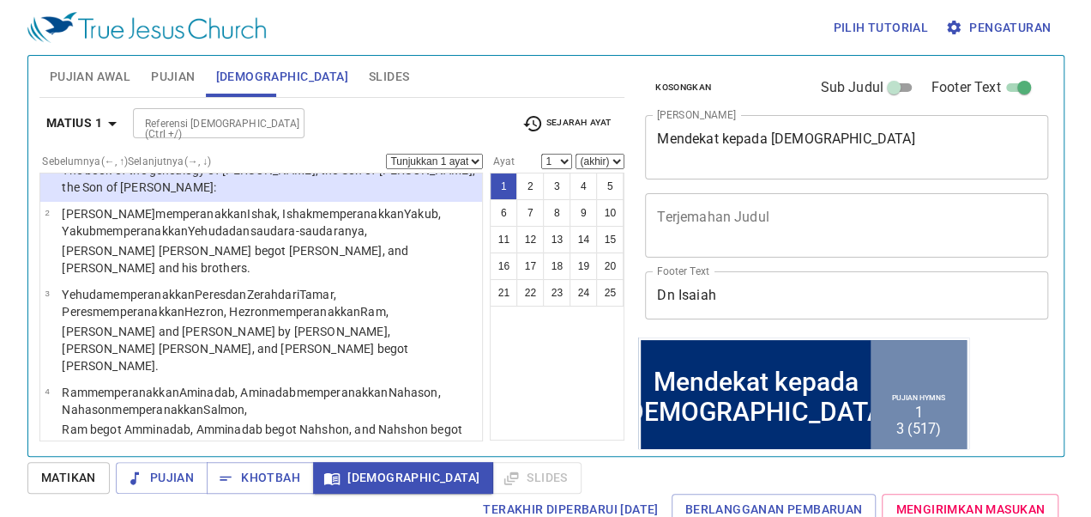
scroll to position [86, 0]
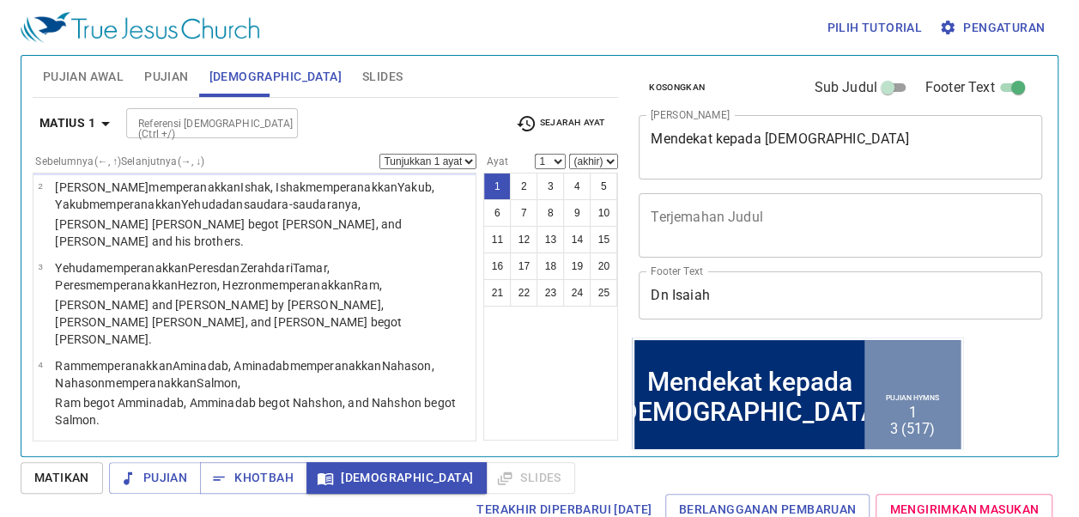
click at [534, 374] on div "1 2 3 4 5 6 7 8 9 10 11 12 13 14 15 16 17 18 19 20 21 22 23 24 25" at bounding box center [550, 306] width 135 height 268
click at [522, 388] on div "1 2 3 4 5 6 7 8 9 10 11 12 13 14 15 16 17 18 19 20 21 22 23 24 25" at bounding box center [550, 306] width 135 height 268
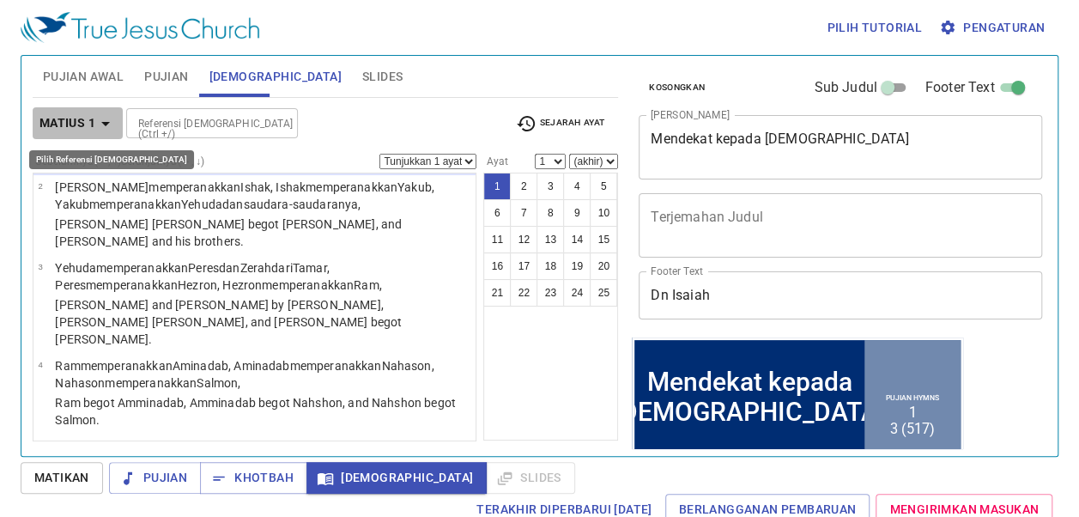
click at [82, 115] on b "Matius 1" at bounding box center [67, 122] width 56 height 21
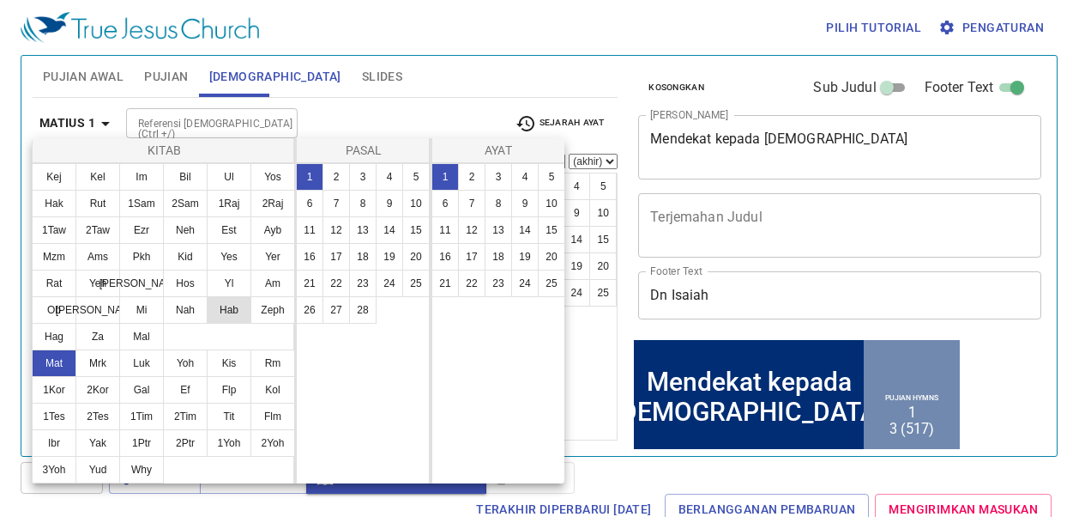
click at [217, 305] on button "Hab" at bounding box center [229, 309] width 45 height 27
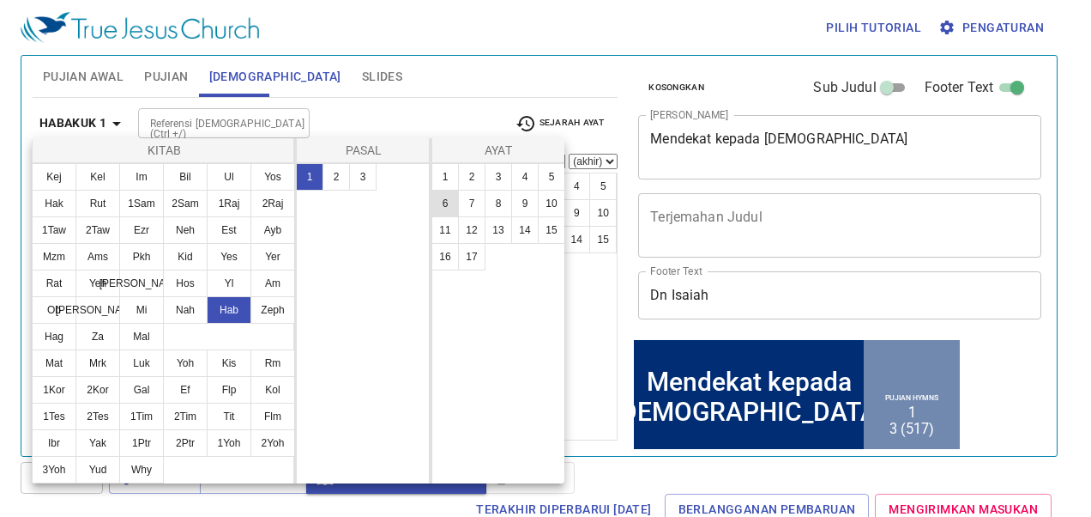
drag, startPoint x: 357, startPoint y: 163, endPoint x: 454, endPoint y: 192, distance: 101.2
click at [356, 163] on button "3" at bounding box center [362, 176] width 27 height 27
click at [468, 192] on button "7" at bounding box center [471, 203] width 27 height 27
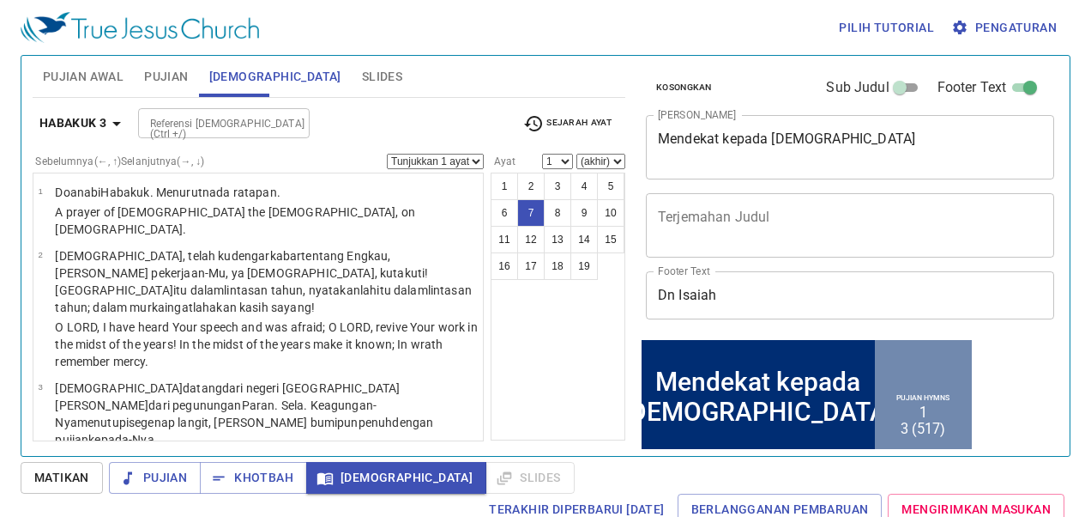
select select "7"
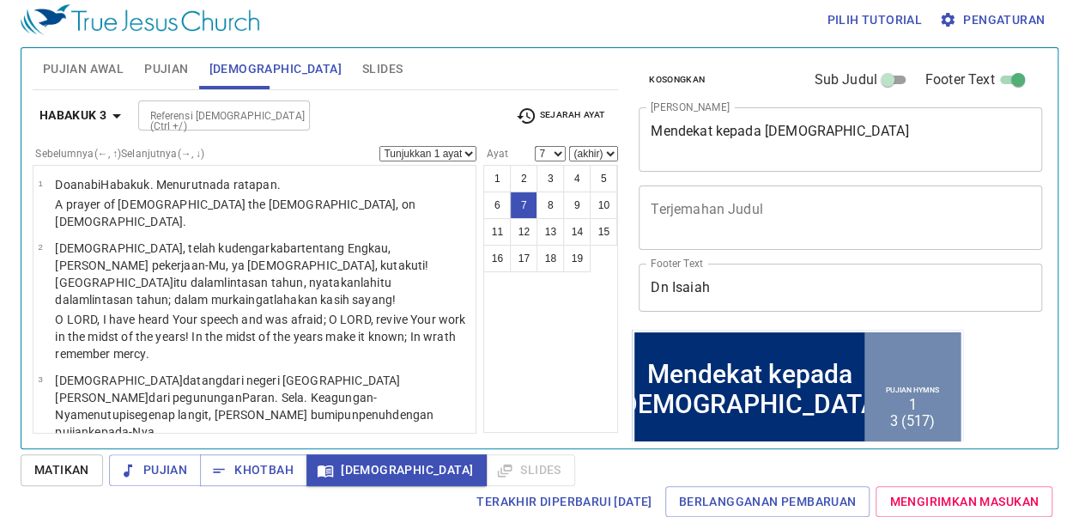
scroll to position [449, 0]
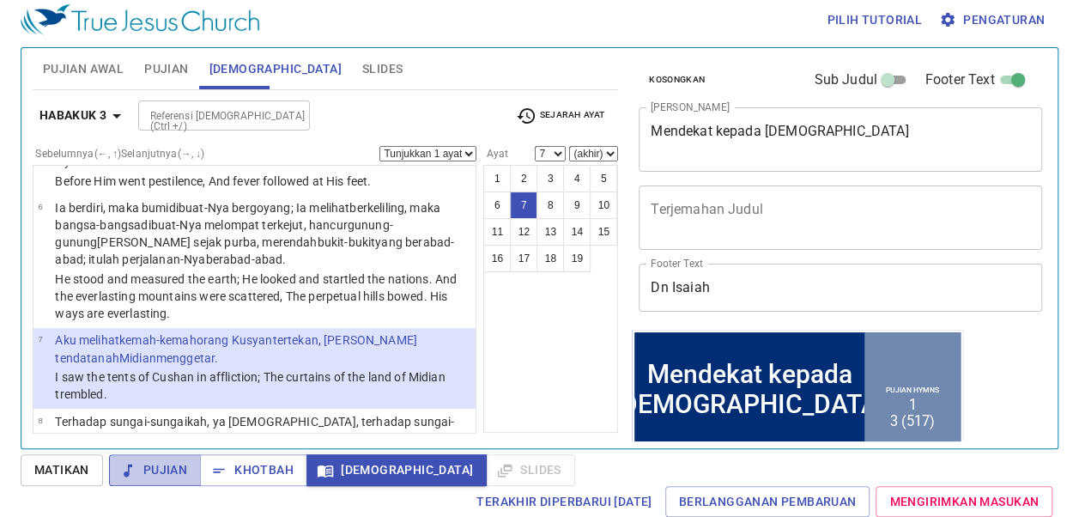
click at [166, 472] on span "Pujian" at bounding box center [155, 469] width 64 height 21
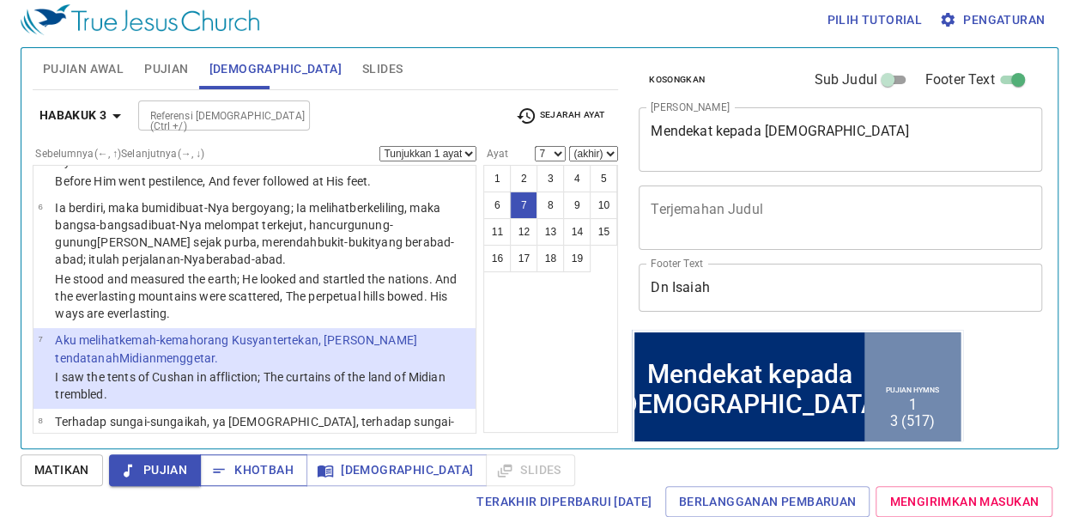
click at [240, 462] on span "Khotbah" at bounding box center [254, 469] width 80 height 21
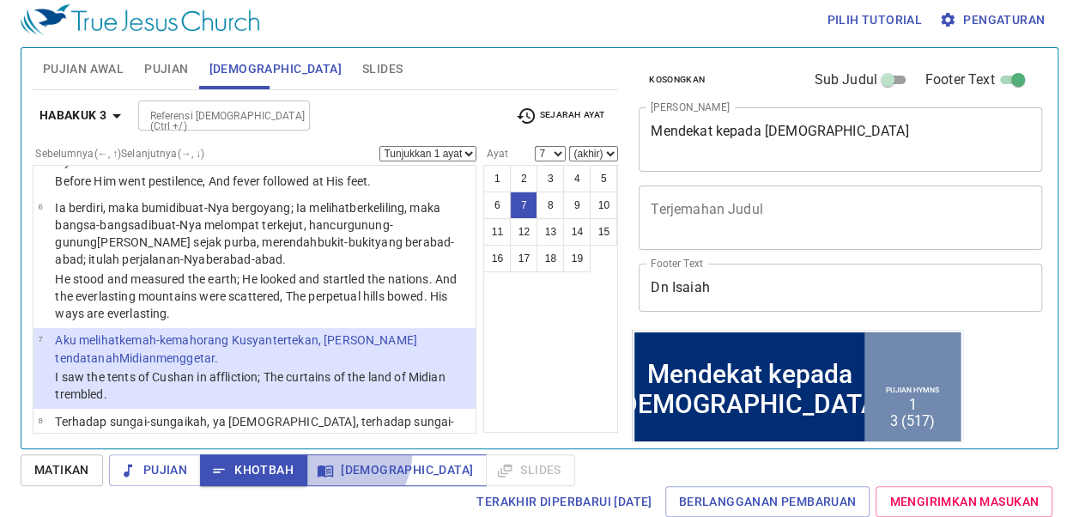
click at [336, 454] on button "[DEMOGRAPHIC_DATA]" at bounding box center [396, 470] width 180 height 32
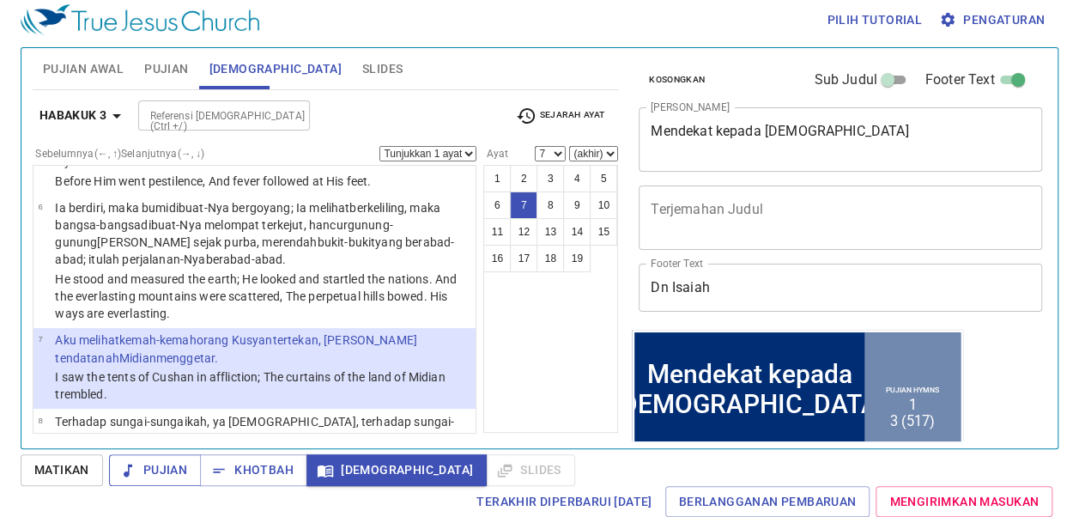
click at [166, 463] on span "Pujian" at bounding box center [155, 469] width 64 height 21
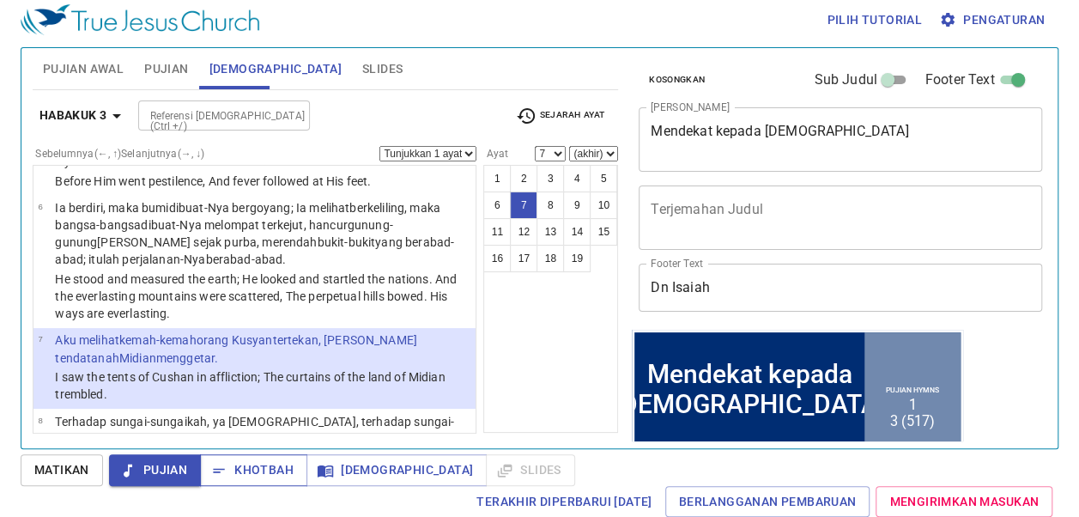
click at [236, 475] on span "Khotbah" at bounding box center [254, 469] width 80 height 21
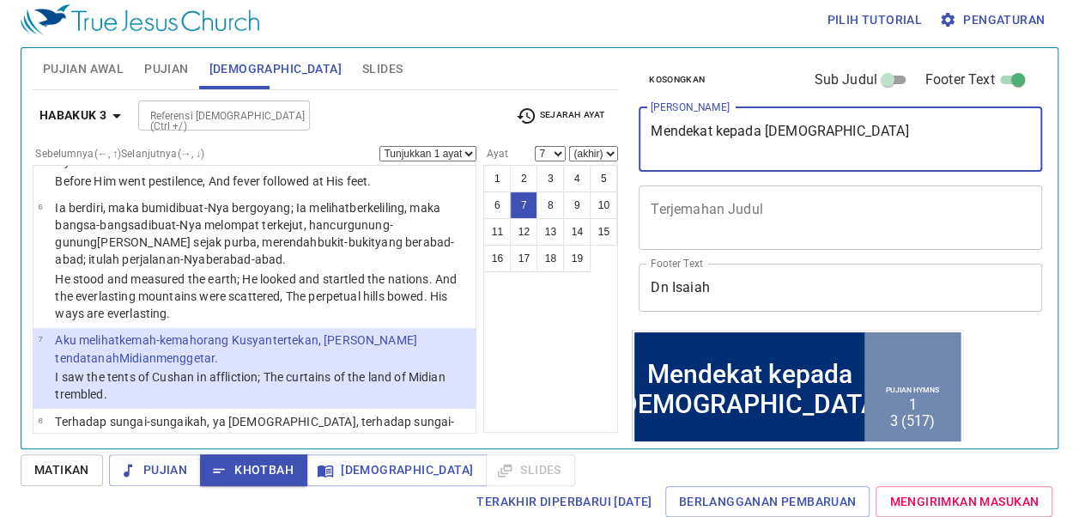
click at [836, 127] on textarea "Mendekat kepada Allah" at bounding box center [839, 139] width 379 height 33
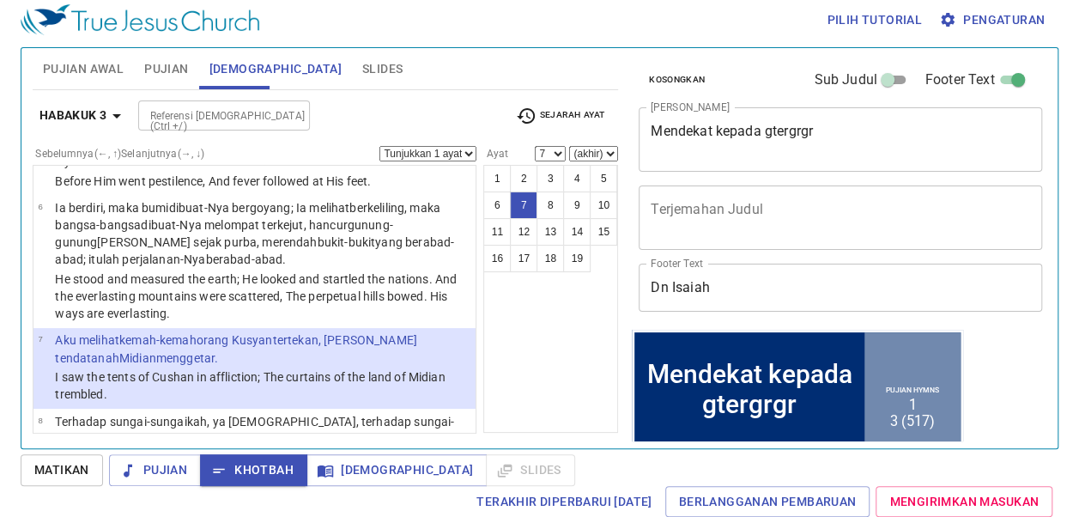
click at [809, 121] on div "Mendekat kepada gtergrgr x Judul Khotbah" at bounding box center [839, 139] width 403 height 64
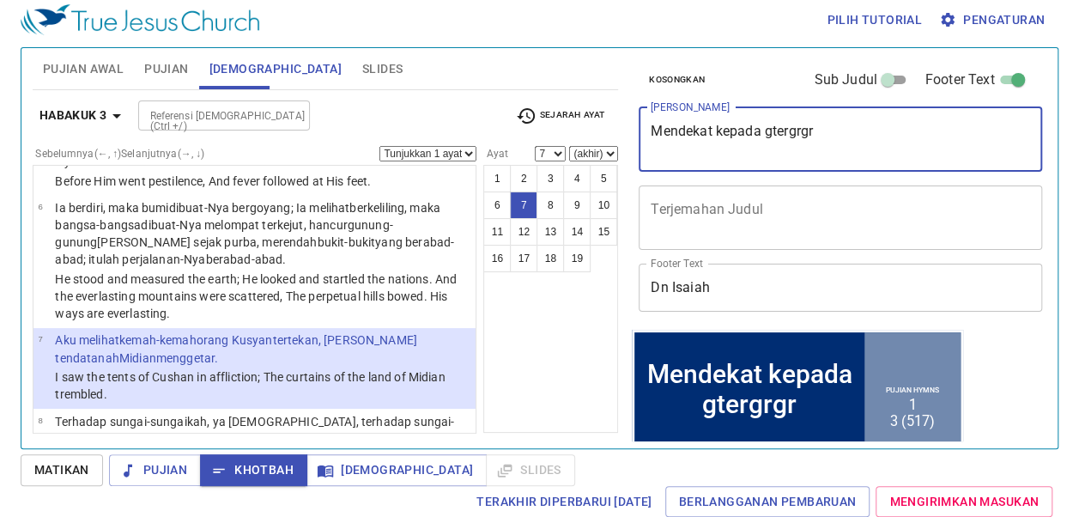
click at [809, 121] on div "Mendekat kepada gtergrgr x Judul Khotbah" at bounding box center [839, 139] width 403 height 64
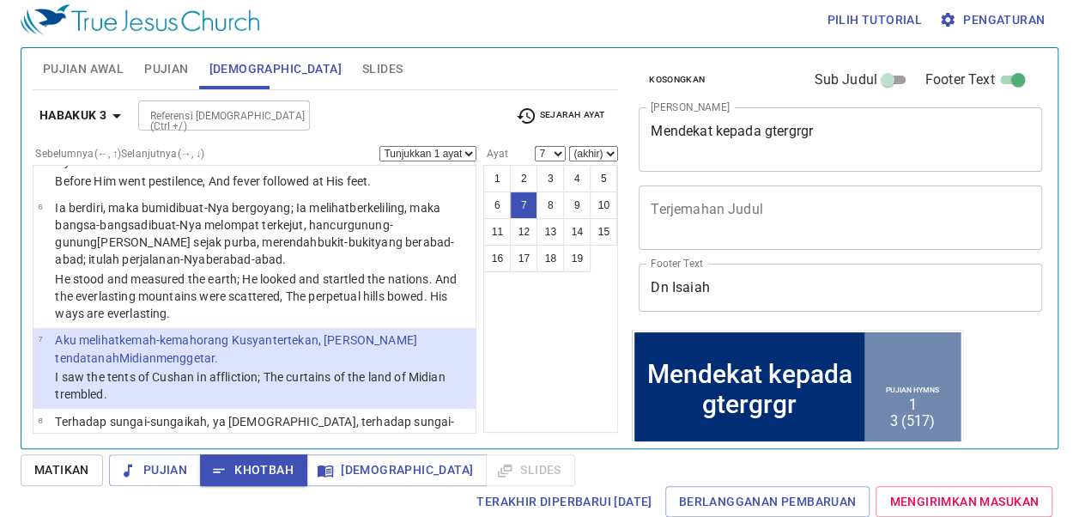
drag, startPoint x: 809, startPoint y: 121, endPoint x: 801, endPoint y: 127, distance: 10.5
click at [802, 126] on div "Mendekat kepada gtergrgr x Judul Khotbah" at bounding box center [839, 139] width 403 height 64
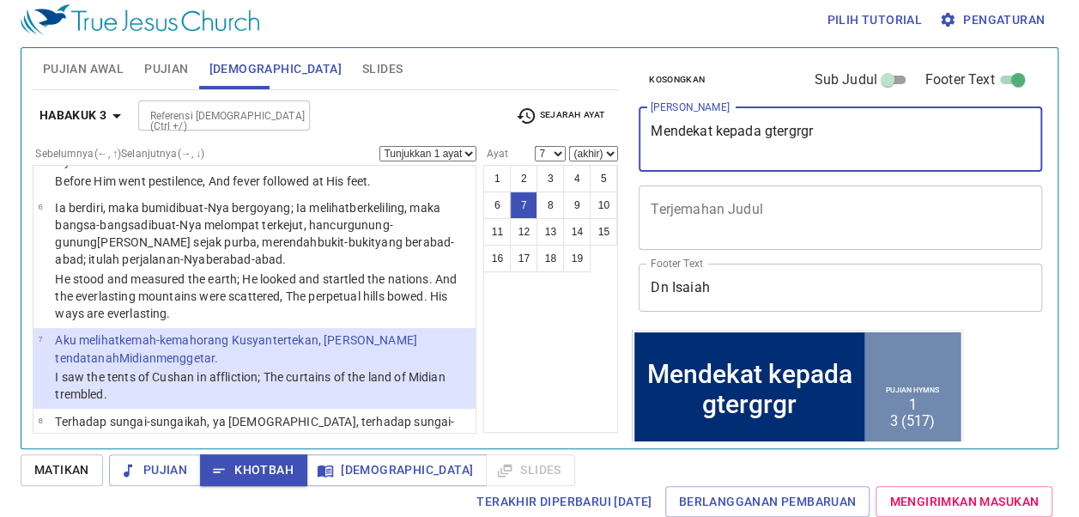
drag, startPoint x: 815, startPoint y: 126, endPoint x: 656, endPoint y: 128, distance: 158.7
click at [656, 128] on textarea "Mendekat kepada gtergrgr" at bounding box center [839, 139] width 379 height 33
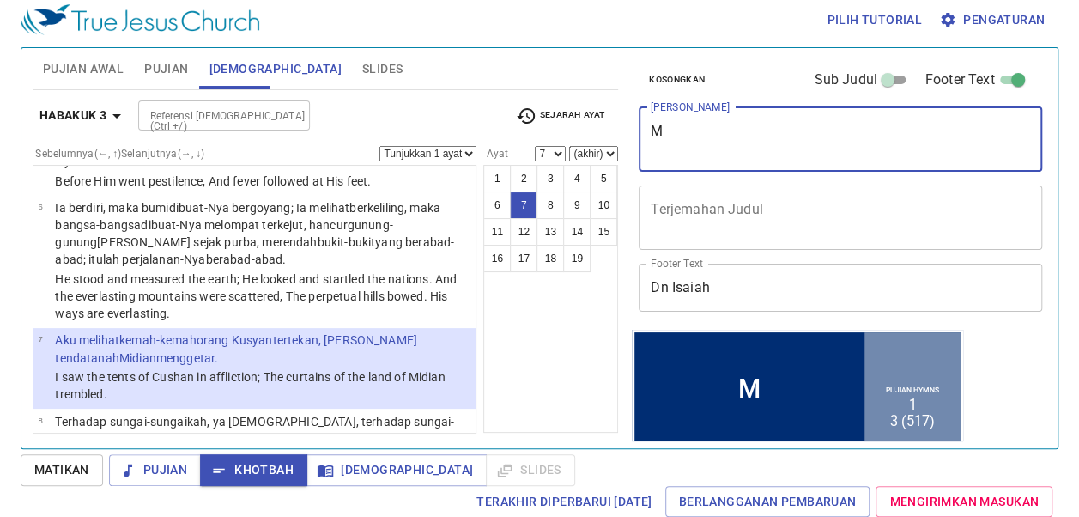
type textarea "M"
click at [62, 472] on span "Matikan" at bounding box center [61, 469] width 55 height 21
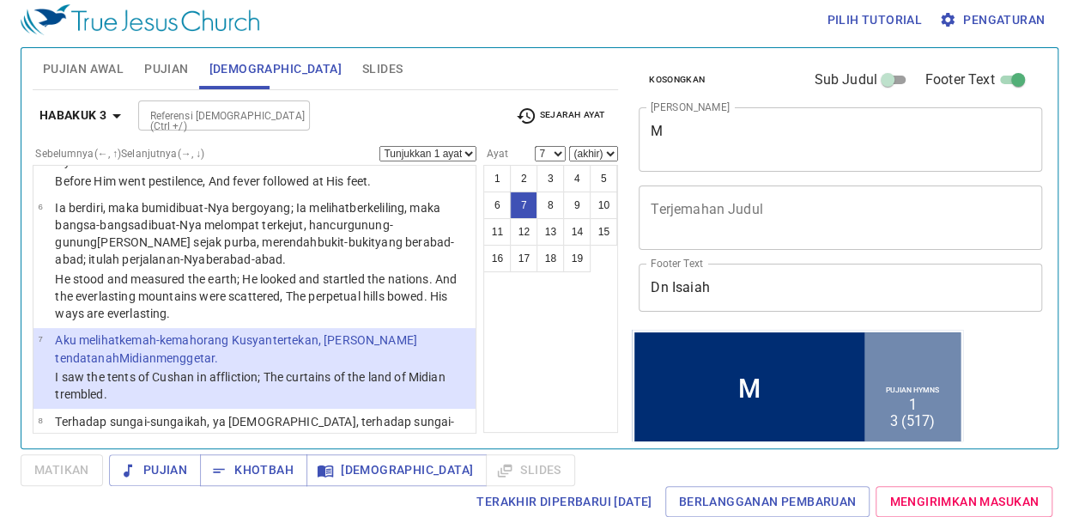
scroll to position [7, 0]
click at [362, 65] on span "Slides" at bounding box center [382, 69] width 40 height 21
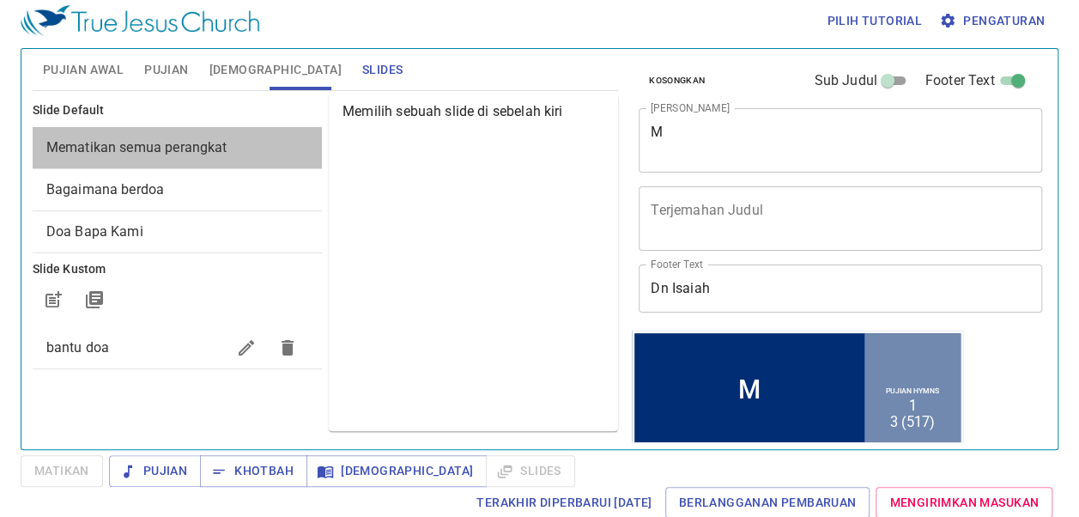
click at [149, 140] on span "Mematikan semua perangkat" at bounding box center [136, 147] width 181 height 16
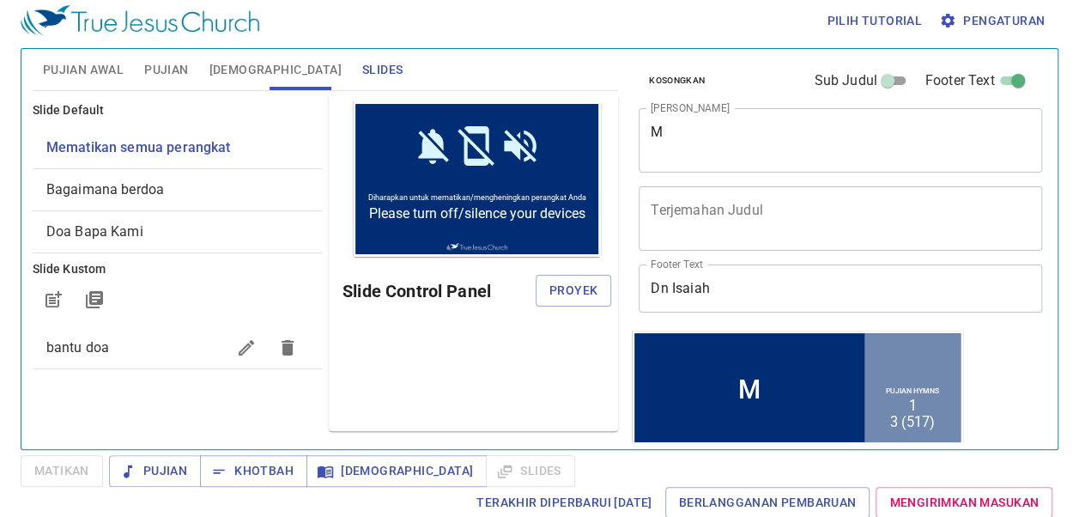
scroll to position [0, 0]
click at [546, 298] on button "Proyek" at bounding box center [573, 291] width 76 height 32
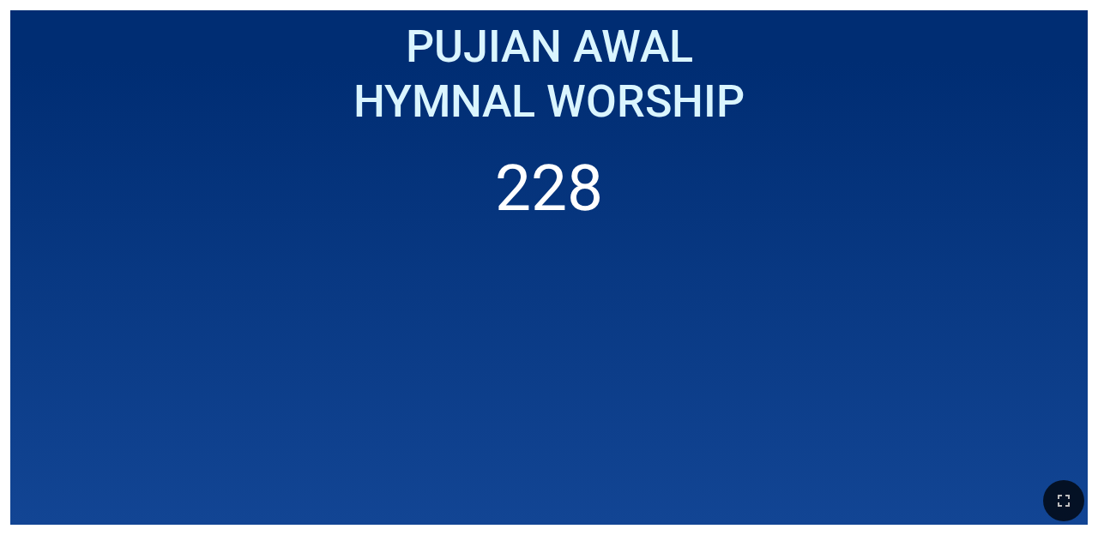
click at [1044, 494] on button "button" at bounding box center [1063, 500] width 41 height 41
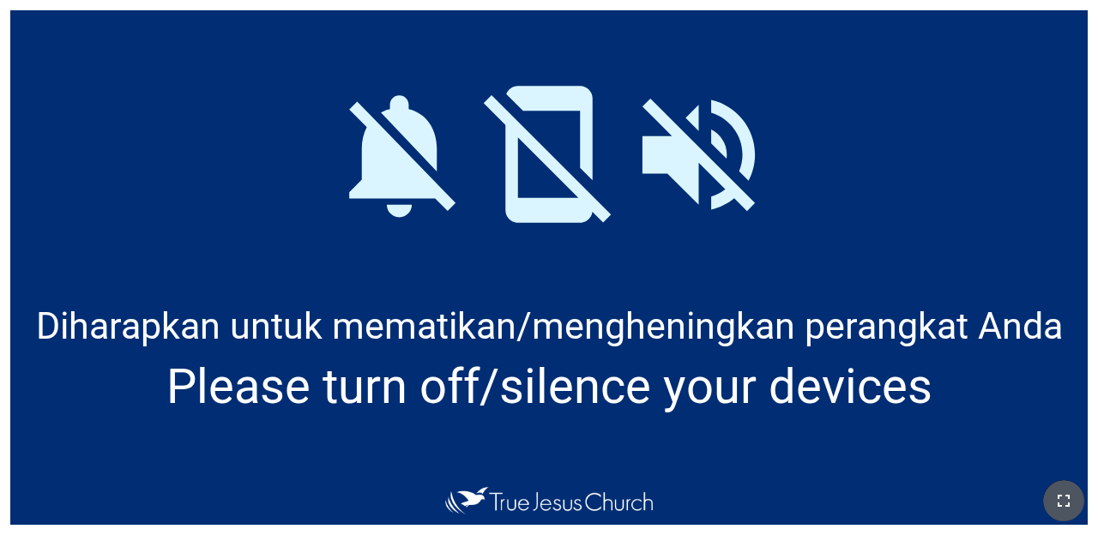
click at [1073, 497] on icon "button" at bounding box center [1064, 501] width 21 height 21
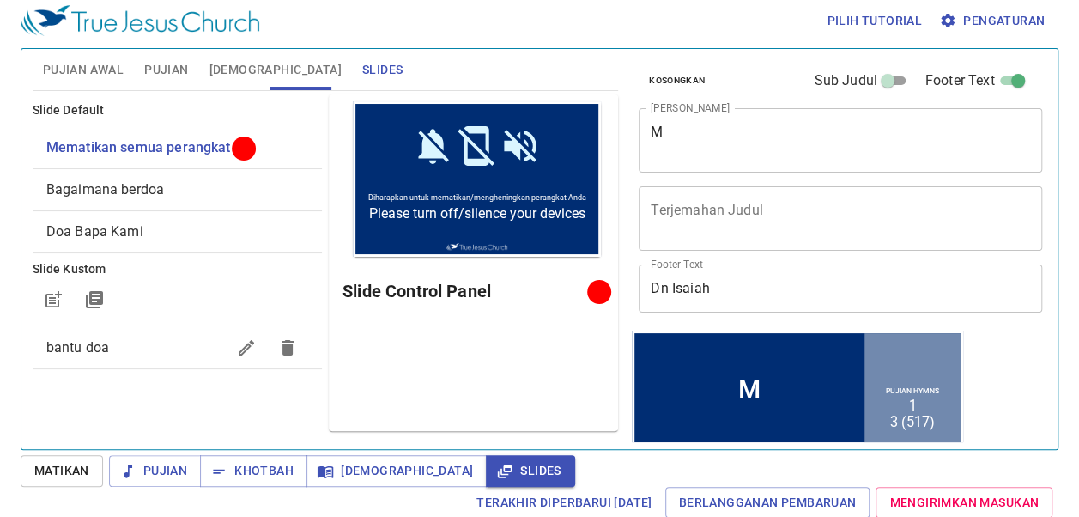
scroll to position [7, 0]
click at [346, 456] on button "[DEMOGRAPHIC_DATA]" at bounding box center [396, 471] width 180 height 32
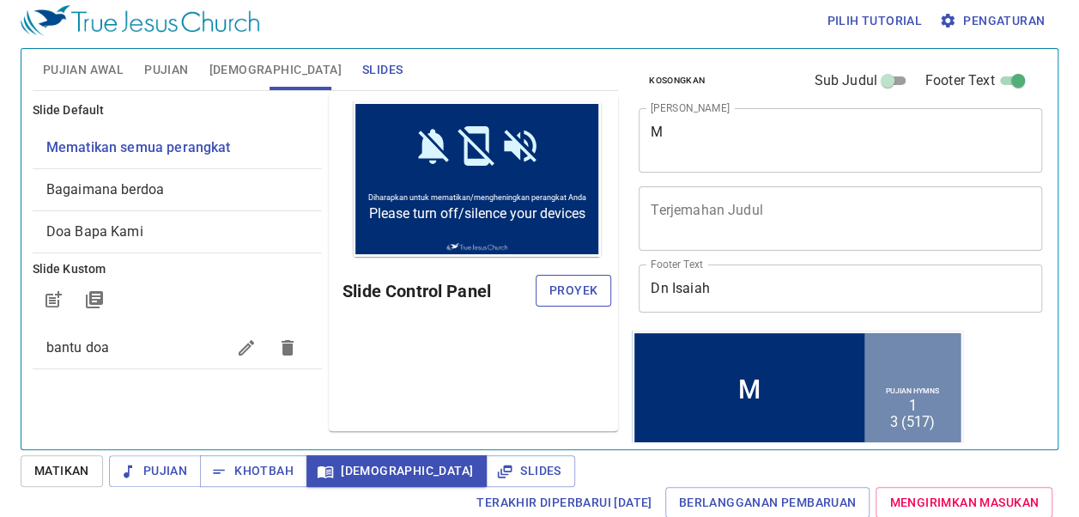
click at [568, 283] on span "Proyek" at bounding box center [573, 290] width 48 height 21
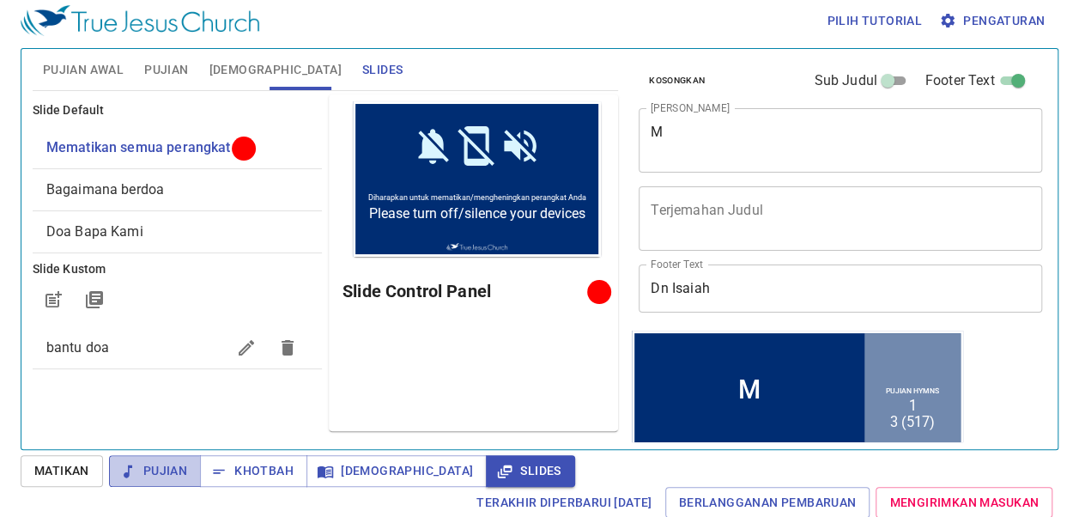
click at [197, 462] on button "Pujian" at bounding box center [155, 471] width 92 height 32
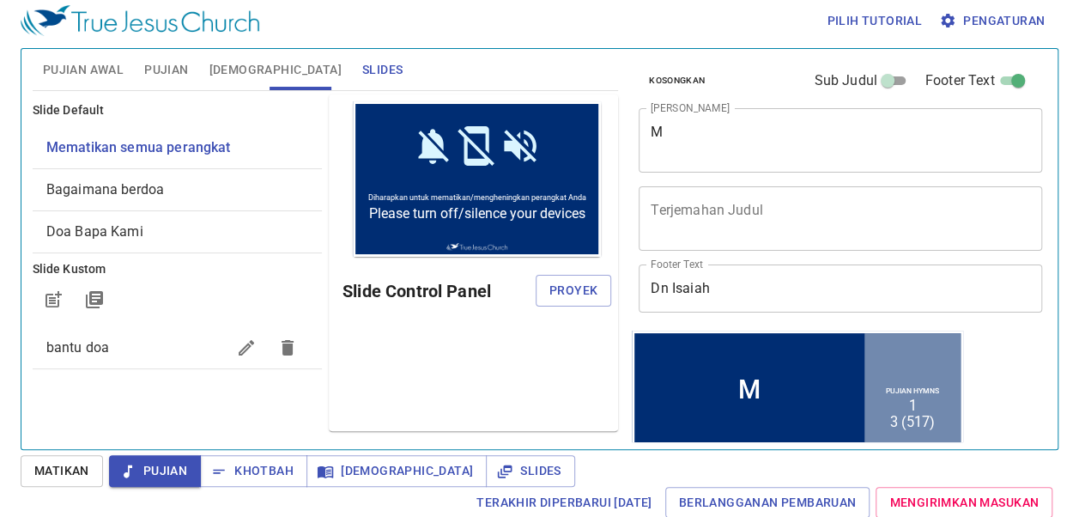
click at [243, 296] on div at bounding box center [177, 299] width 289 height 41
click at [48, 474] on span "Matikan" at bounding box center [61, 470] width 55 height 21
click at [173, 458] on button "Pujian" at bounding box center [155, 471] width 92 height 32
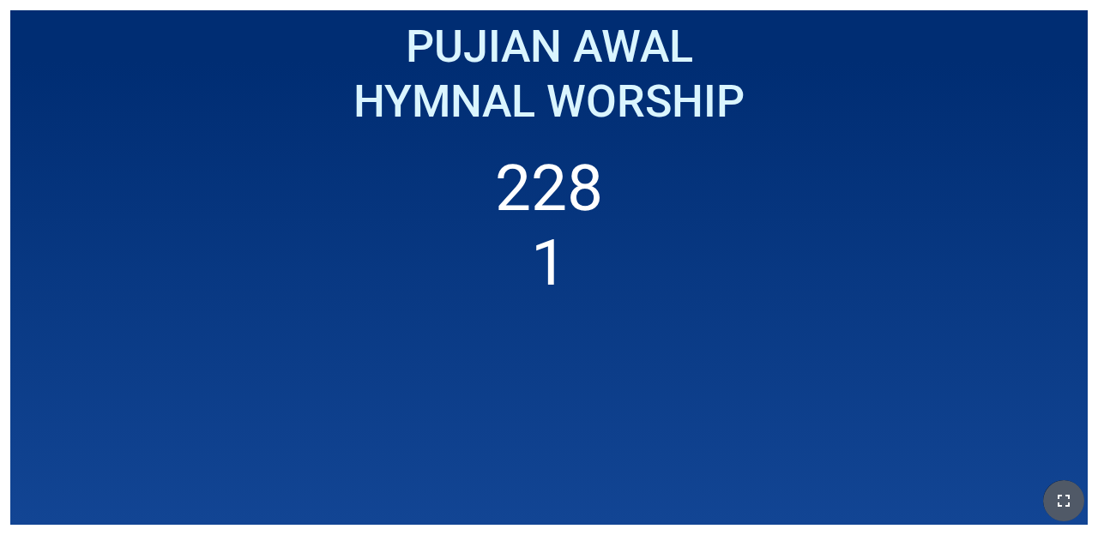
click at [1060, 506] on icon "button" at bounding box center [1064, 501] width 12 height 12
